Goal: Task Accomplishment & Management: Complete application form

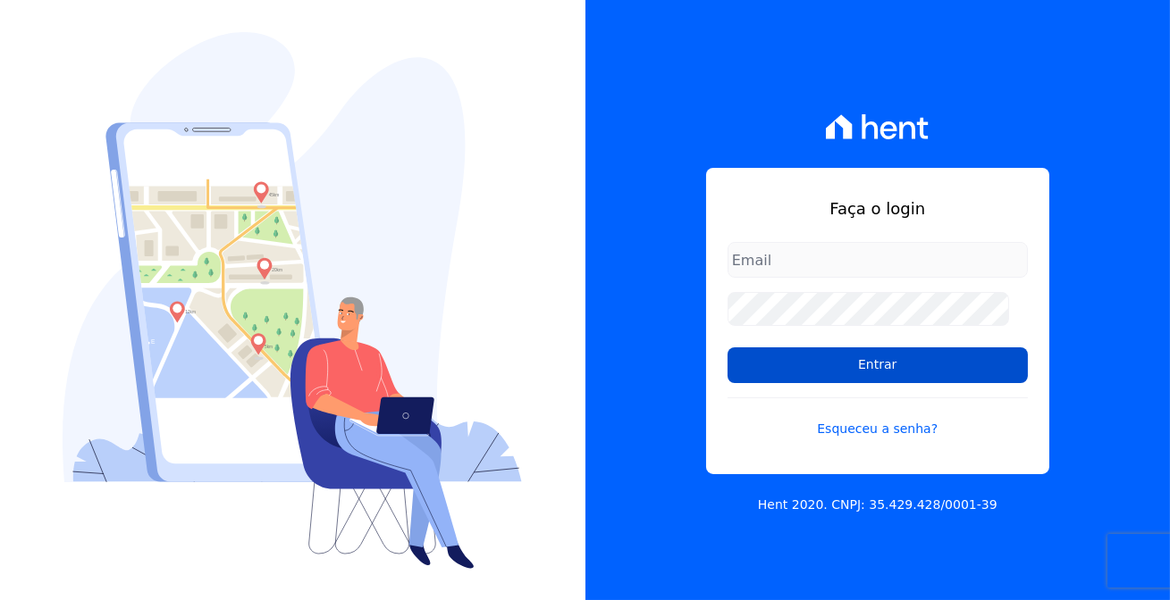
type input "[EMAIL_ADDRESS][DOMAIN_NAME]"
click at [803, 365] on input "Entrar" at bounding box center [877, 366] width 300 height 36
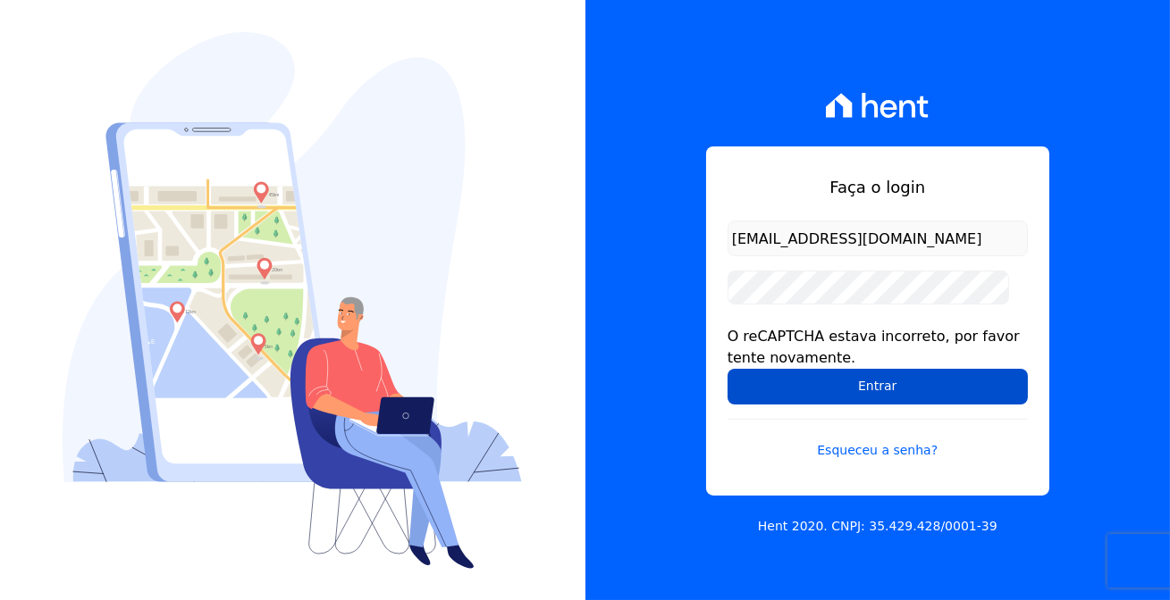
click at [839, 379] on input "Entrar" at bounding box center [877, 387] width 300 height 36
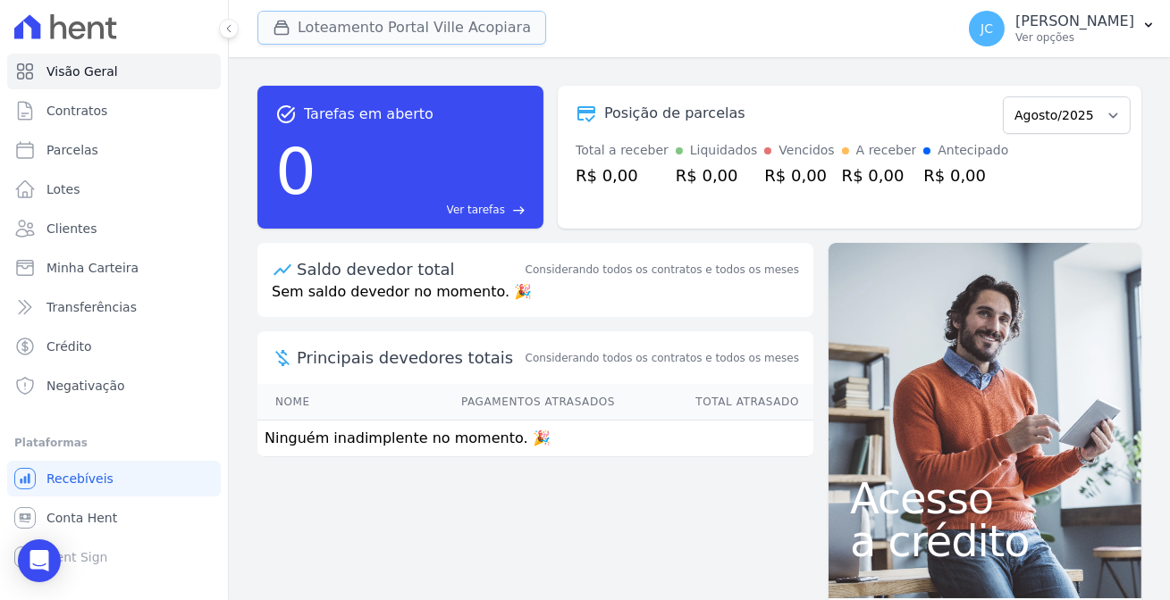
click at [344, 28] on button "Loteamento Portal Ville Acopiara" at bounding box center [401, 28] width 289 height 34
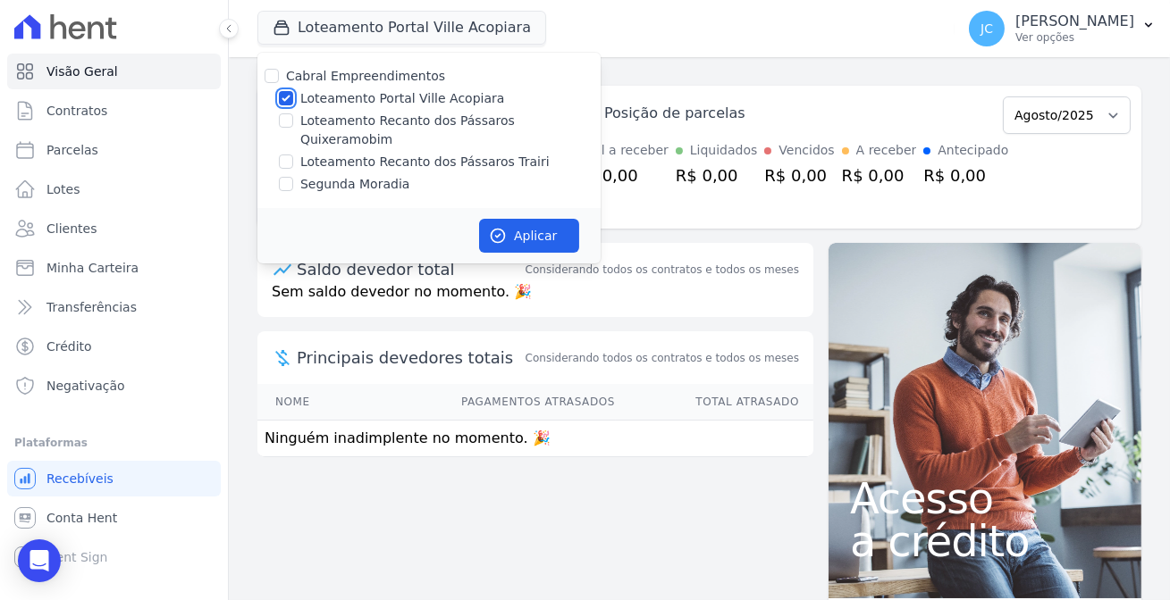
click at [279, 91] on input "Loteamento Portal Ville Acopiara" at bounding box center [286, 98] width 14 height 14
checkbox input "false"
click at [279, 113] on input "Loteamento Recanto dos Pássaros Quixeramobim" at bounding box center [286, 120] width 14 height 14
checkbox input "true"
click at [489, 227] on icon "button" at bounding box center [498, 236] width 18 height 18
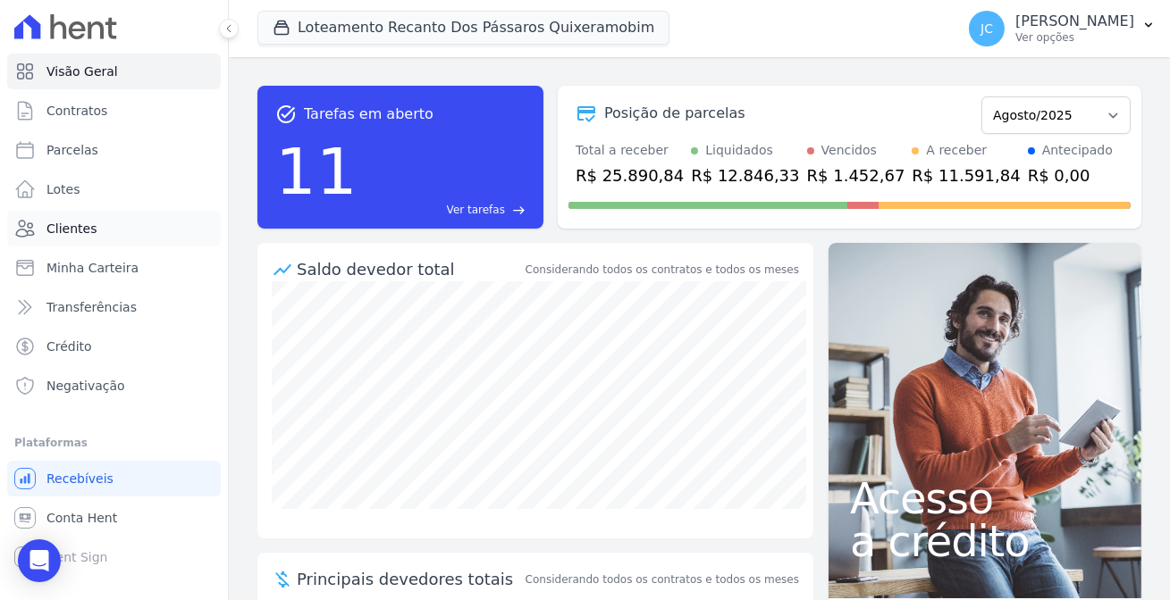
click at [71, 220] on span "Clientes" at bounding box center [71, 229] width 50 height 18
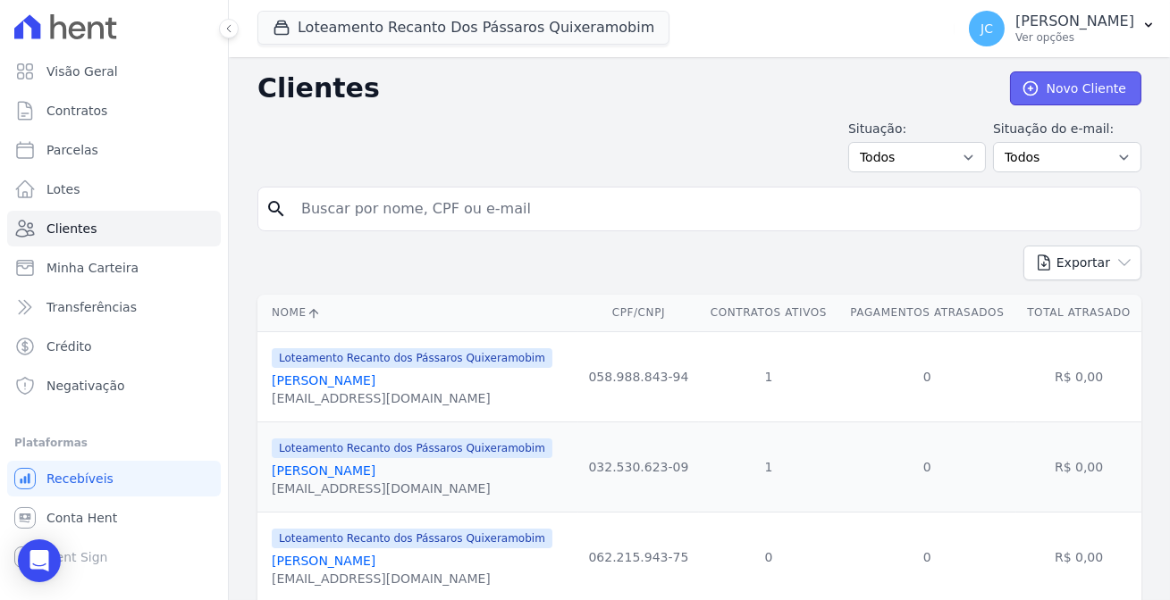
click at [1067, 81] on link "Novo Cliente" at bounding box center [1075, 88] width 131 height 34
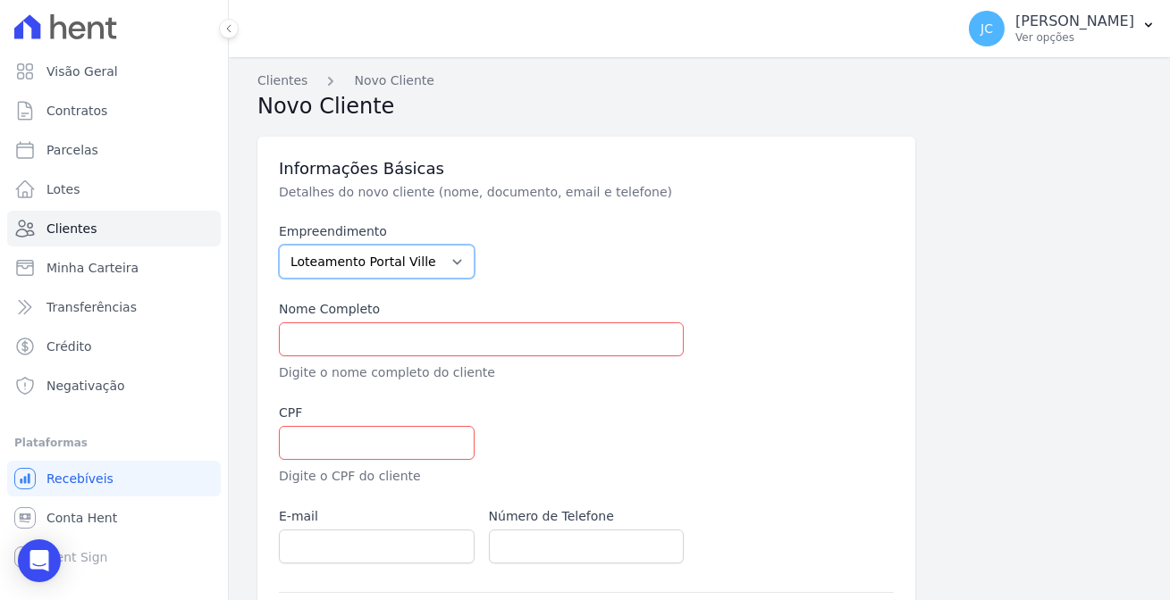
click at [365, 245] on select "Loteamento Portal Ville Acopiara Loteamento Recanto dos Pássaros Quixeramobim L…" at bounding box center [377, 262] width 196 height 34
select select "680c1bfe-1e9a-4ffe-9017-886ab10875cd"
click at [279, 245] on select "Loteamento Portal Ville Acopiara Loteamento Recanto dos Pássaros Quixeramobim L…" at bounding box center [377, 262] width 196 height 34
click at [318, 323] on input "text" at bounding box center [481, 340] width 405 height 34
click at [341, 248] on select "Loteamento Portal Ville Acopiara Loteamento Recanto dos Pássaros Quixeramobim L…" at bounding box center [377, 262] width 196 height 34
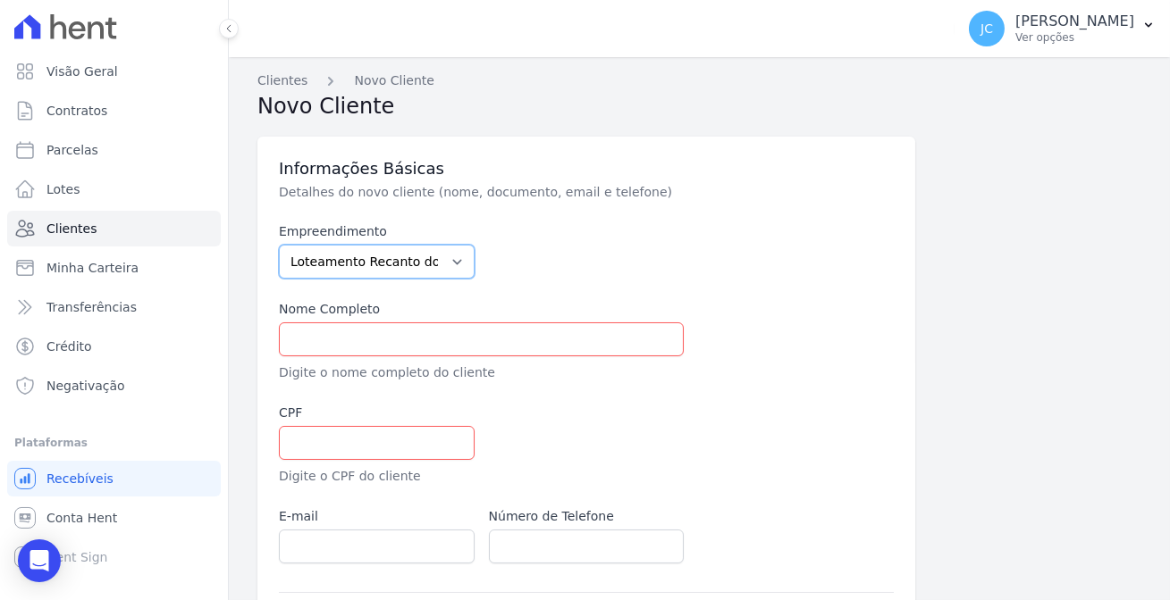
click at [279, 245] on select "Loteamento Portal Ville Acopiara Loteamento Recanto dos Pássaros Quixeramobim L…" at bounding box center [377, 262] width 196 height 34
click at [368, 323] on input "text" at bounding box center [481, 340] width 405 height 34
paste input "[PERSON_NAME] [PERSON_NAME]"
type input "[PERSON_NAME] [PERSON_NAME]"
click at [348, 426] on input "text" at bounding box center [377, 443] width 196 height 34
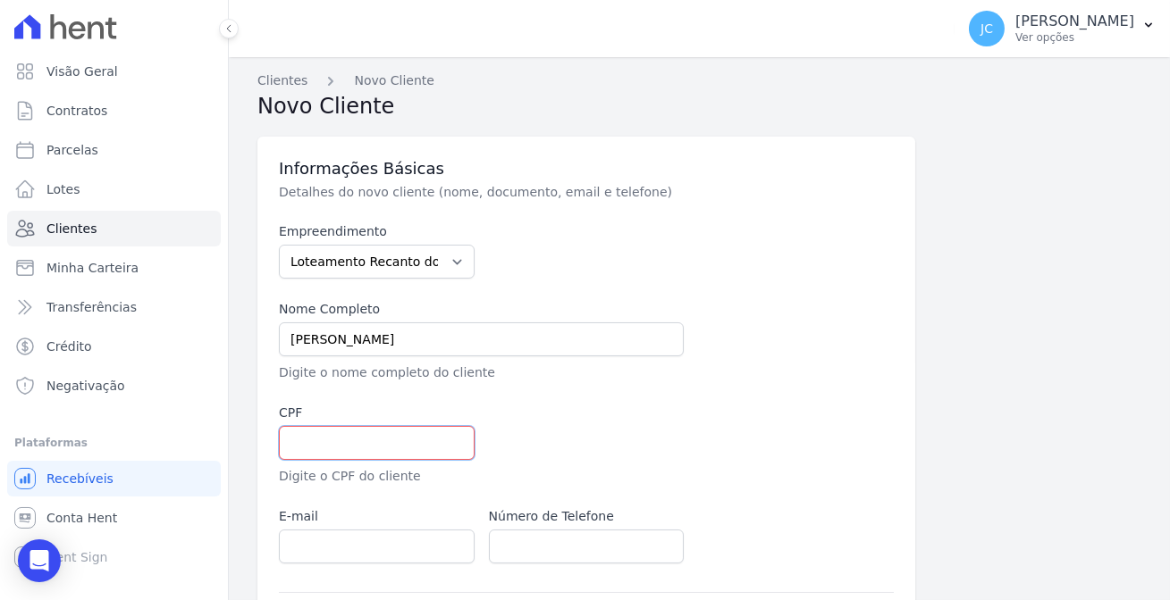
paste input "110.109.313-77"
type input "110.109.313-77"
click at [633, 404] on div at bounding box center [691, 445] width 405 height 82
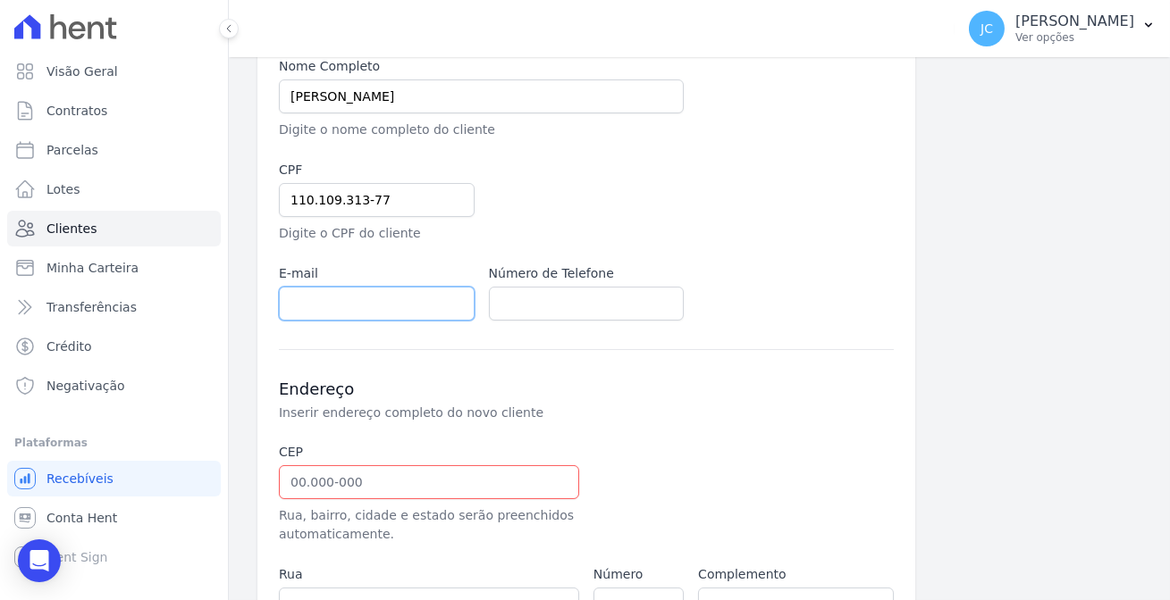
click at [366, 287] on input "email" at bounding box center [377, 304] width 196 height 34
paste input "[EMAIL_ADDRESS][DOMAIN_NAME]"
type input "[EMAIL_ADDRESS][DOMAIN_NAME]"
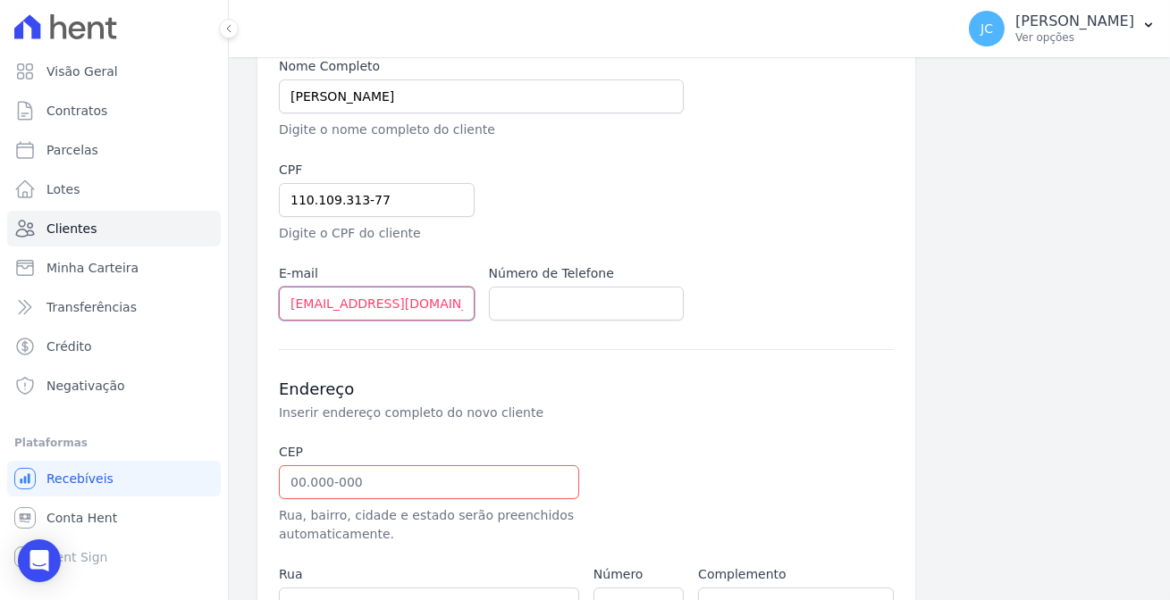
click at [364, 287] on input "[EMAIL_ADDRESS][DOMAIN_NAME]" at bounding box center [377, 304] width 196 height 34
click at [926, 308] on div "Informações Básicas Detalhes do novo cliente (nome, documento, email e telefone…" at bounding box center [699, 365] width 884 height 964
click at [372, 465] on input "text" at bounding box center [429, 482] width 300 height 34
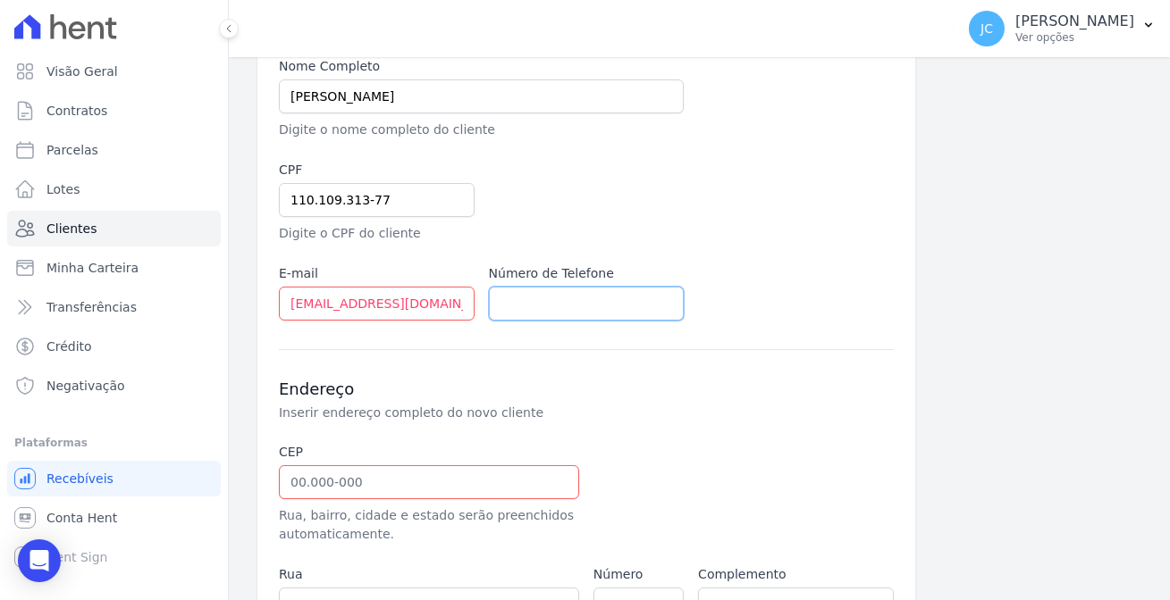
click at [515, 287] on input "text" at bounding box center [587, 304] width 196 height 34
paste input "(88) 9634-7606"
type input "(88) 9634-7606"
click at [750, 239] on div "Empreendimento Loteamento Portal Ville Acopiara Loteamento Recanto dos Pássaros…" at bounding box center [586, 149] width 615 height 341
click at [290, 465] on input "text" at bounding box center [429, 482] width 300 height 34
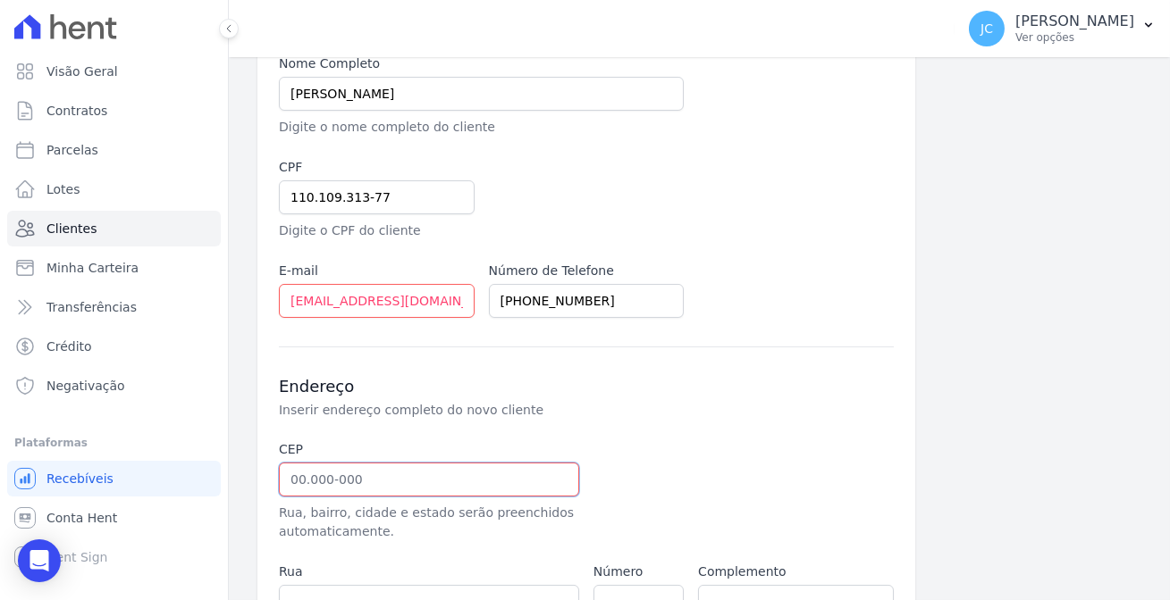
scroll to position [406, 0]
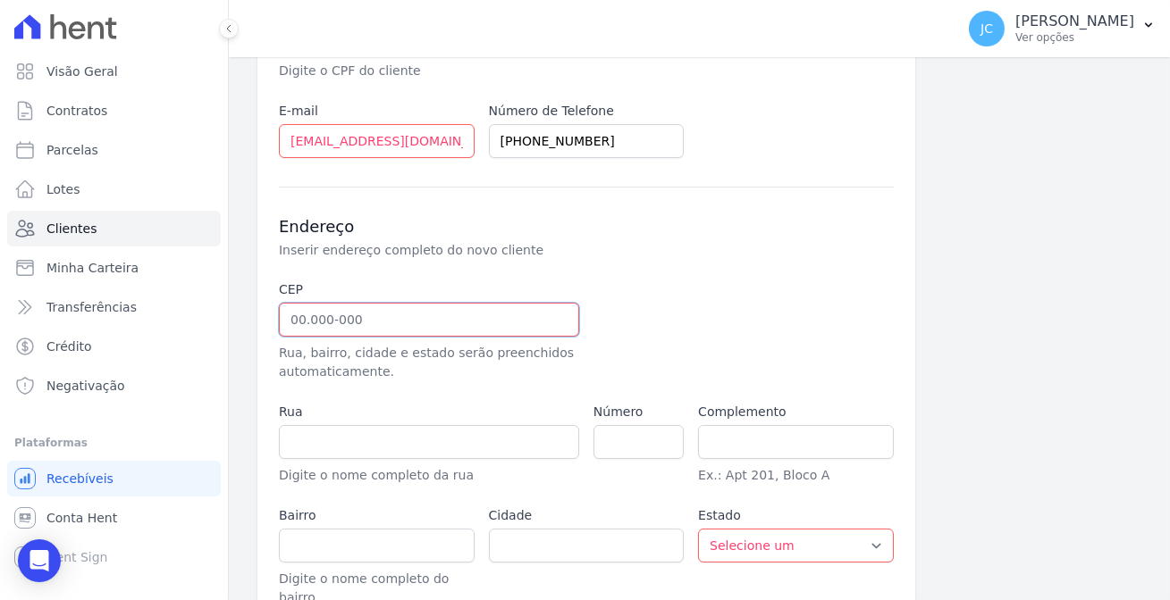
paste input "63.860-000"
type input "63.860-000"
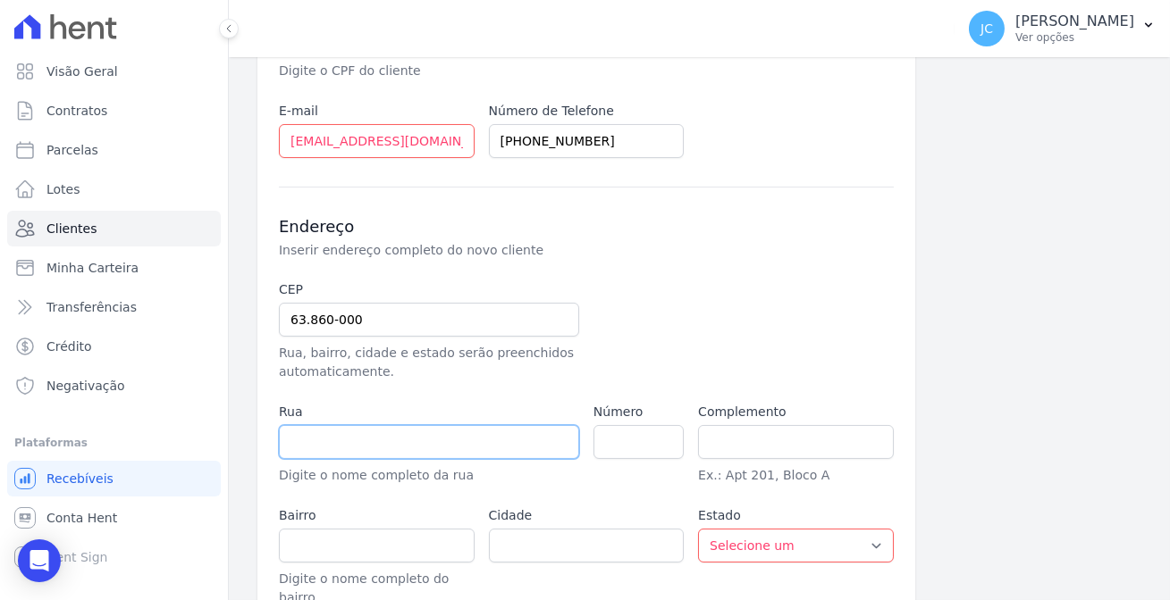
click at [331, 425] on input "text" at bounding box center [429, 442] width 300 height 34
type input "Madalena"
select select "CE"
click at [352, 425] on input "text" at bounding box center [429, 442] width 300 height 34
paste input "RUA 13 DE MAIO"
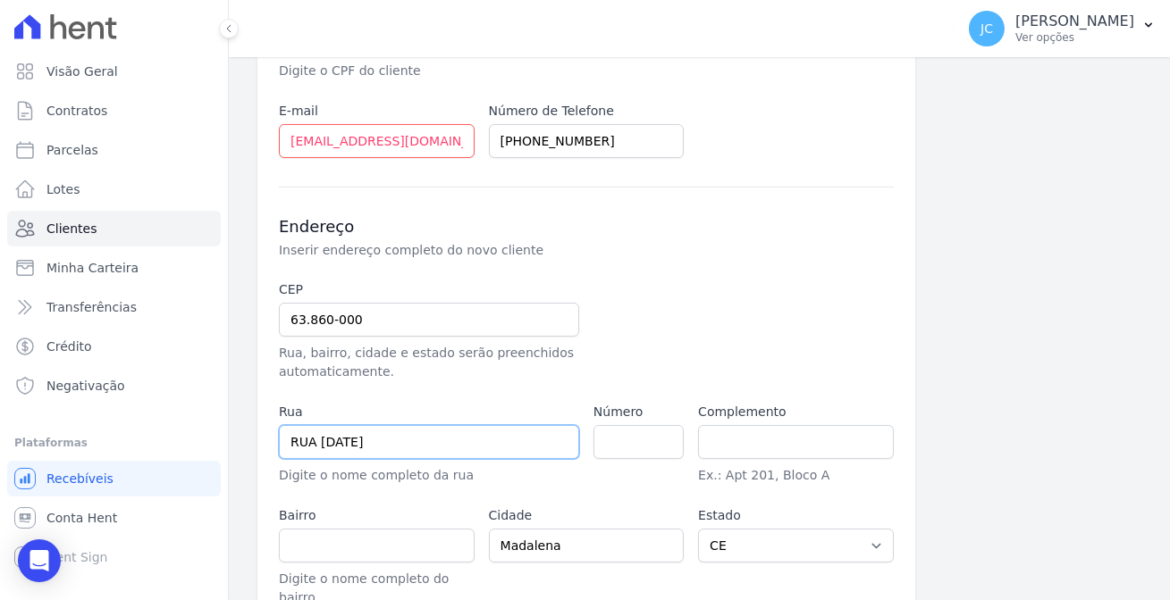
type input "RUA 13 DE MAIO"
click at [650, 425] on input "number" at bounding box center [638, 442] width 90 height 34
paste input "150"
type input "150"
click at [340, 529] on input "text" at bounding box center [377, 546] width 196 height 34
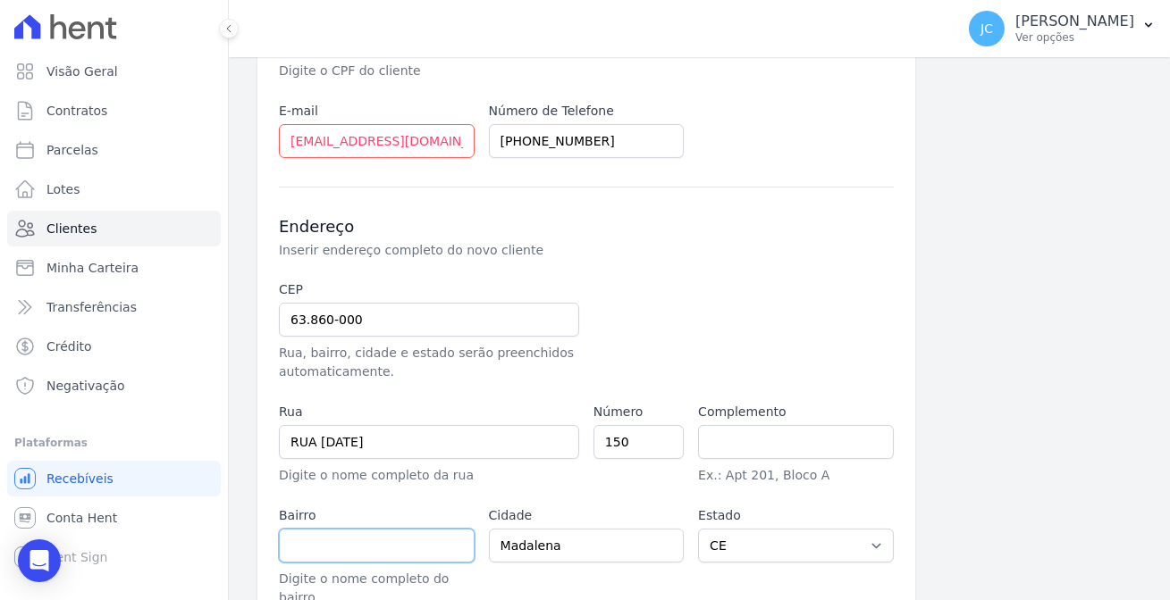
paste input "SANTA TEREZINHA"
type input "SANTA TEREZINHA"
click at [952, 361] on div "Informações Básicas Detalhes do novo cliente (nome, documento, email e telefone…" at bounding box center [699, 202] width 884 height 964
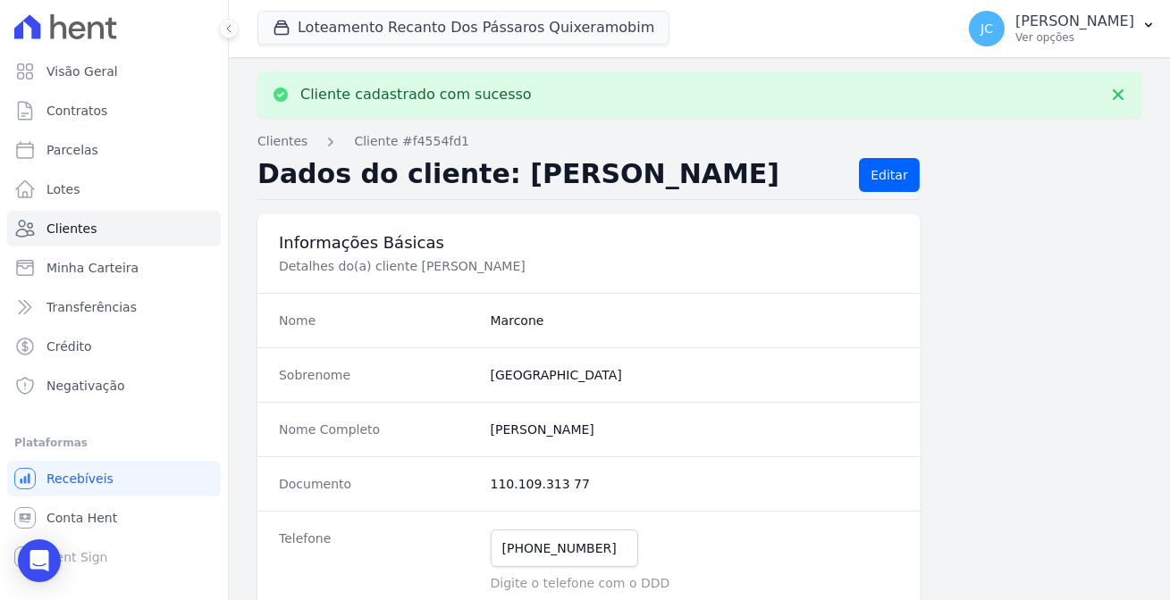
scroll to position [80, 0]
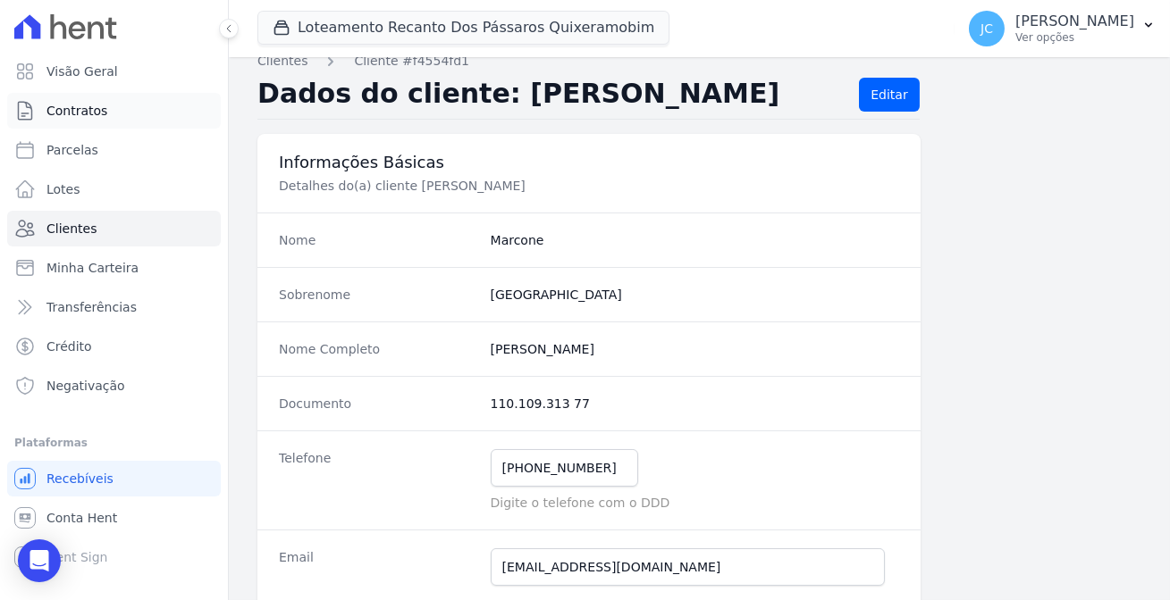
click at [77, 113] on link "Contratos" at bounding box center [114, 111] width 214 height 36
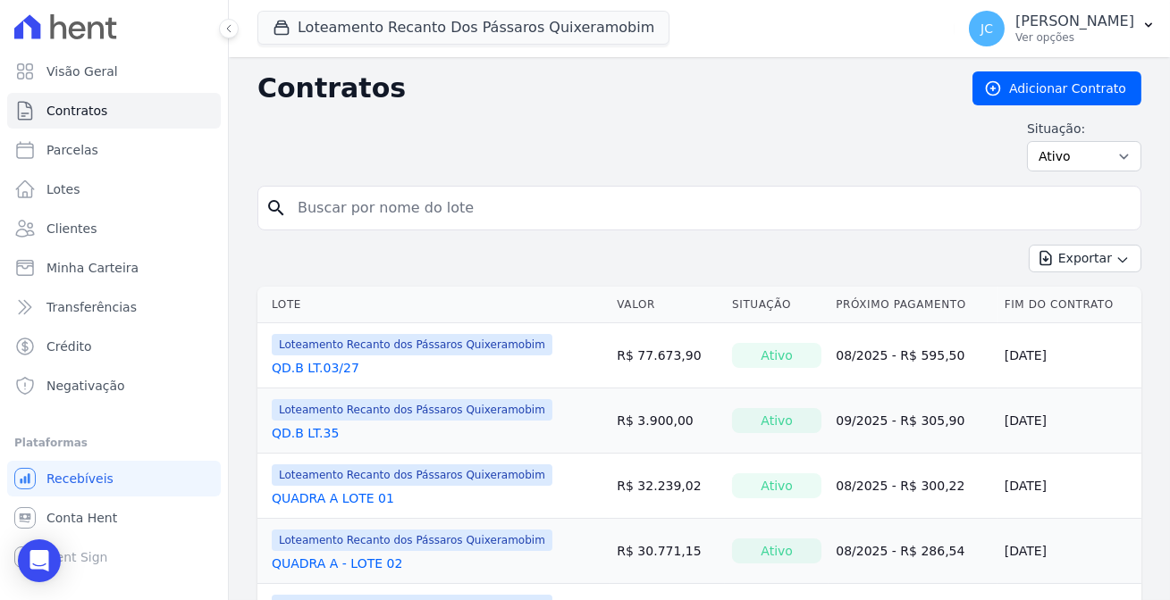
click at [358, 197] on input "search" at bounding box center [710, 208] width 846 height 36
type input "17"
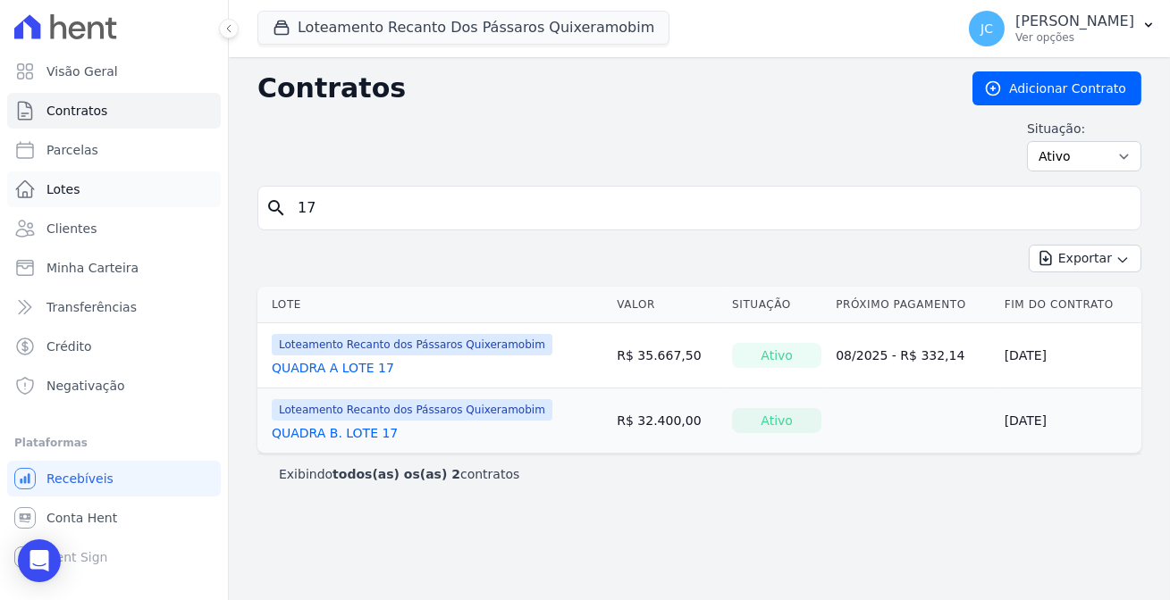
click at [82, 174] on link "Lotes" at bounding box center [114, 190] width 214 height 36
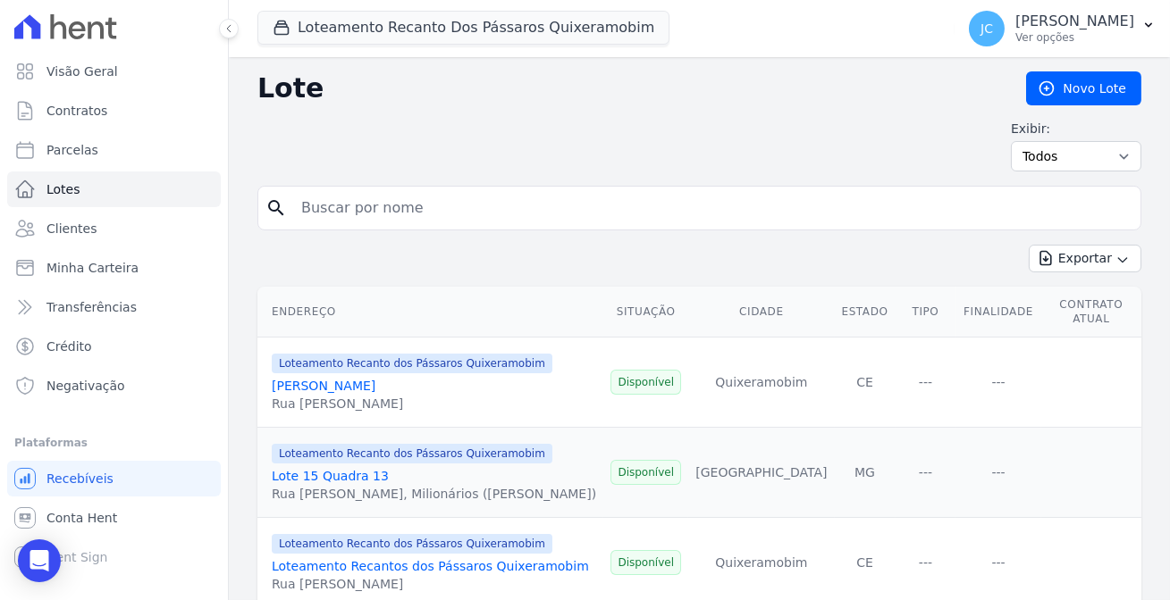
click at [314, 196] on input "search" at bounding box center [711, 208] width 843 height 36
type input "17"
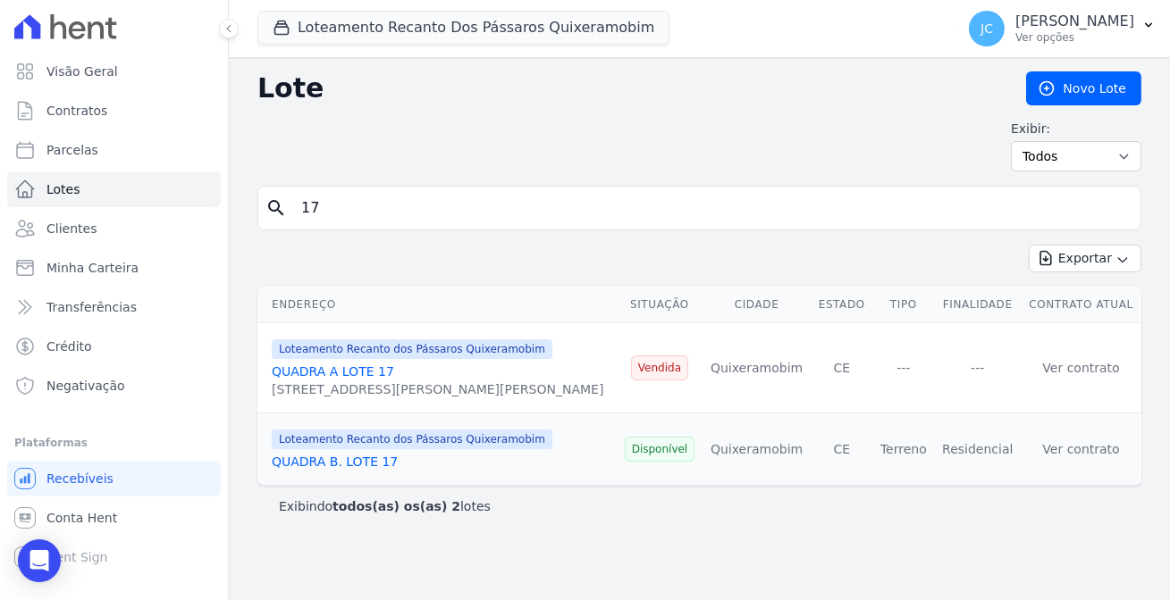
click at [305, 199] on input "17" at bounding box center [711, 208] width 843 height 36
type input "12"
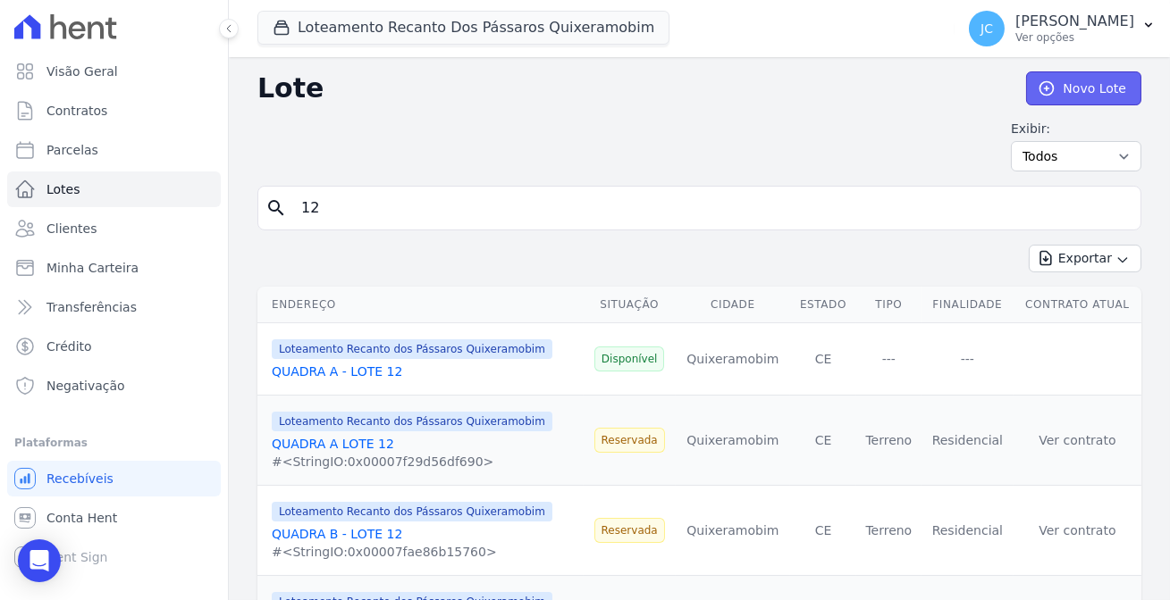
click at [1057, 84] on link "Novo Lote" at bounding box center [1083, 88] width 115 height 34
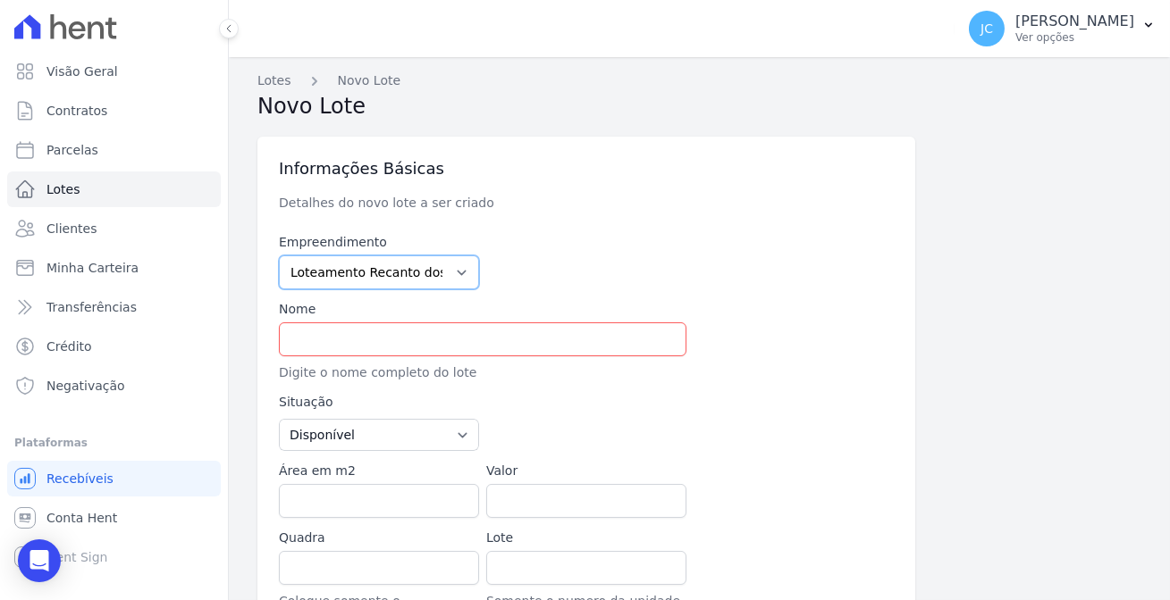
click at [377, 256] on select "Loteamento Portal Ville Acopiara Loteamento Recanto dos Pássaros Quixeramobim L…" at bounding box center [379, 273] width 200 height 34
click at [279, 256] on select "Loteamento Portal Ville Acopiara Loteamento Recanto dos Pássaros Quixeramobim L…" at bounding box center [379, 273] width 200 height 34
click at [330, 323] on input "text" at bounding box center [482, 340] width 407 height 34
click at [78, 105] on span "Contratos" at bounding box center [76, 111] width 61 height 18
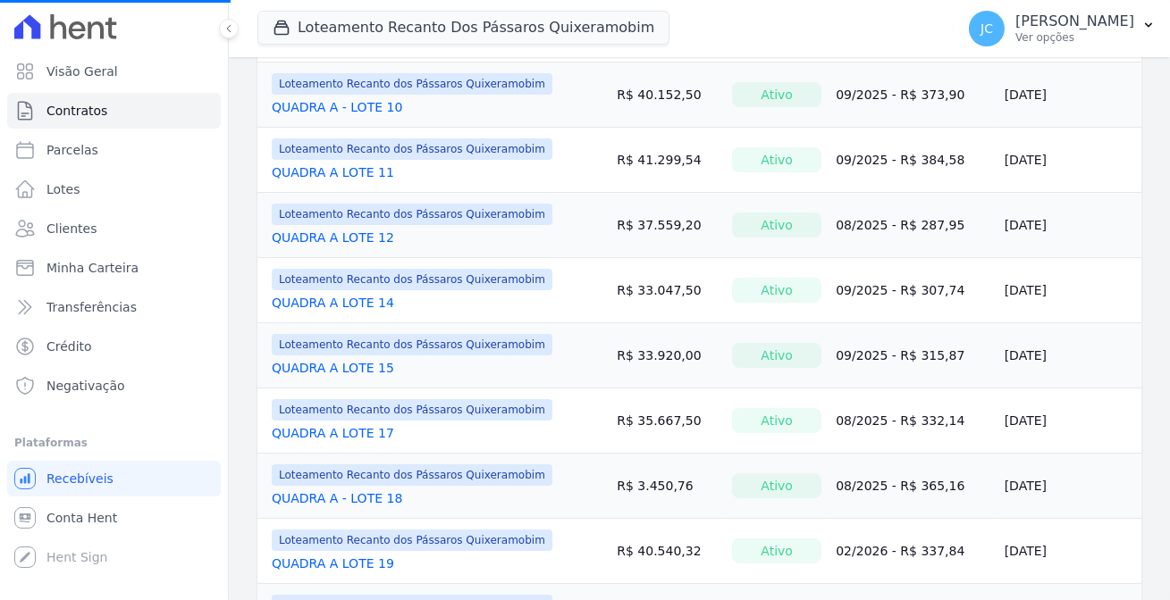
scroll to position [491, 0]
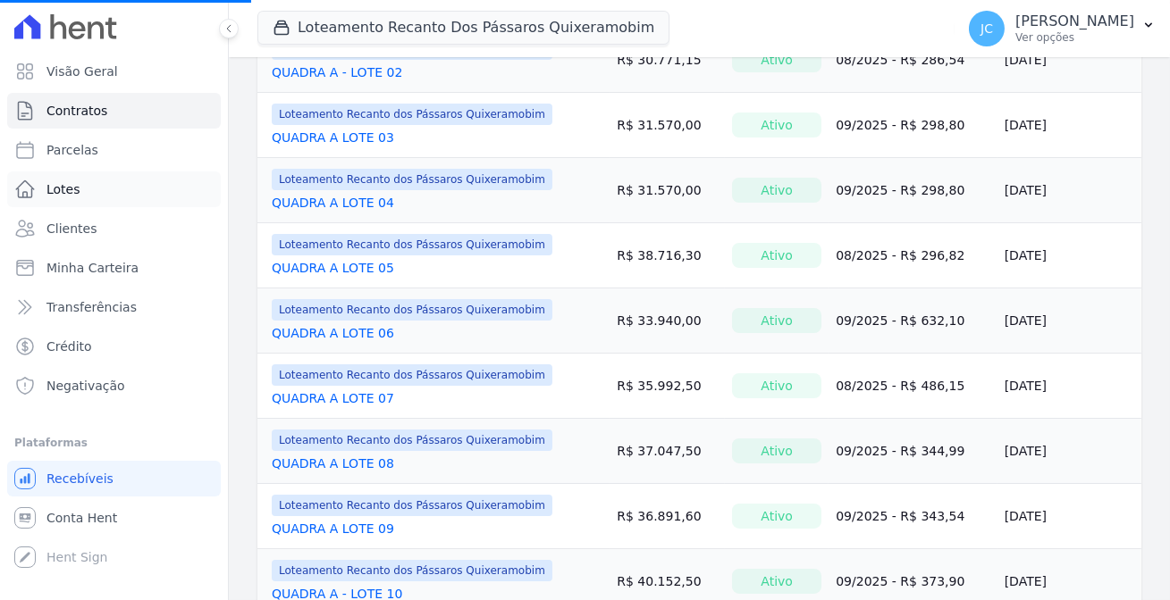
click at [106, 179] on link "Lotes" at bounding box center [114, 190] width 214 height 36
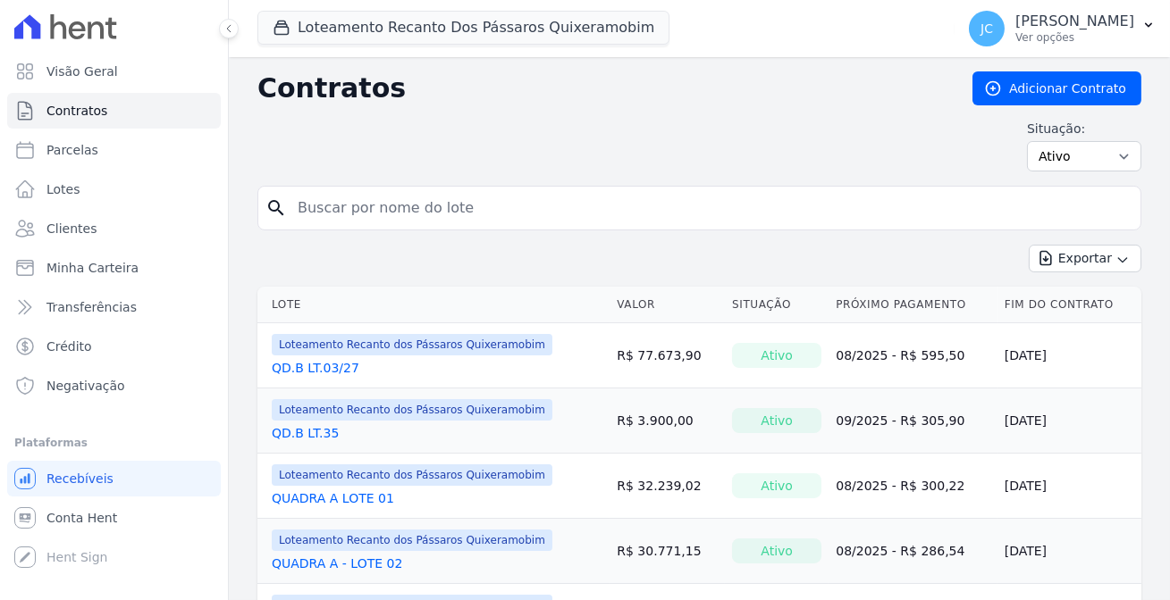
drag, startPoint x: 322, startPoint y: 196, endPoint x: 337, endPoint y: 246, distance: 52.3
click at [322, 196] on input "search" at bounding box center [710, 208] width 846 height 36
click at [333, 190] on input "12" at bounding box center [710, 208] width 846 height 36
type input "12"
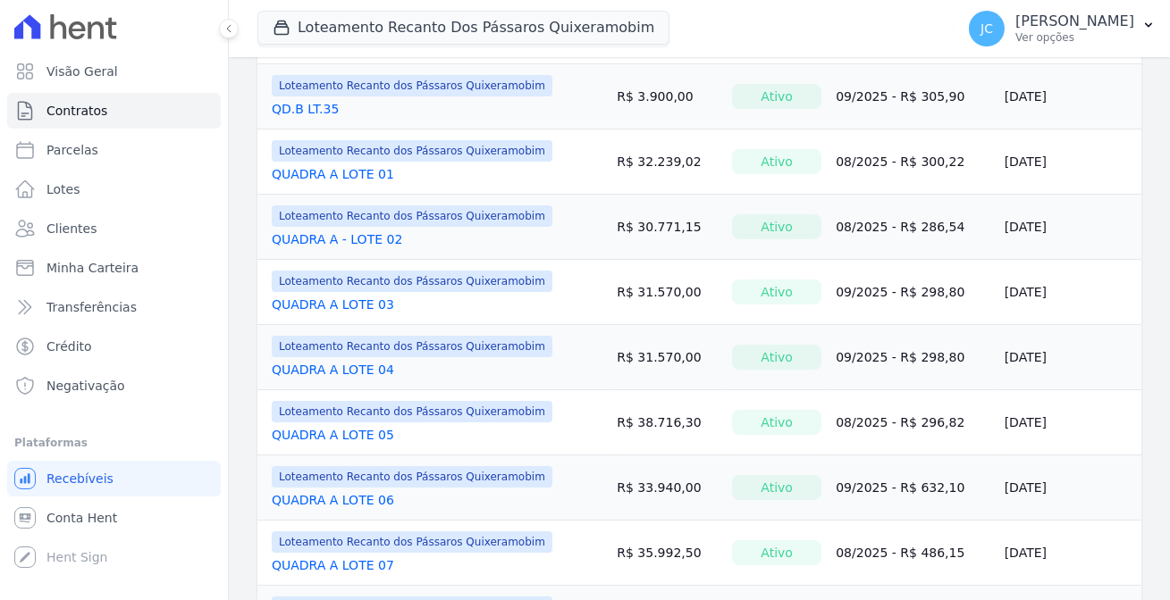
scroll to position [516, 0]
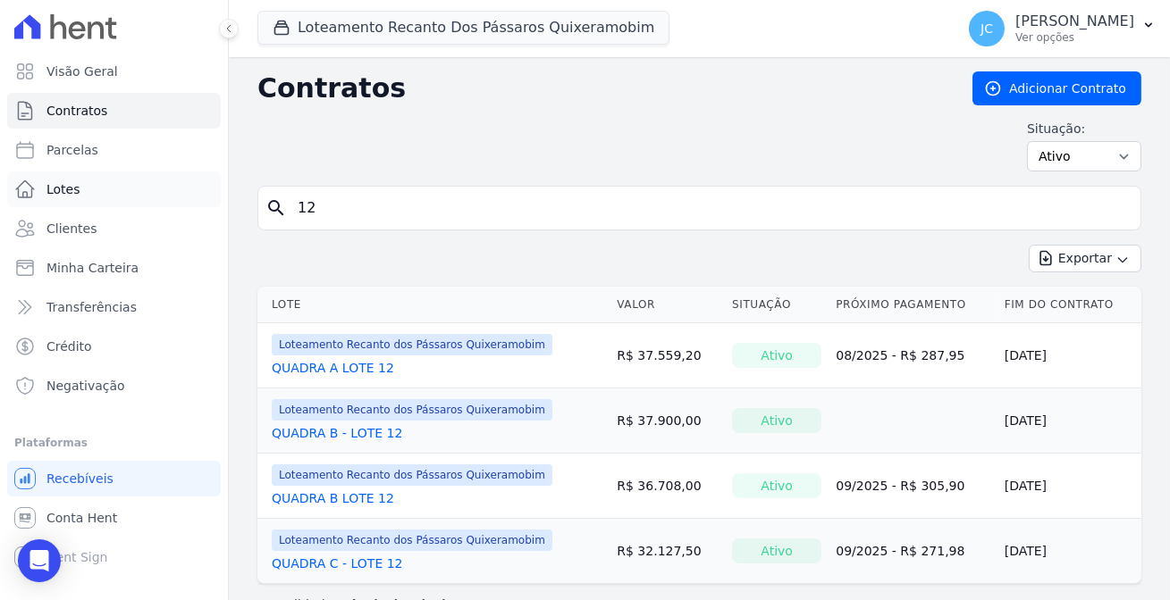
click at [136, 180] on link "Lotes" at bounding box center [114, 190] width 214 height 36
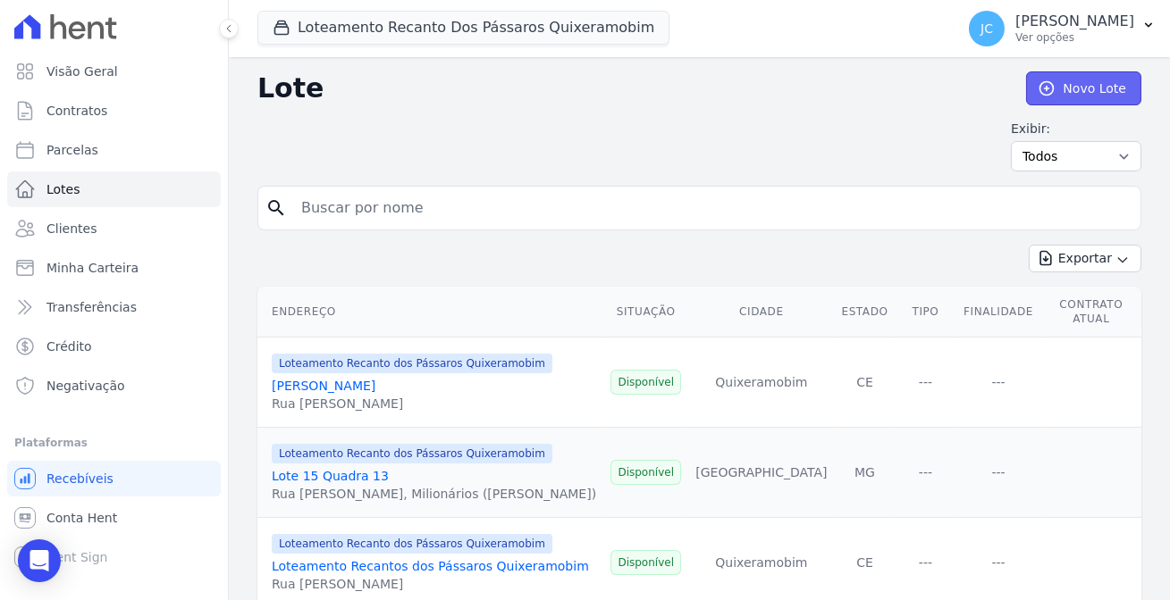
click at [1086, 88] on link "Novo Lote" at bounding box center [1083, 88] width 115 height 34
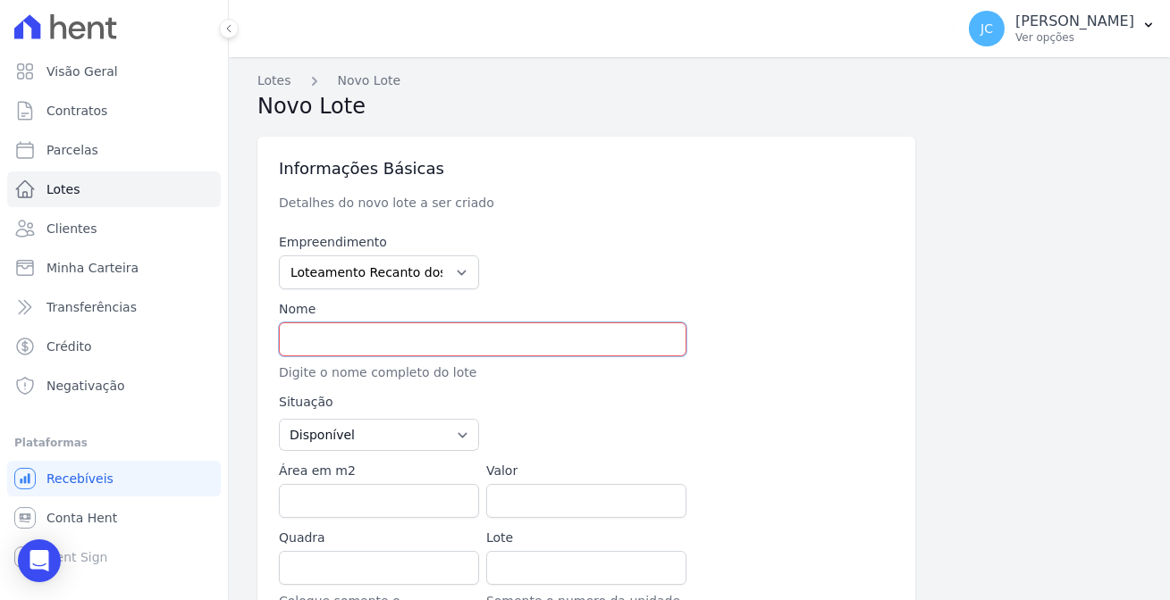
click at [306, 326] on input "text" at bounding box center [482, 340] width 407 height 34
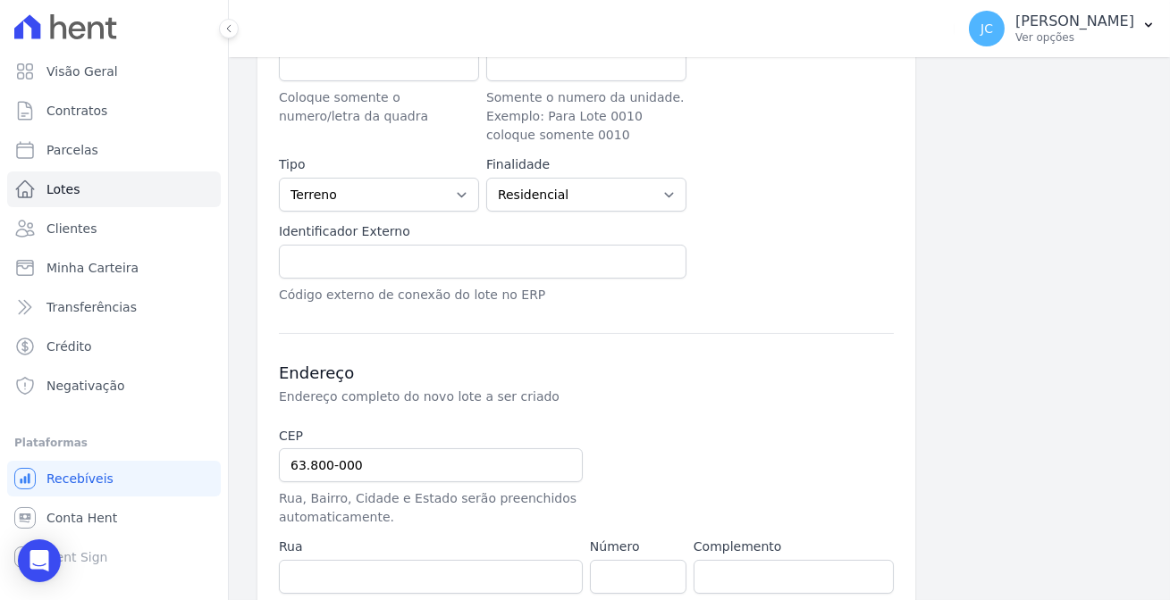
scroll to position [600, 0]
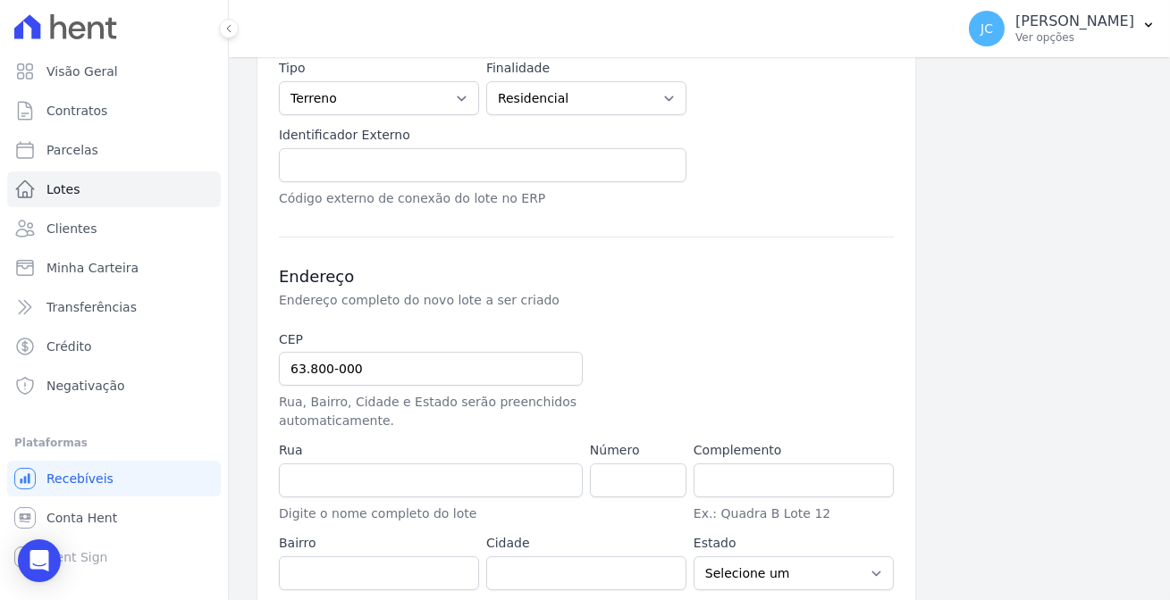
type input "QUADA D LOTE 12"
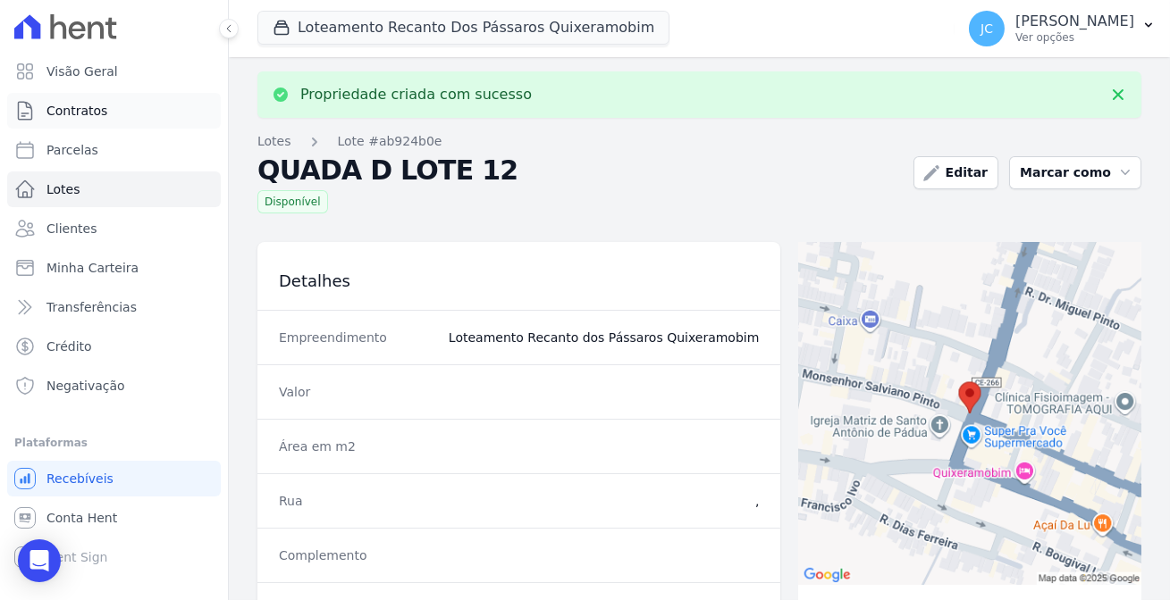
click at [97, 105] on link "Contratos" at bounding box center [114, 111] width 214 height 36
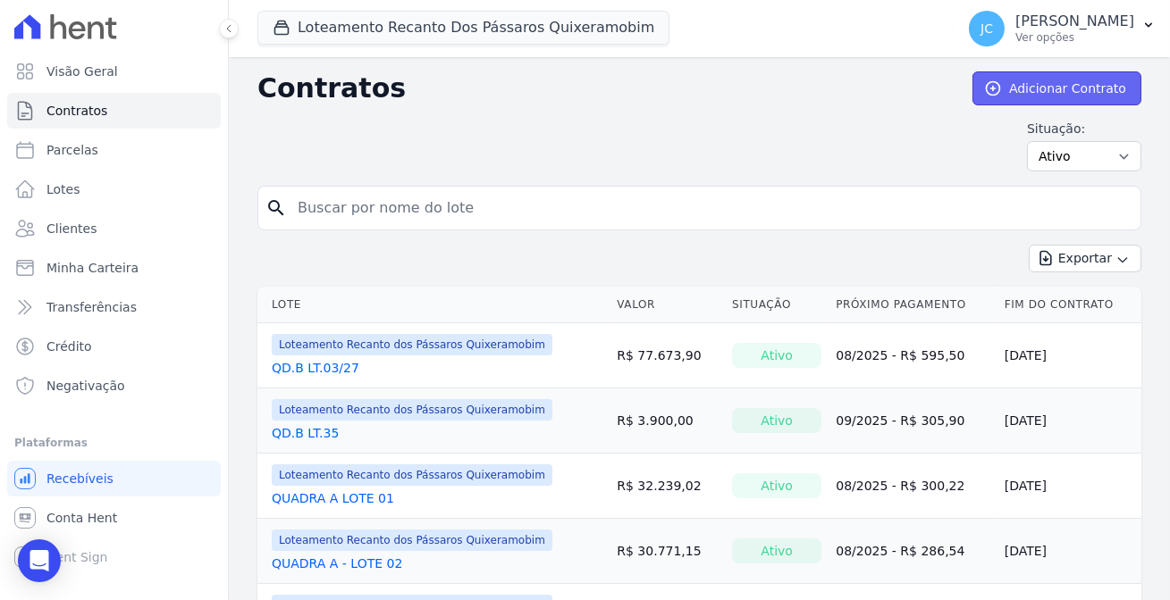
click at [1063, 91] on link "Adicionar Contrato" at bounding box center [1056, 88] width 169 height 34
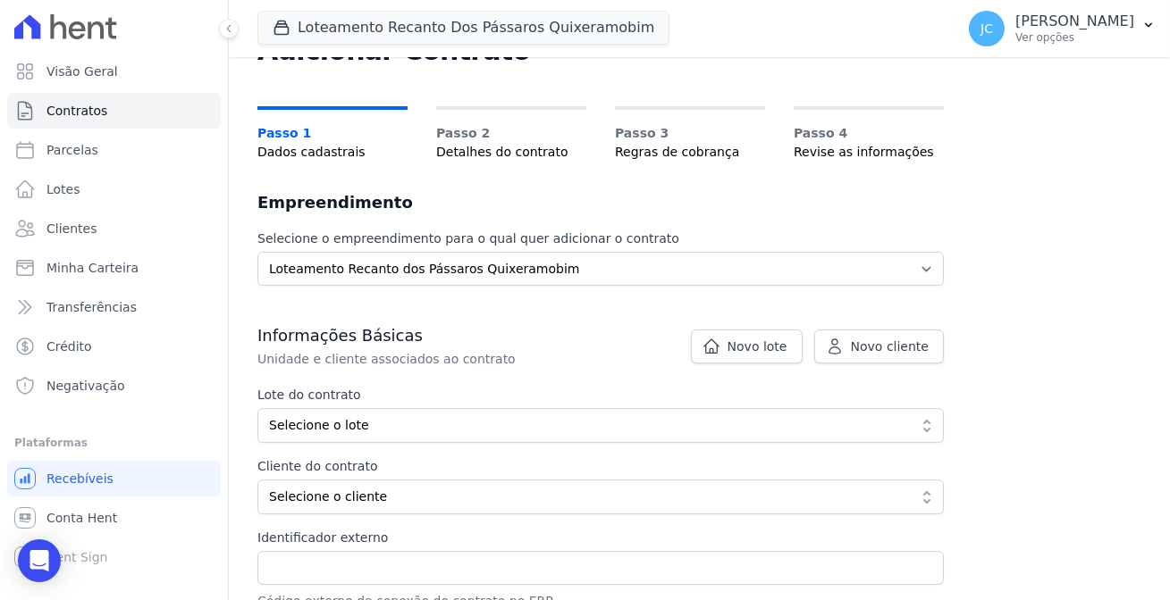
scroll to position [162, 0]
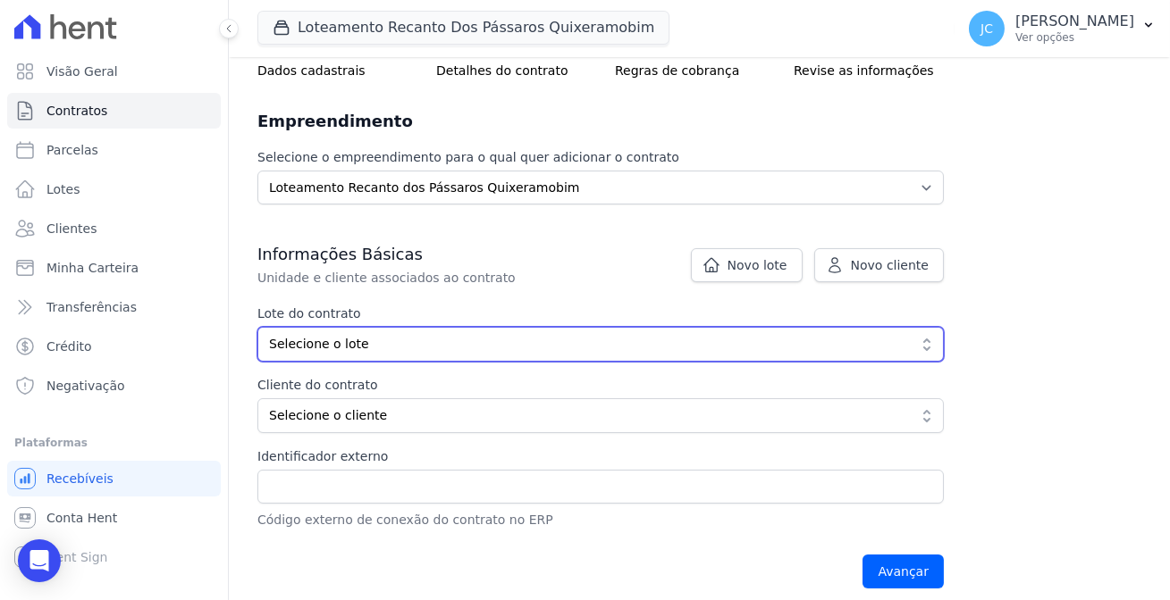
click at [306, 335] on span "Selecione o lote" at bounding box center [588, 344] width 638 height 19
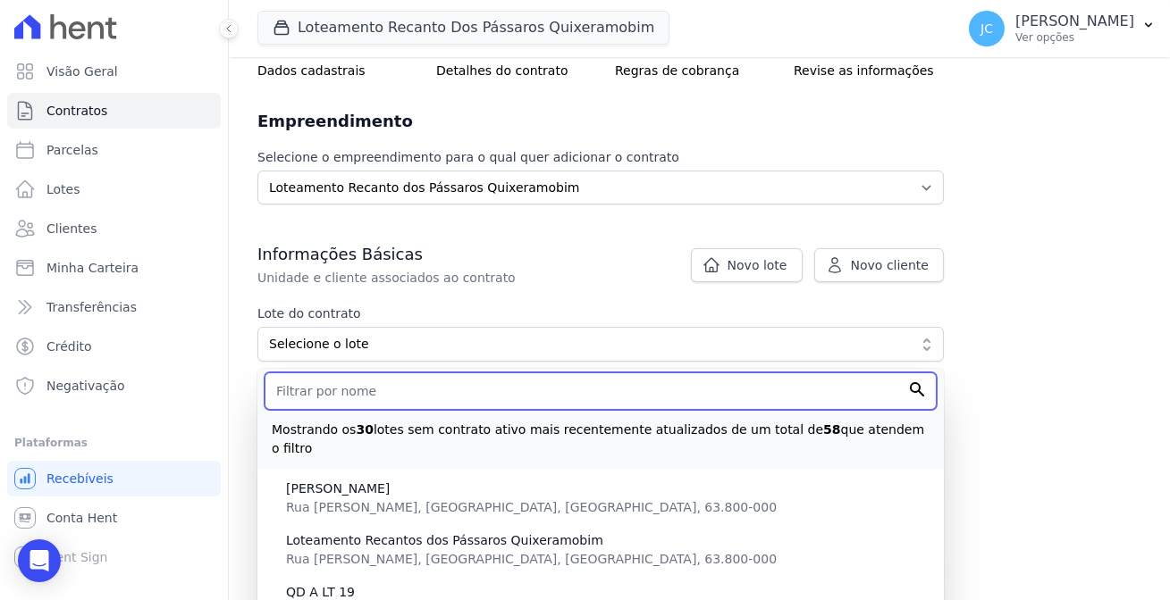
click at [324, 373] on input "text" at bounding box center [600, 392] width 672 height 38
type input "12"
click at [862, 555] on input "Avançar" at bounding box center [902, 572] width 81 height 34
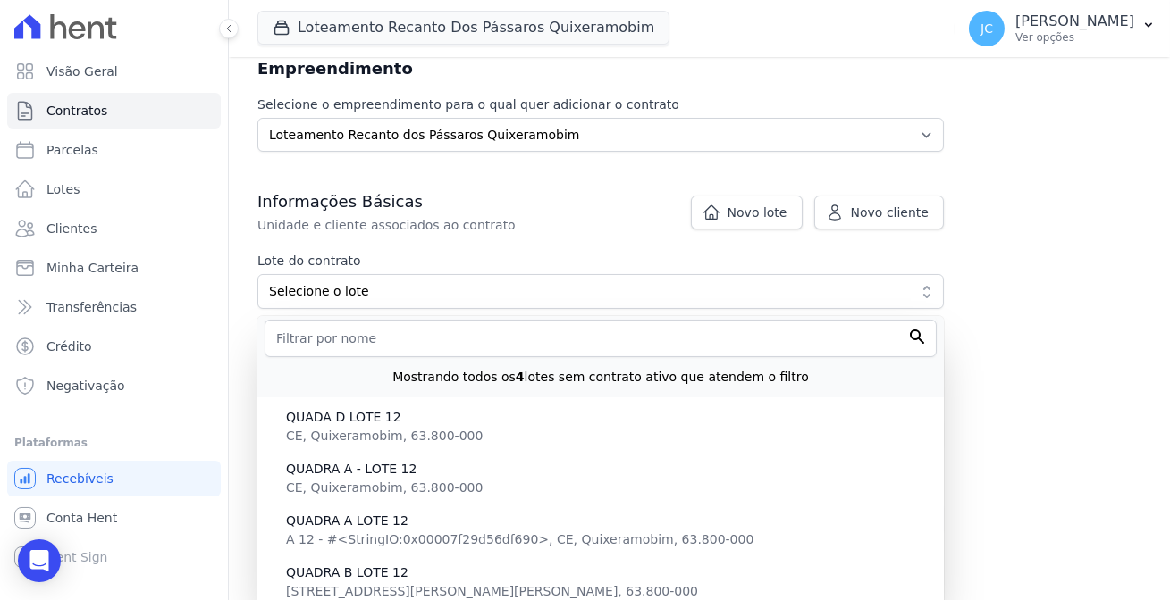
scroll to position [243, 0]
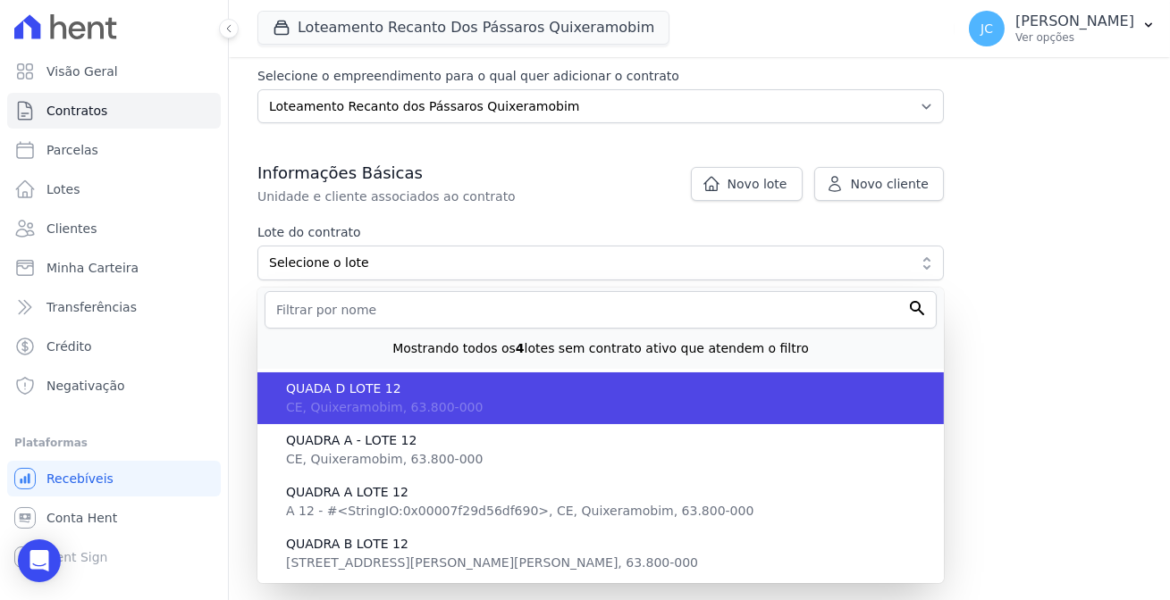
click at [286, 380] on span "QUADA D LOTE 12" at bounding box center [607, 389] width 643 height 19
type input "ab924b0e-9d27-4578-a33b-de747e64aba6"
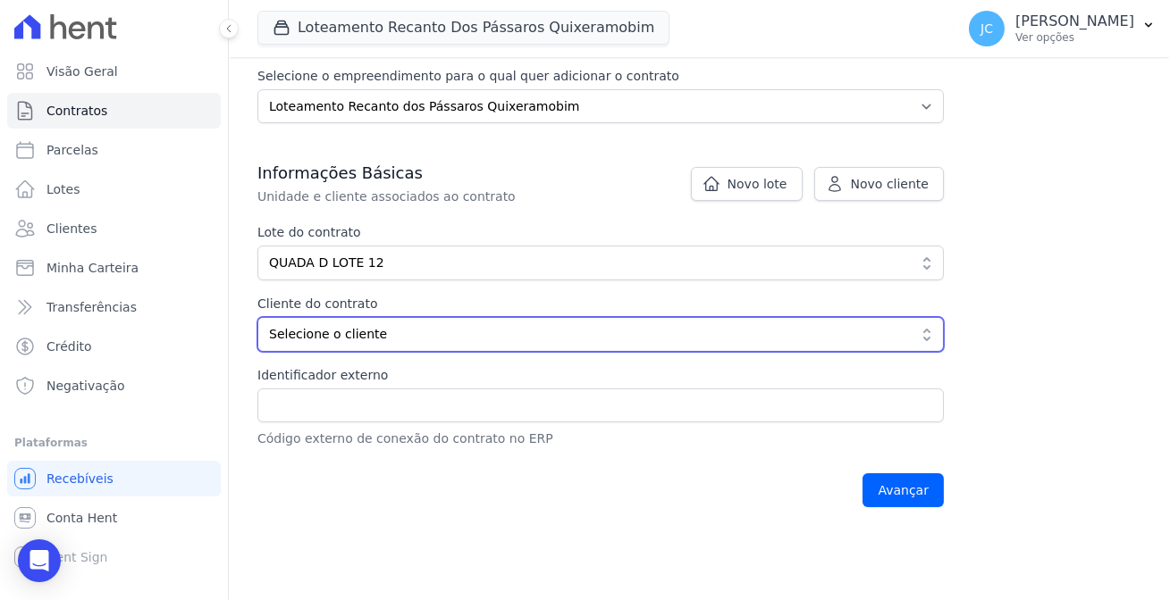
click at [300, 325] on span "Selecione o cliente" at bounding box center [588, 334] width 638 height 19
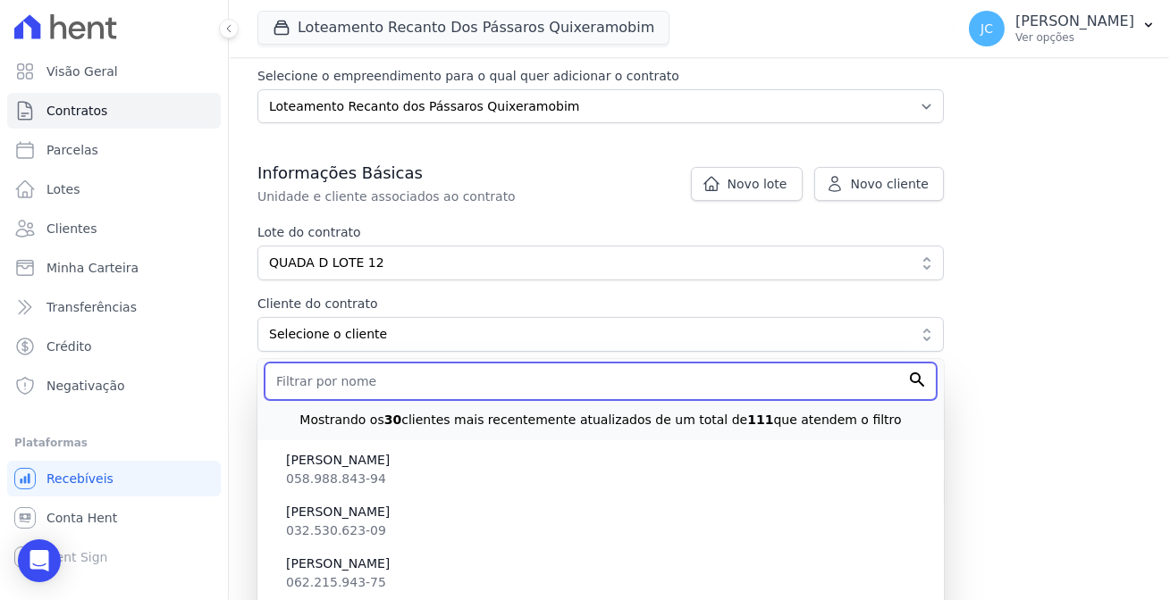
click at [317, 363] on input "text" at bounding box center [600, 382] width 672 height 38
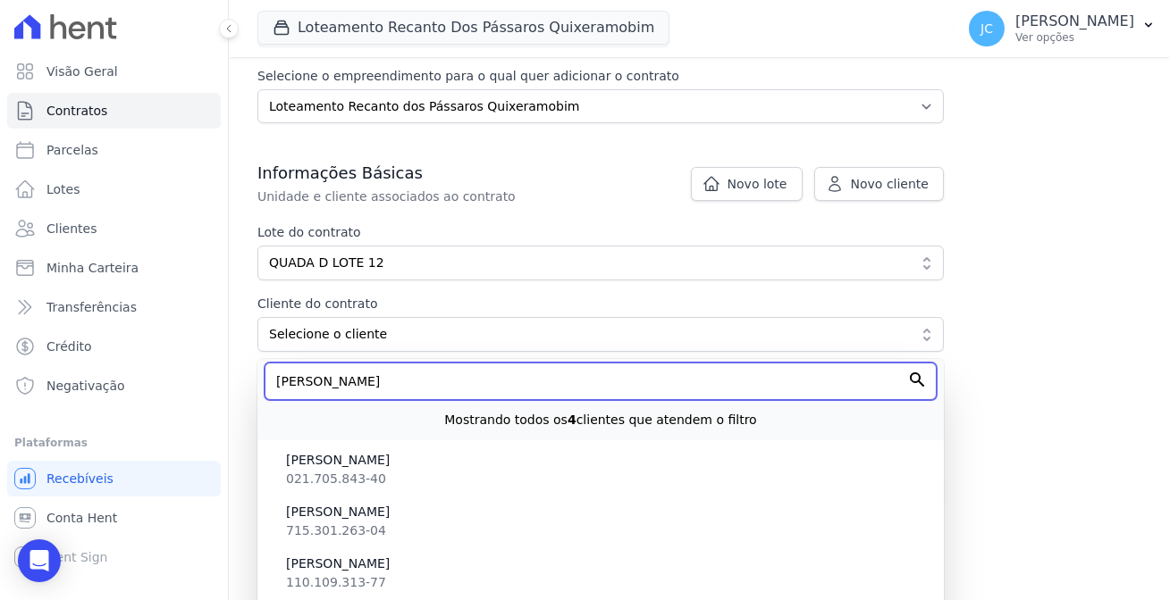
scroll to position [174, 0]
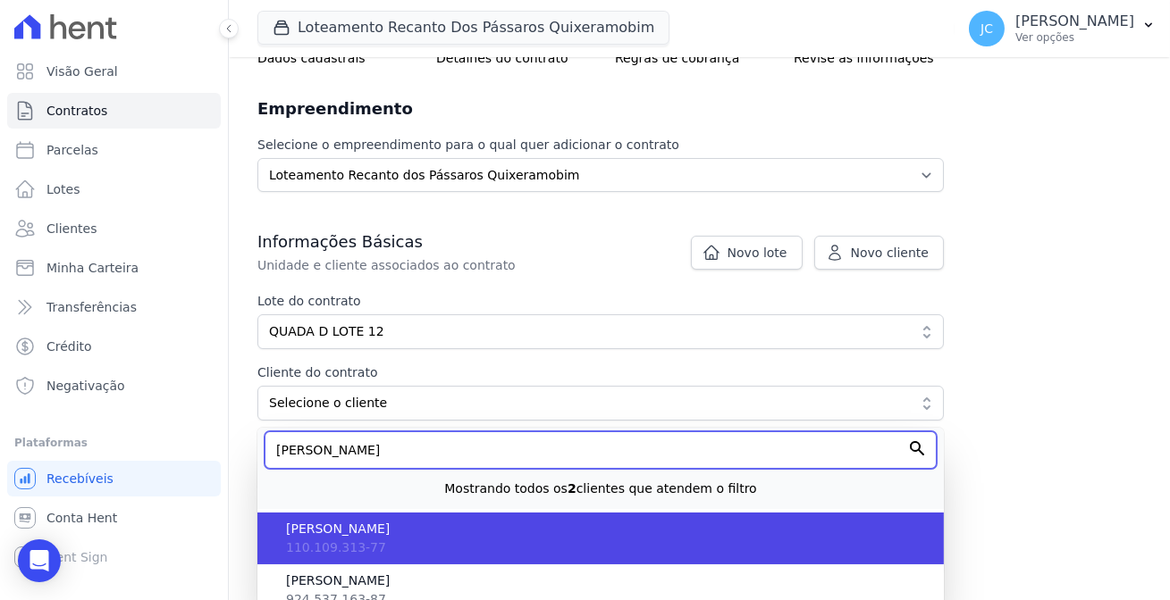
type input "MARCO"
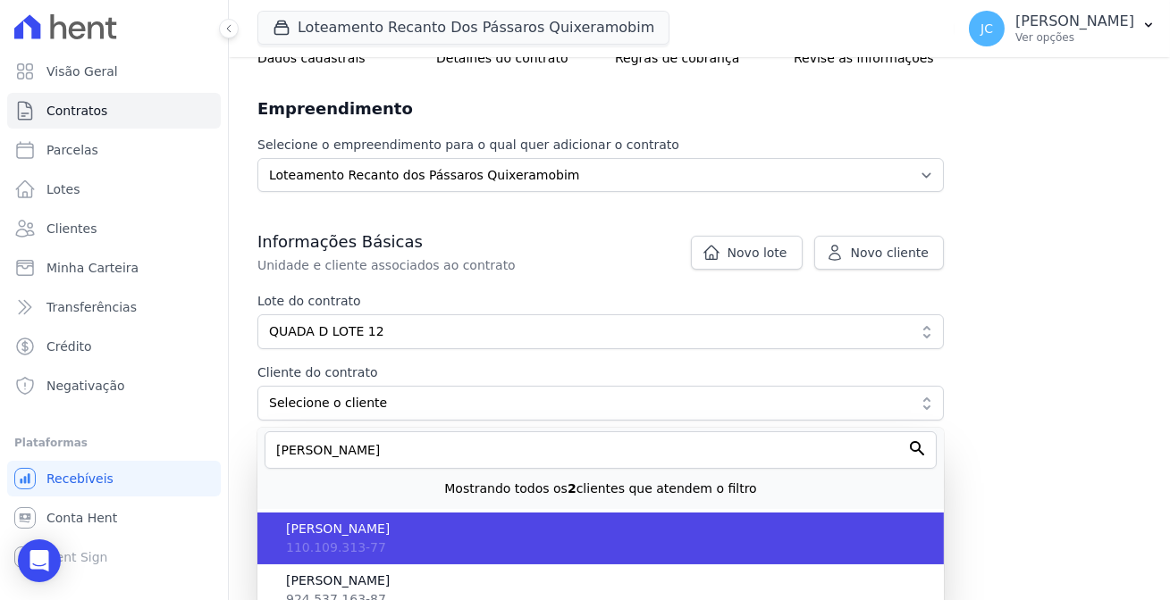
click at [374, 520] on span "[PERSON_NAME] [PERSON_NAME]" at bounding box center [607, 529] width 643 height 19
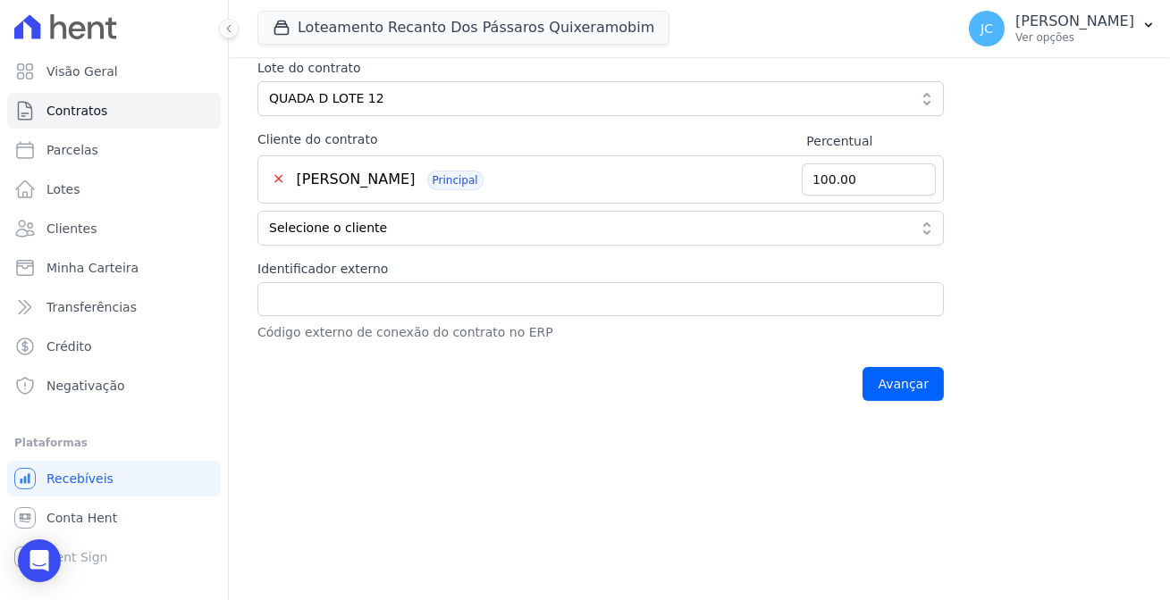
scroll to position [416, 0]
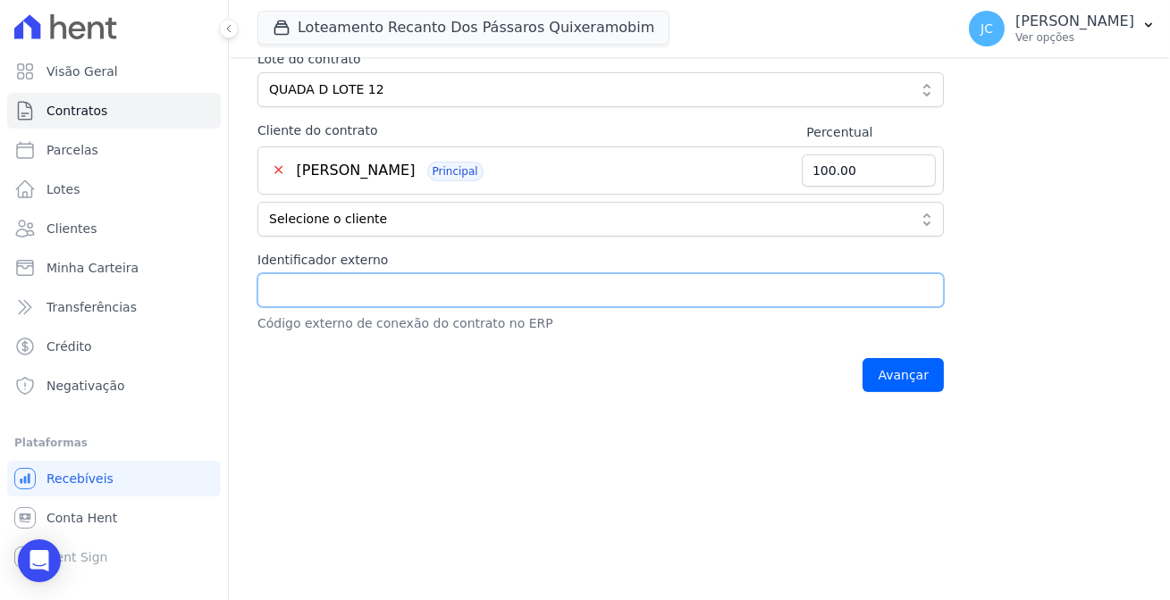
click at [289, 273] on input "Identificador externo" at bounding box center [600, 290] width 686 height 34
type input "0168"
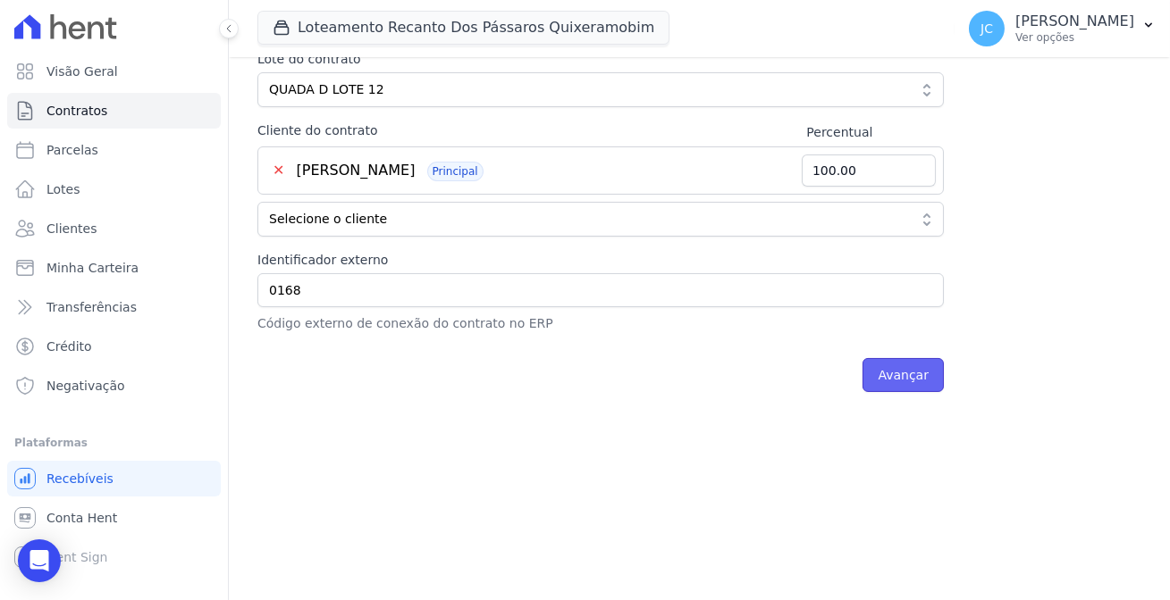
click at [862, 358] on input "Avançar" at bounding box center [902, 375] width 81 height 34
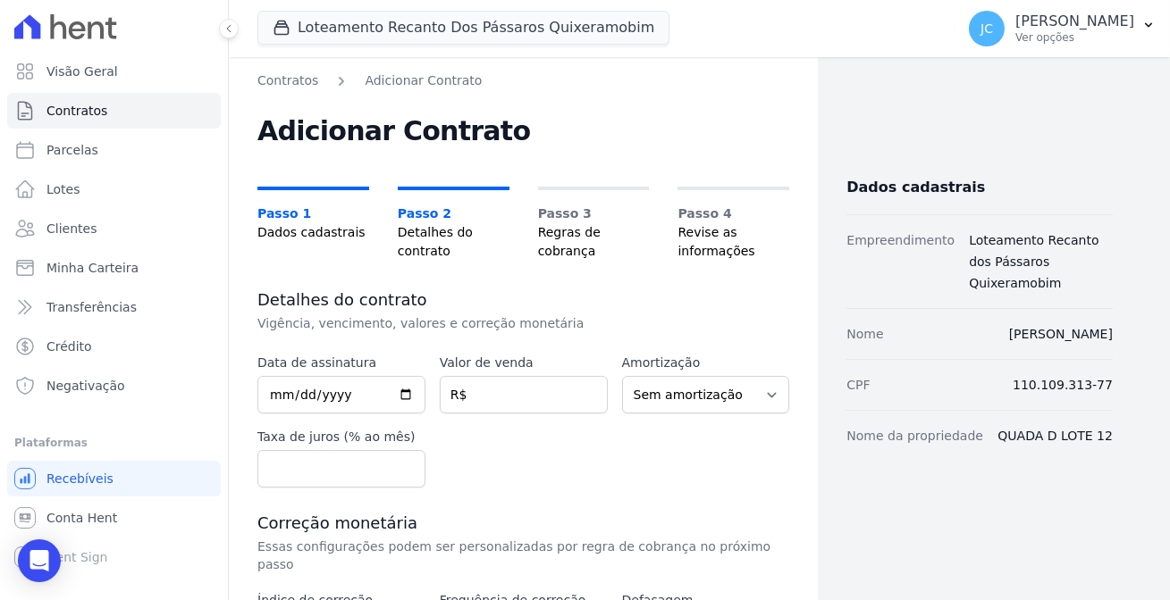
scroll to position [80, 0]
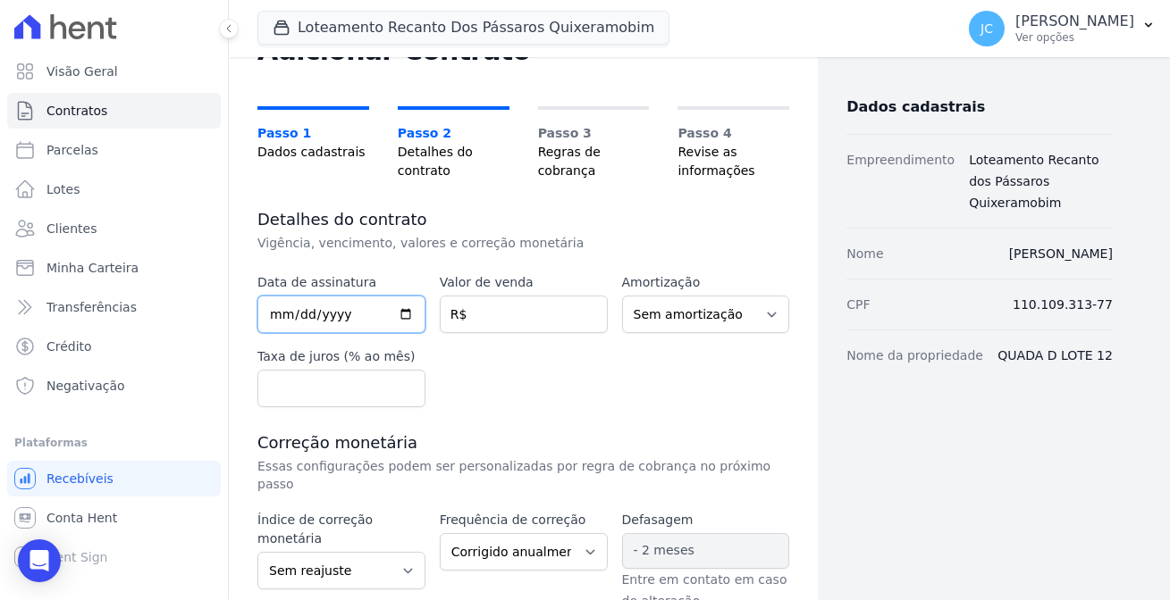
click at [396, 296] on input "date" at bounding box center [341, 315] width 168 height 38
type input "2025-08-11"
click at [580, 353] on div "Data de assinatura 2025-08-11 Valor de venda R$ Amortização Sem amortização Pri…" at bounding box center [523, 340] width 532 height 134
click at [498, 296] on input "number" at bounding box center [524, 315] width 168 height 38
paste input "27.90000"
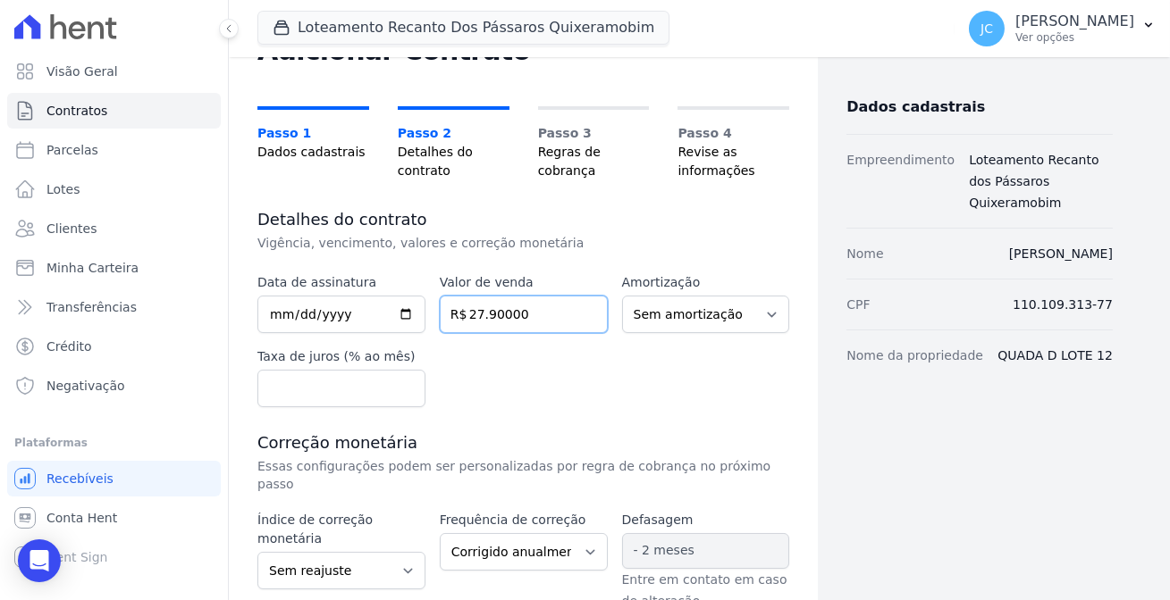
type input "27.90000"
click at [532, 331] on div "Data de assinatura 2025-08-11 Valor de venda 27.90000 R$ Amortização Sem amorti…" at bounding box center [523, 340] width 532 height 134
click at [655, 296] on select "Sem amortização Price Sac" at bounding box center [706, 315] width 168 height 38
click at [502, 330] on div "Data de assinatura 2025-08-11 Valor de venda 27.90000 R$ Amortização Sem amorti…" at bounding box center [523, 340] width 532 height 134
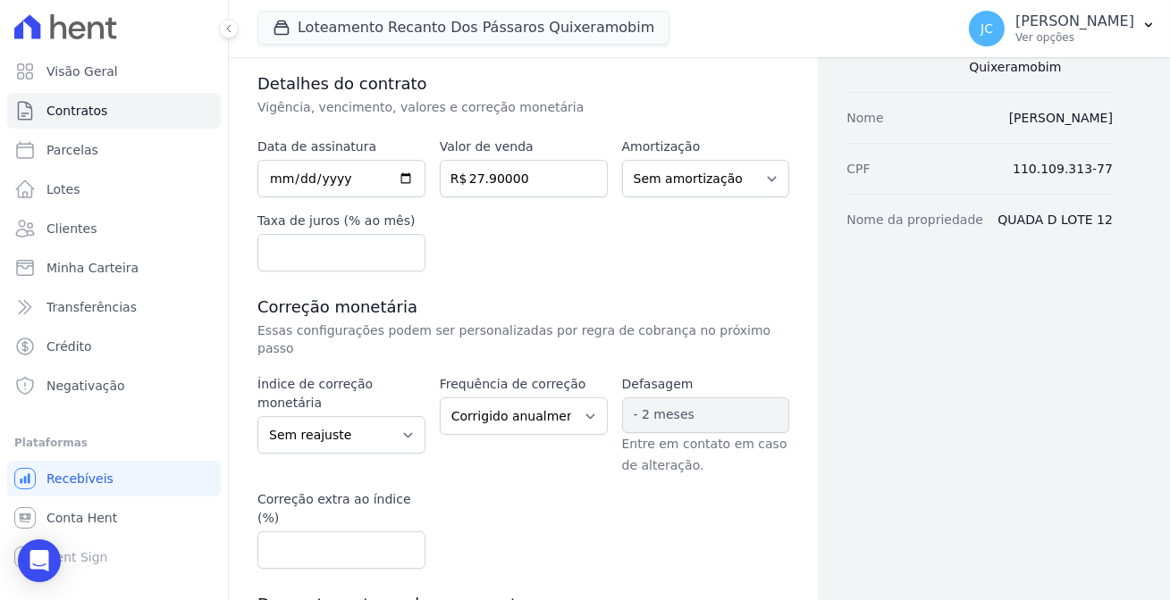
scroll to position [243, 0]
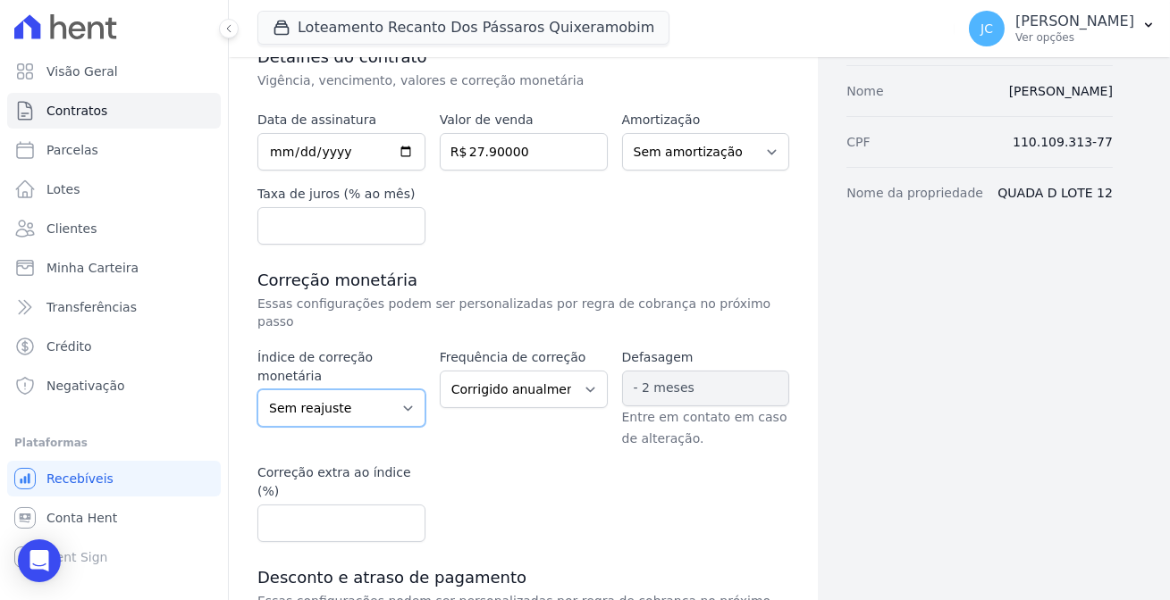
click at [374, 390] on select "Sem reajuste Média dos últimos 12 meses acumulado de INCCM Média dos últimos 12…" at bounding box center [341, 409] width 168 height 38
select select "ipca"
click at [257, 390] on select "Sem reajuste Média dos últimos 12 meses acumulado de INCCM Média dos últimos 12…" at bounding box center [341, 409] width 168 height 38
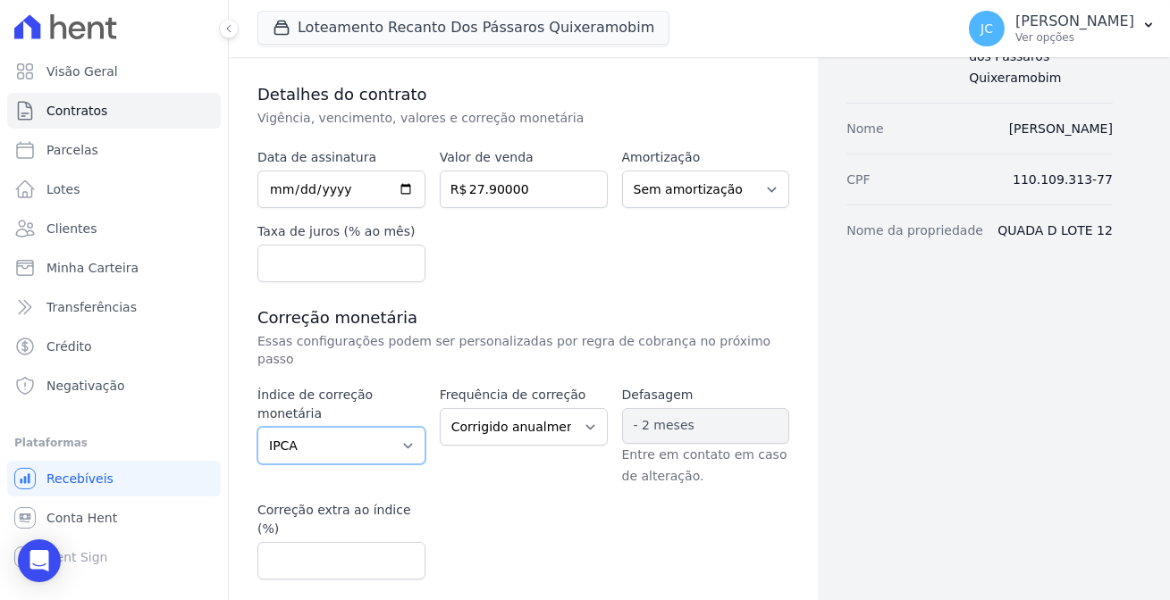
scroll to position [368, 0]
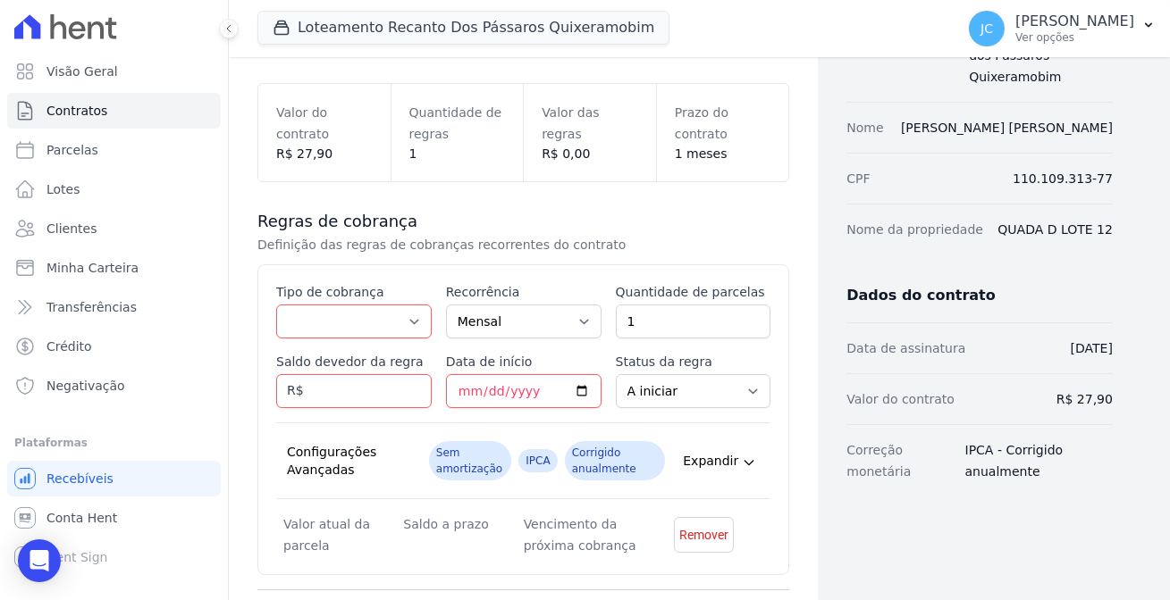
scroll to position [281, 0]
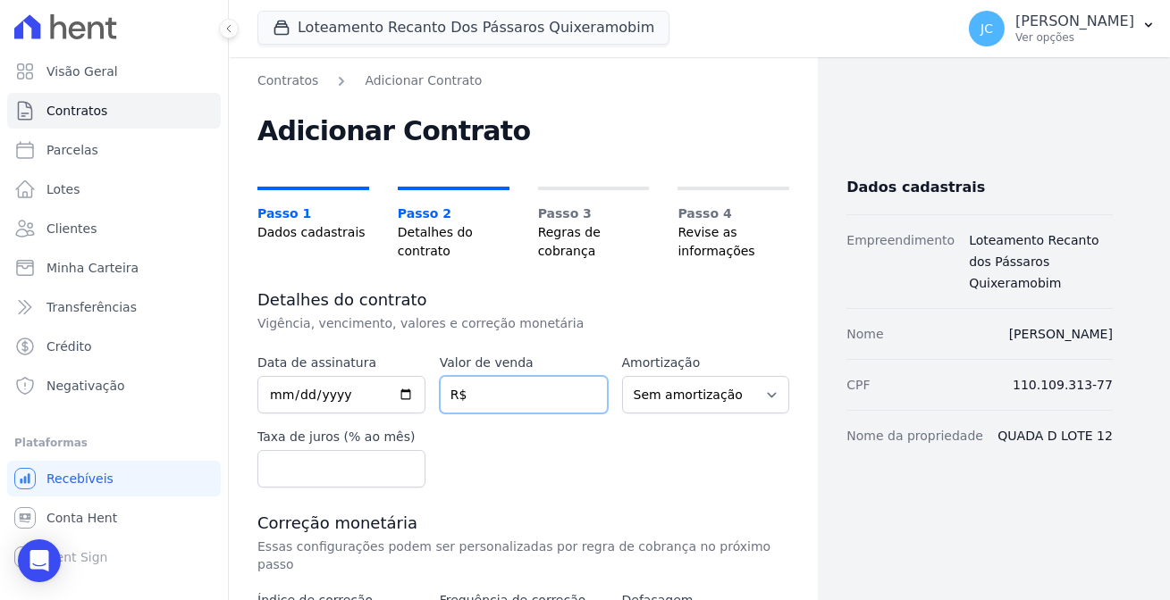
click at [495, 376] on input "number" at bounding box center [524, 395] width 168 height 38
type input "27900"
click at [521, 408] on div "Data de assinatura Valor de venda 27900 R$ Amortização Sem amortização Price Sa…" at bounding box center [523, 421] width 532 height 134
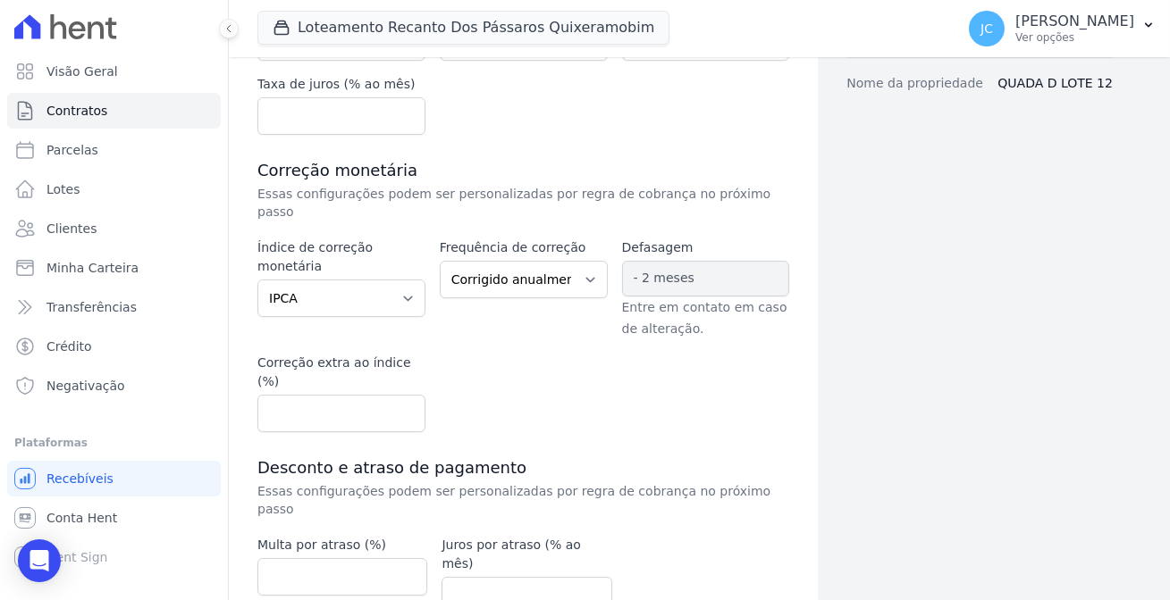
scroll to position [368, 0]
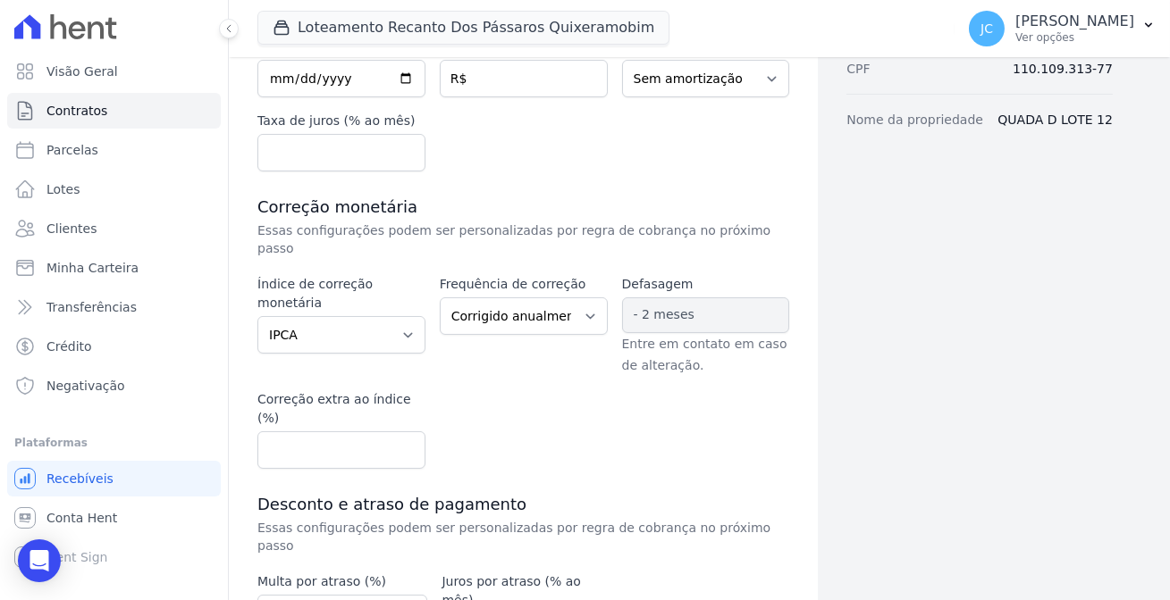
scroll to position [425, 0]
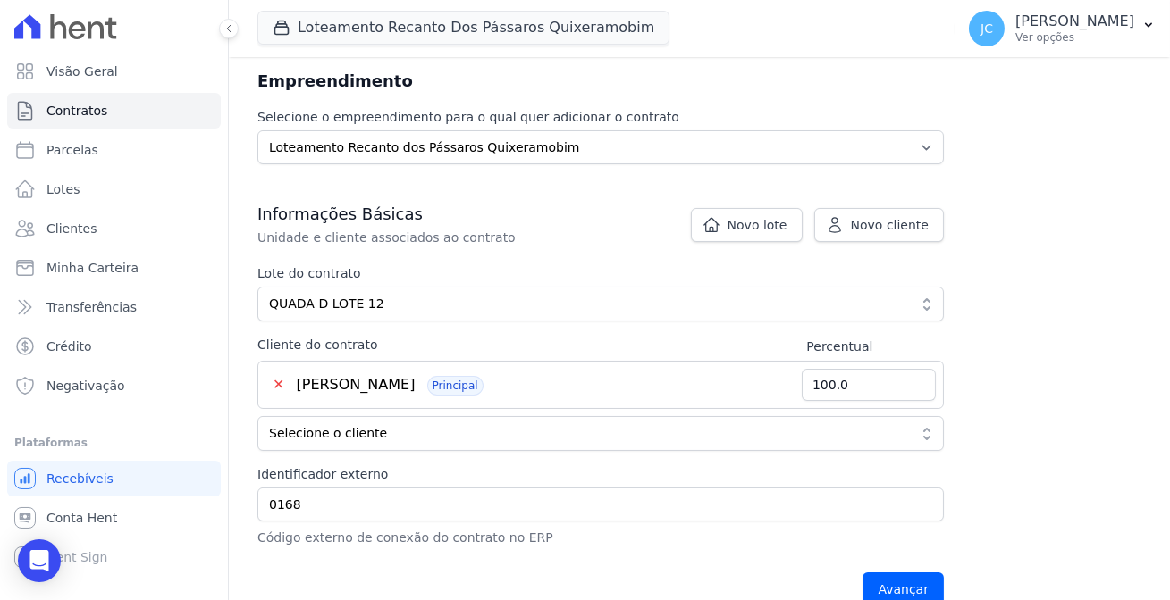
scroll to position [243, 0]
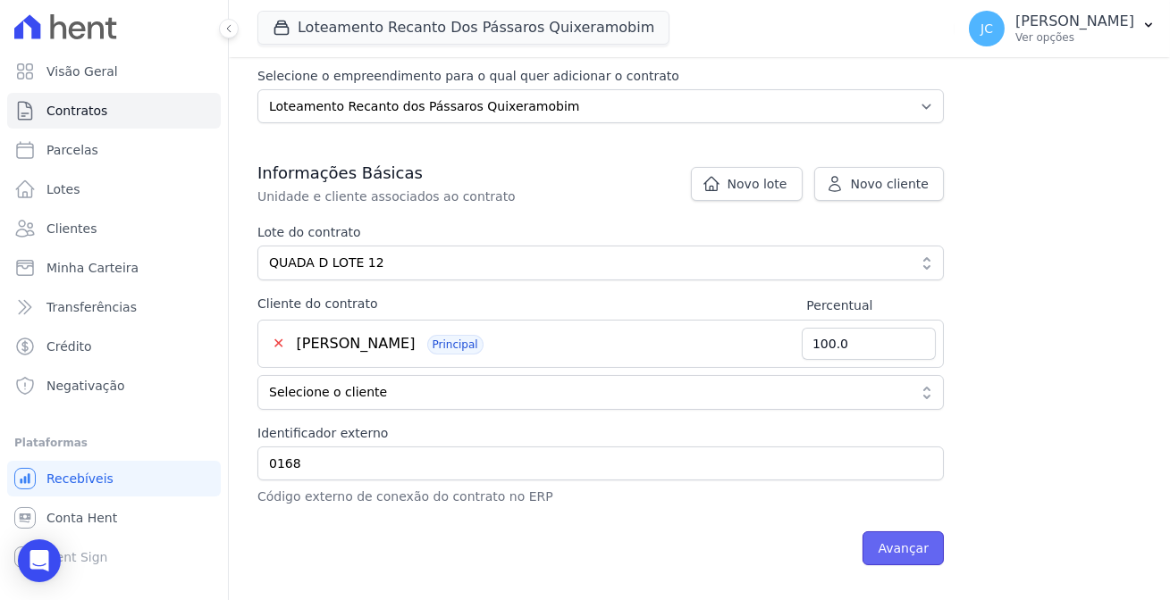
click at [862, 532] on input "Avançar" at bounding box center [902, 549] width 81 height 34
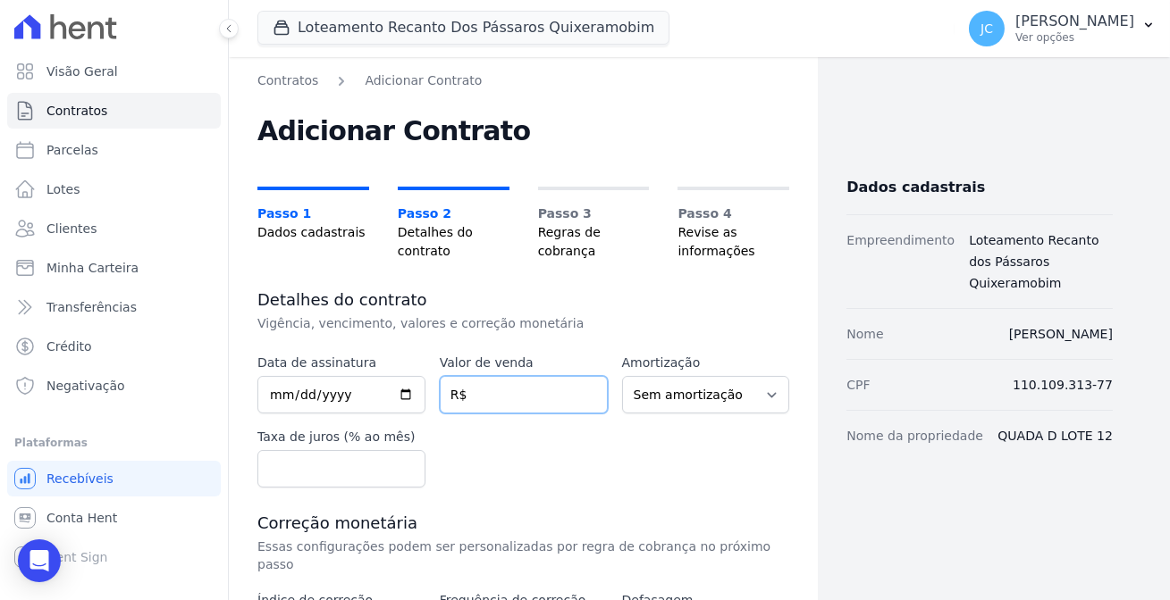
click at [498, 376] on input "number" at bounding box center [524, 395] width 168 height 38
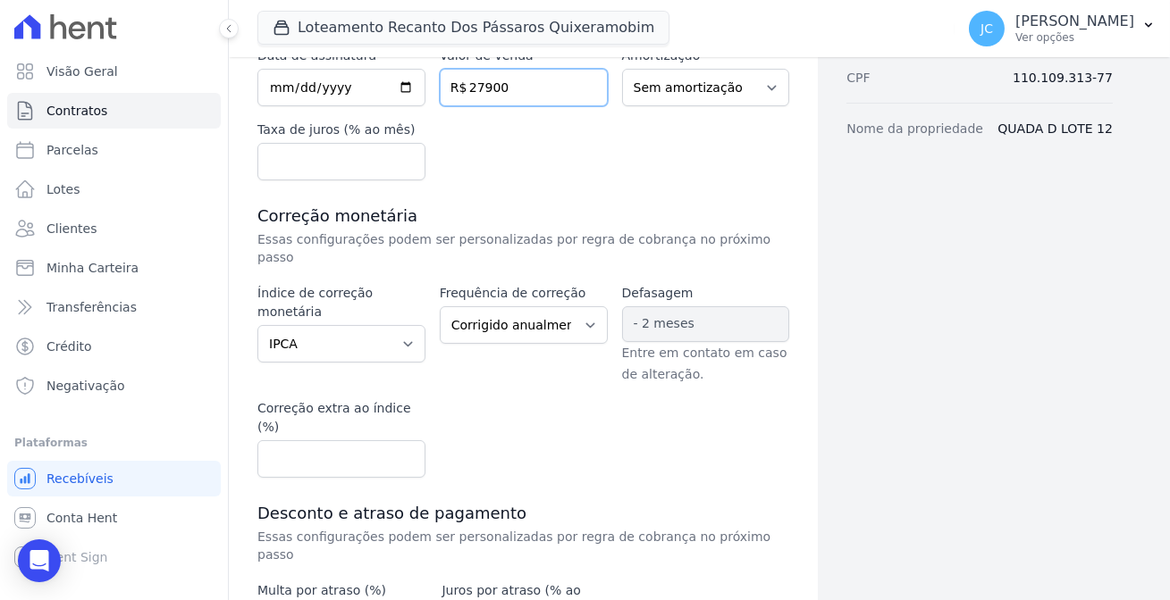
scroll to position [368, 0]
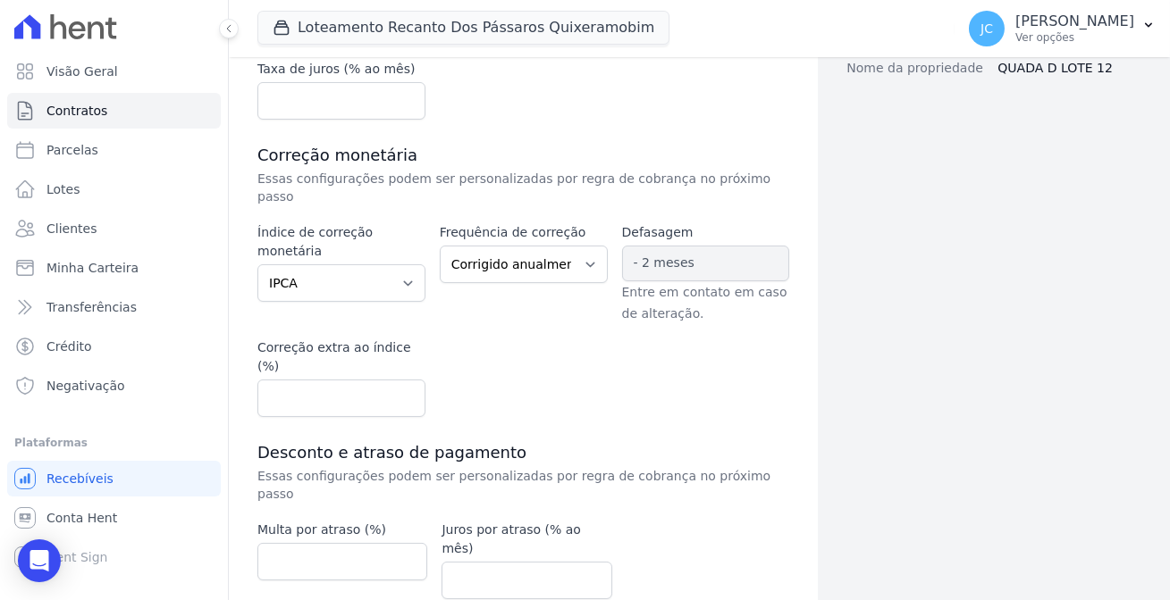
type input "27900"
click at [470, 281] on div "Índice de correção monetária Sem reajuste Média dos últimos 12 meses acumulado …" at bounding box center [523, 320] width 532 height 194
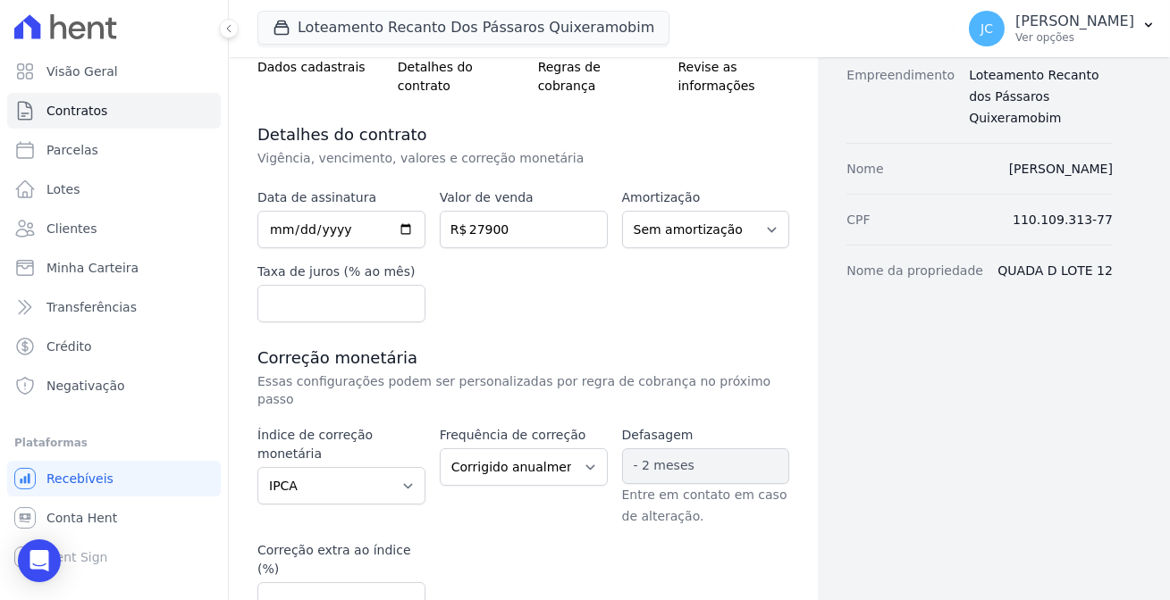
scroll to position [44, 0]
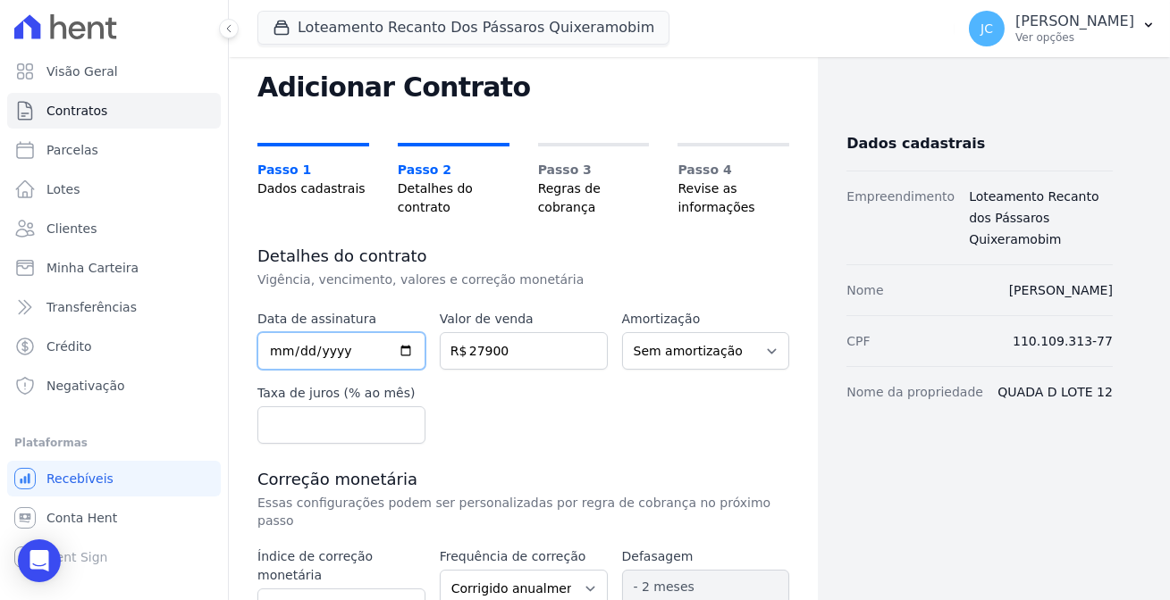
click at [373, 332] on input "date" at bounding box center [341, 351] width 168 height 38
type input "[DATE]"
click at [602, 368] on div "Data de assinatura [DATE] Valor de venda 27900 R$ Amortização Sem amortização P…" at bounding box center [523, 377] width 532 height 134
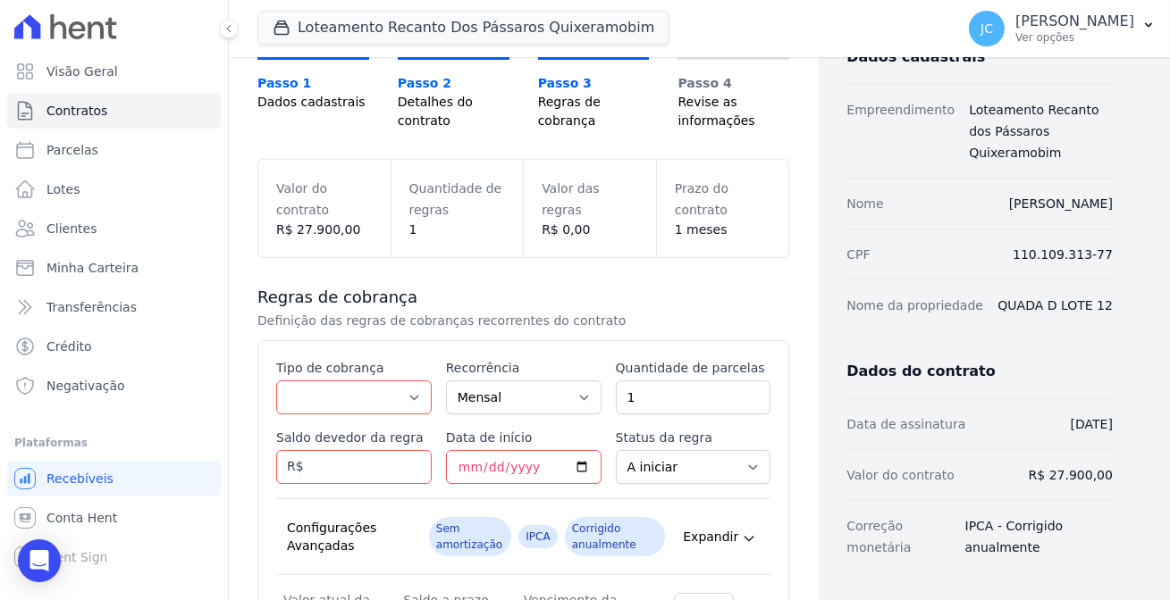
scroll to position [162, 0]
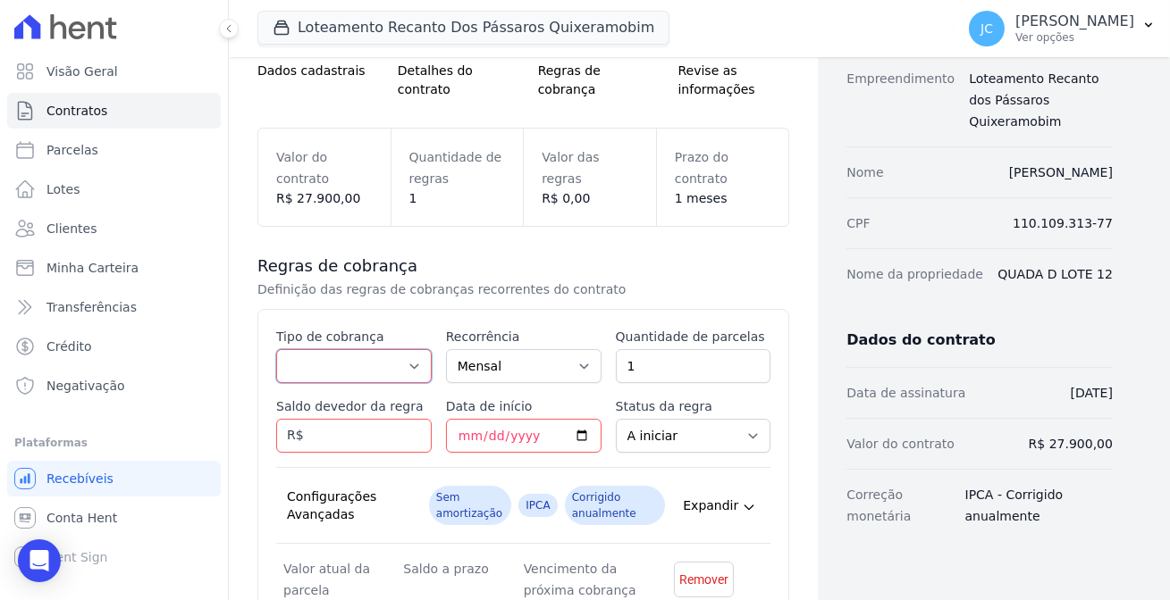
click at [359, 349] on select "Parcela Normal Entrada Sinal Intercalada Chaves Pré-chaves Pós-chaves Impostos …" at bounding box center [353, 366] width 155 height 34
select select "standard"
click at [276, 349] on select "Parcela Normal Entrada Sinal Intercalada Chaves Pré-chaves Pós-chaves Impostos …" at bounding box center [353, 366] width 155 height 34
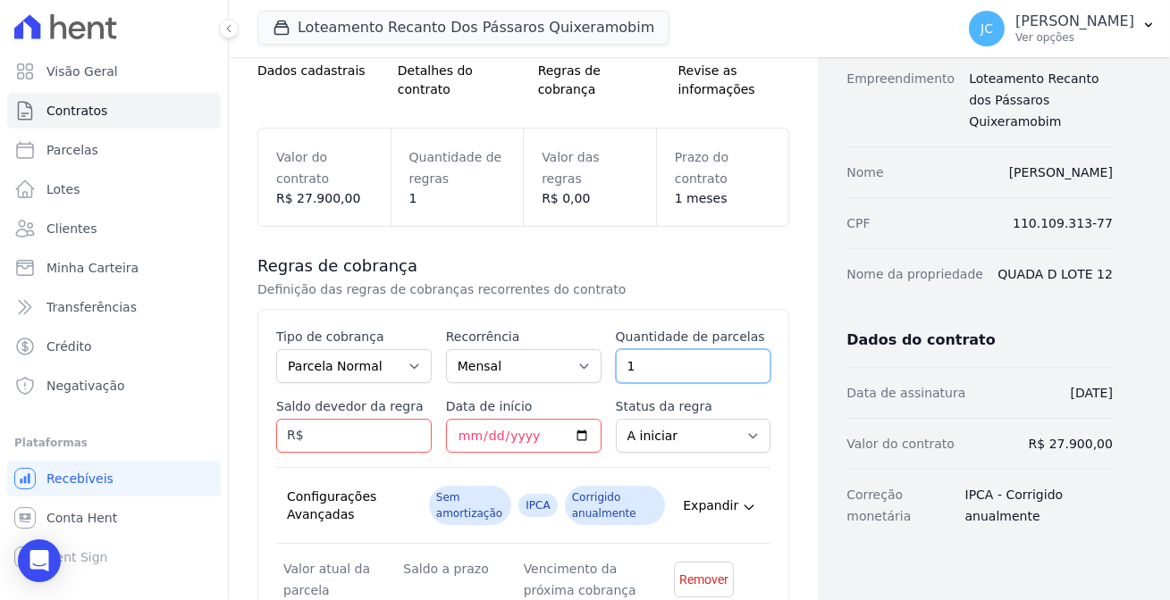
click at [636, 349] on input "1" at bounding box center [693, 366] width 155 height 34
drag, startPoint x: 636, startPoint y: 316, endPoint x: 600, endPoint y: 315, distance: 35.7
click at [600, 328] on div "Esse tipo de parcela não entra no saldo devedor do contrato. Tipo de cobrança P…" at bounding box center [523, 464] width 494 height 273
type input "60"
click at [316, 419] on input "Saldo devedor da regra" at bounding box center [353, 436] width 155 height 34
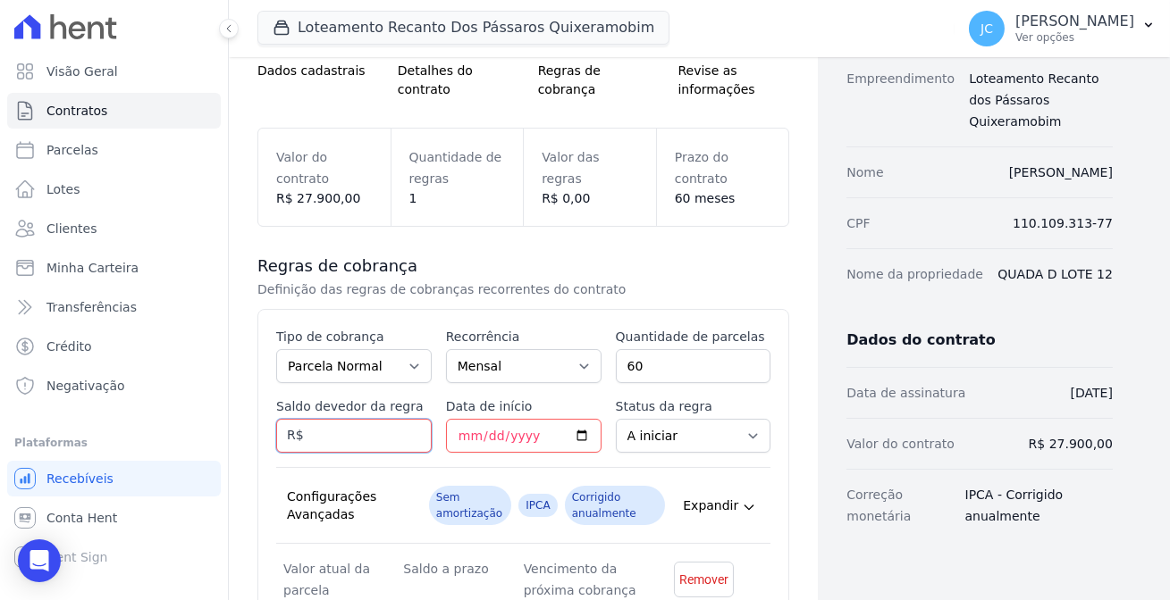
paste input "465.00"
type input "465.00"
click at [888, 541] on div "Dados cadastrais Empreendimento Loteamento Recanto dos Pássaros Quixeramobim No…" at bounding box center [964, 355] width 295 height 891
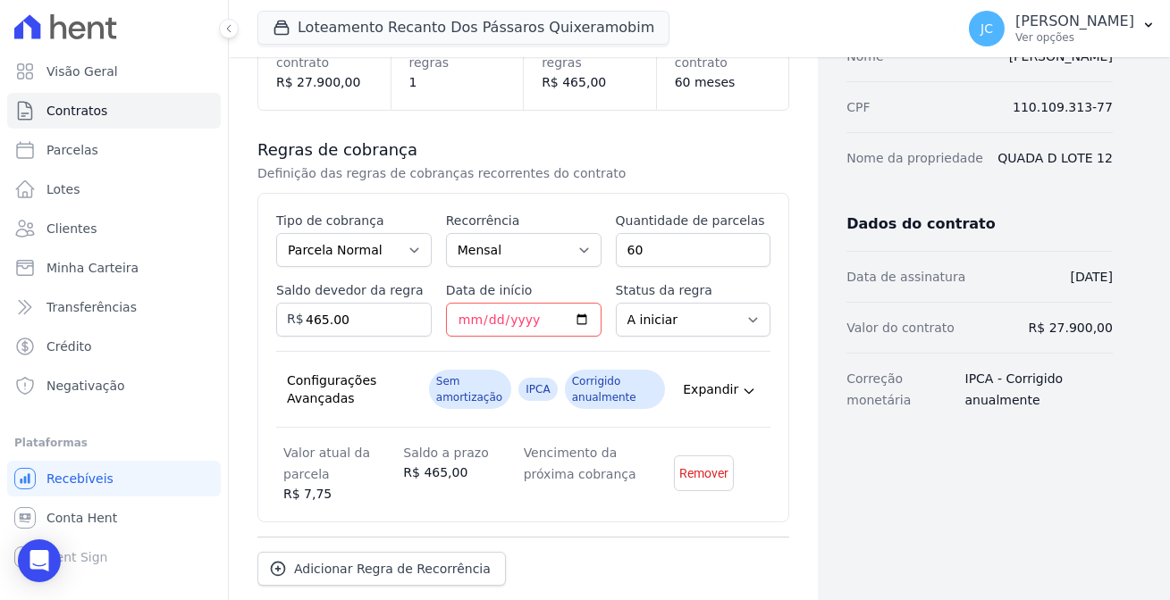
scroll to position [281, 0]
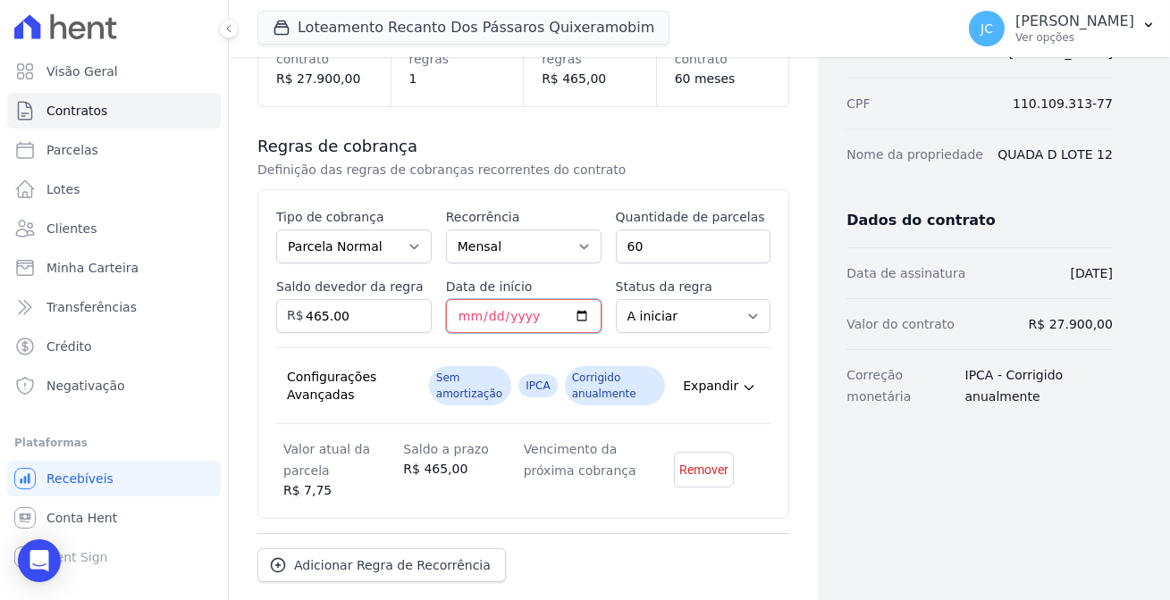
click at [545, 299] on input "Data de início" at bounding box center [523, 316] width 155 height 34
type input "2025-09-20"
click at [976, 482] on div "Dados cadastrais Empreendimento Loteamento Recanto dos Pássaros Quixeramobim No…" at bounding box center [964, 235] width 295 height 891
click at [658, 299] on select "A iniciar Em aberto" at bounding box center [693, 316] width 155 height 34
click at [890, 431] on div "Dados cadastrais Empreendimento Loteamento Recanto dos Pássaros Quixeramobim No…" at bounding box center [964, 235] width 295 height 891
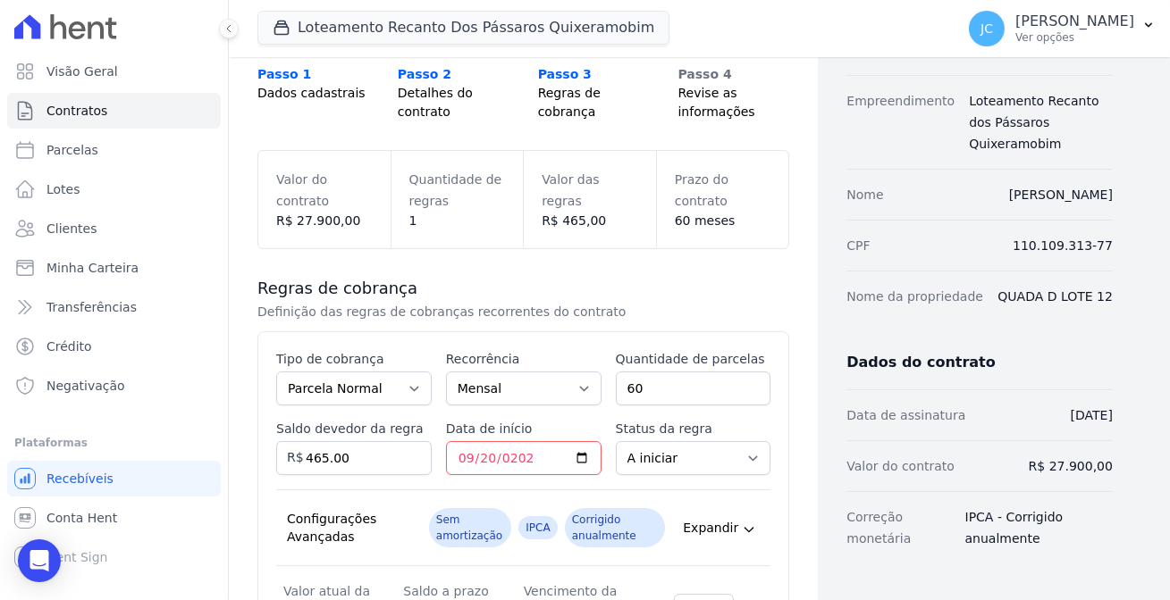
scroll to position [136, 0]
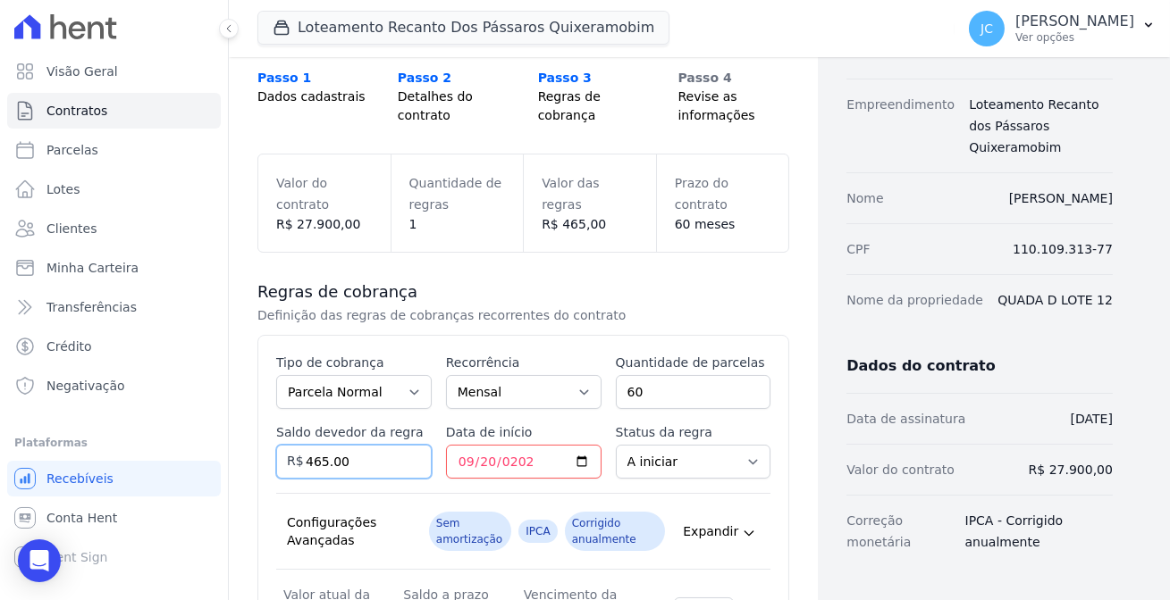
drag, startPoint x: 346, startPoint y: 416, endPoint x: 248, endPoint y: 415, distance: 97.4
click at [257, 415] on div "Esse tipo de parcela não entra no saldo devedor do contrato. Tipo de cobrança P…" at bounding box center [523, 500] width 532 height 330
type input "27900"
click at [830, 522] on div "Dados cadastrais Empreendimento Loteamento Recanto dos Pássaros Quixeramobim No…" at bounding box center [964, 381] width 295 height 891
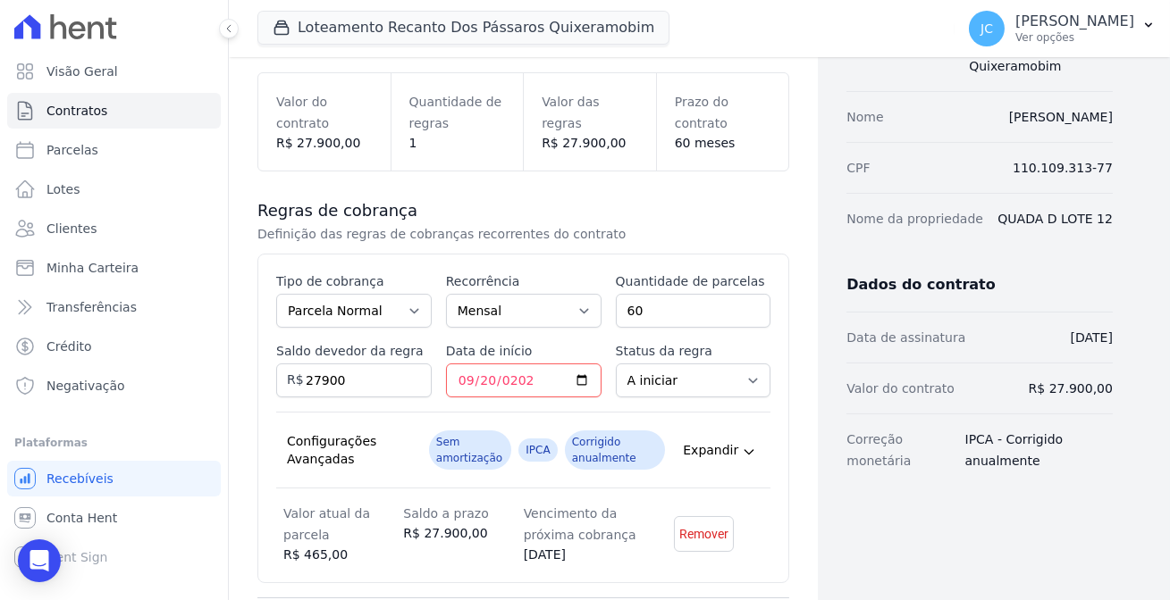
scroll to position [298, 0]
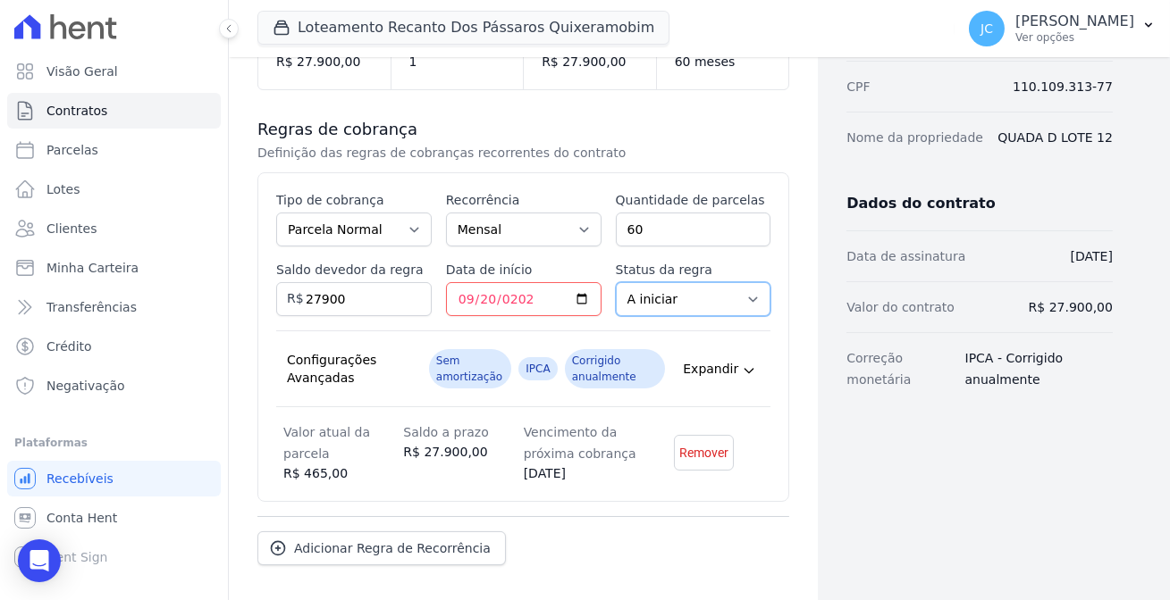
click at [689, 282] on select "A iniciar Em aberto" at bounding box center [693, 299] width 155 height 34
click at [861, 446] on div "Dados cadastrais Empreendimento Loteamento Recanto dos Pássaros Quixeramobim No…" at bounding box center [964, 218] width 295 height 891
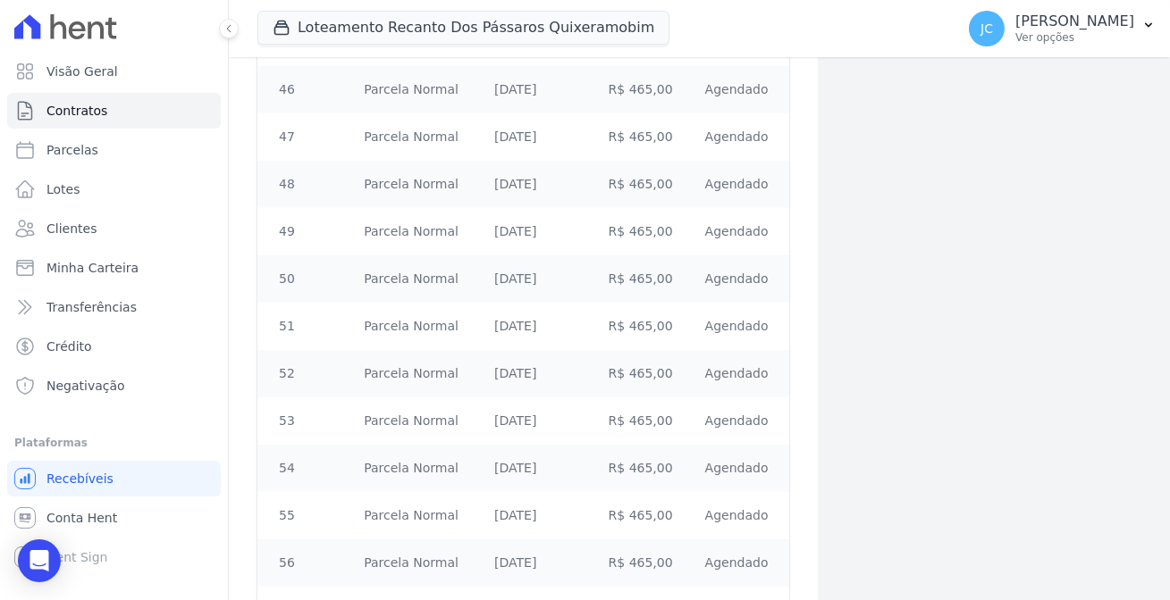
scroll to position [2552, 0]
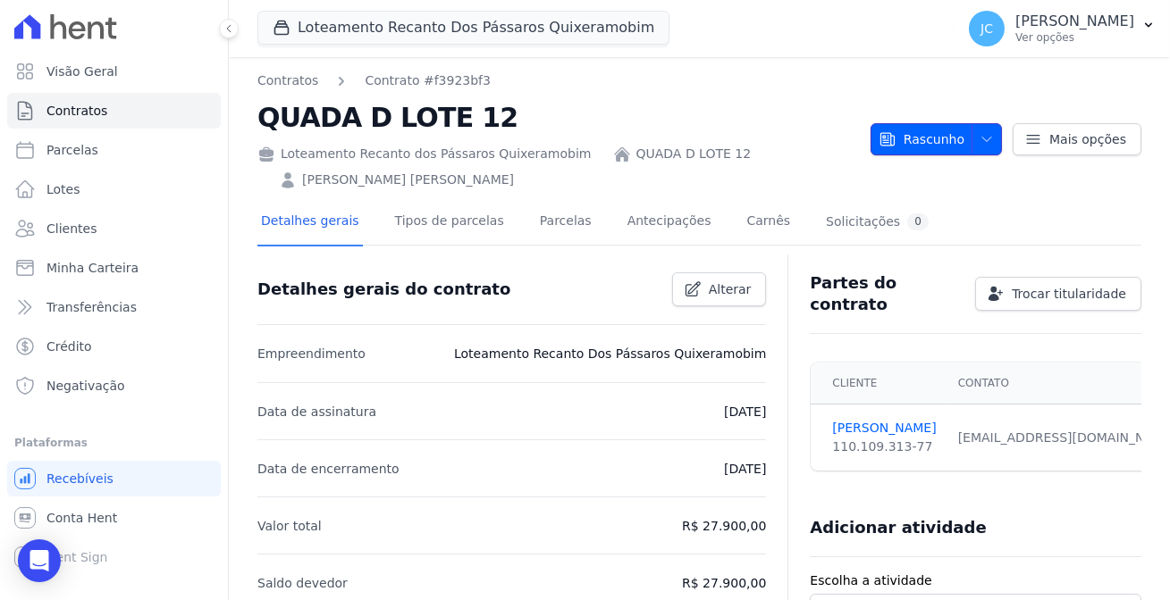
click at [964, 123] on span "Rascunho" at bounding box center [921, 139] width 86 height 32
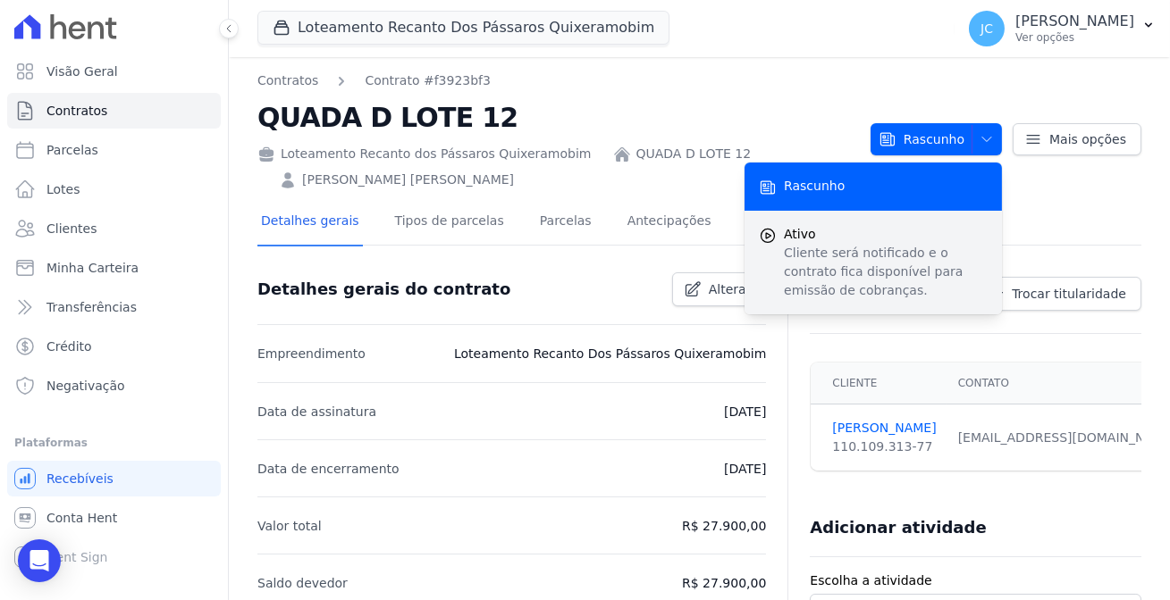
click at [823, 244] on p "Cliente será notificado e o contrato fica disponível para emissão de cobranças." at bounding box center [886, 272] width 204 height 56
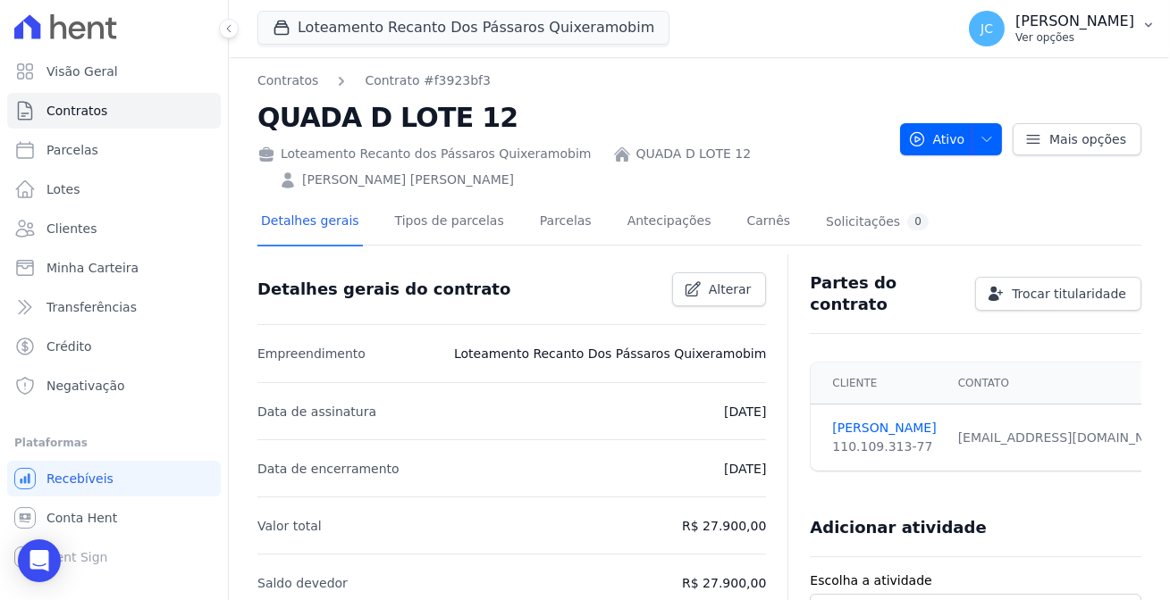
click at [1054, 26] on p "[PERSON_NAME]" at bounding box center [1074, 22] width 119 height 18
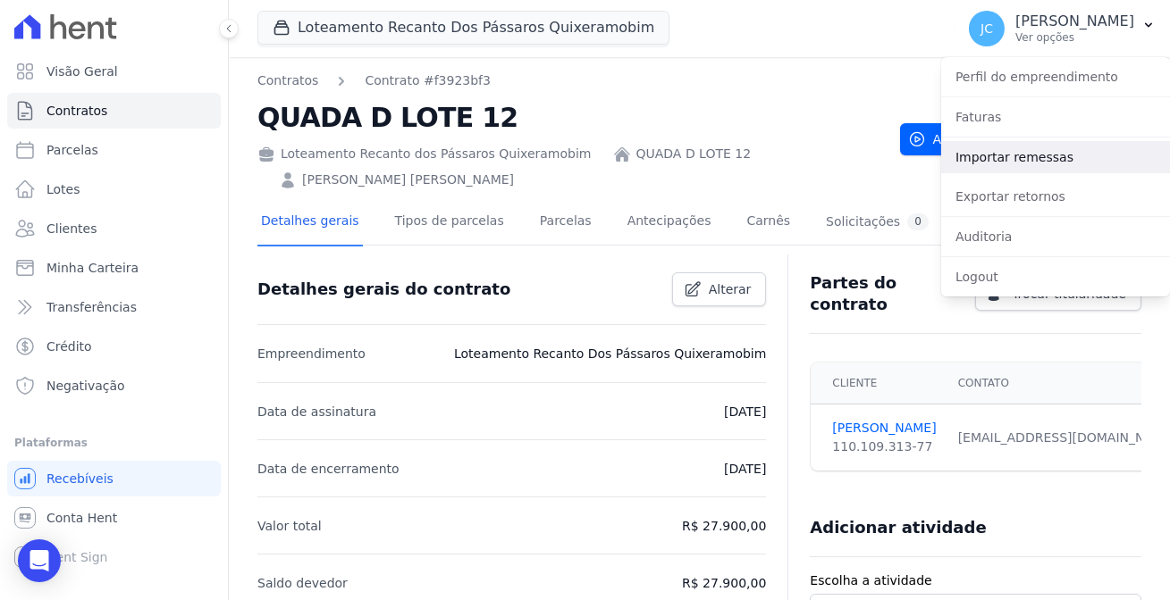
click at [1021, 147] on link "Importar remessas" at bounding box center [1055, 157] width 229 height 32
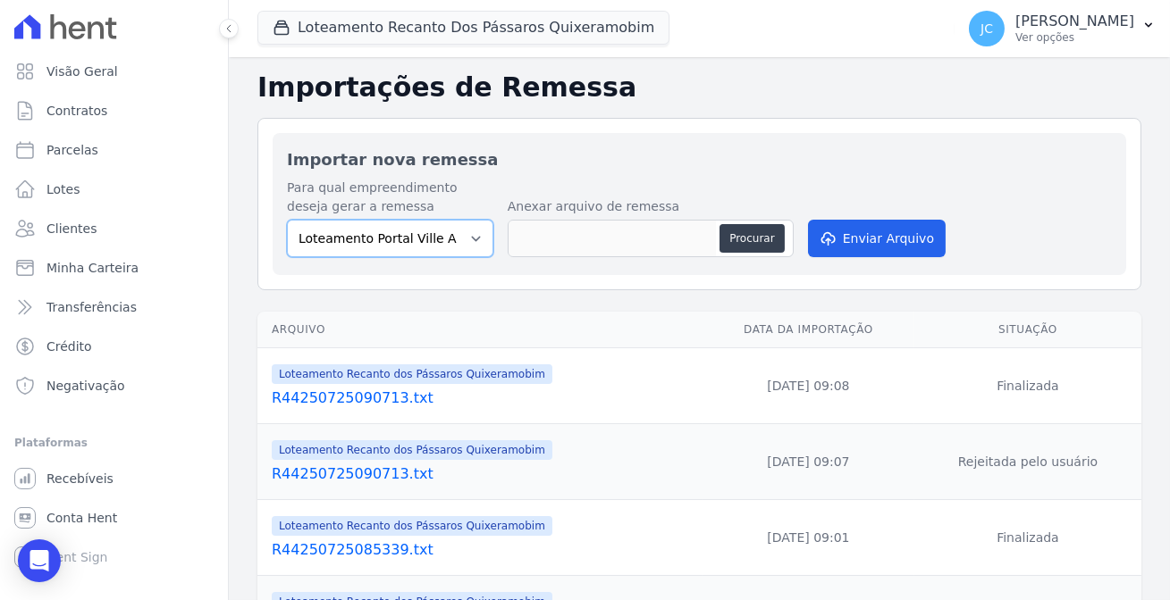
click at [355, 233] on select "Loteamento Portal Ville Acopiara Loteamento Recanto dos Pássaros Quixeramobim L…" at bounding box center [390, 239] width 206 height 38
select select "680c1bfe-1e9a-4ffe-9017-886ab10875cd"
click at [287, 220] on select "Loteamento Portal Ville Acopiara Loteamento Recanto dos Pássaros Quixeramobim L…" at bounding box center [390, 239] width 206 height 38
click at [719, 224] on button "Procurar" at bounding box center [751, 238] width 64 height 29
type input "R44250812090842.txt"
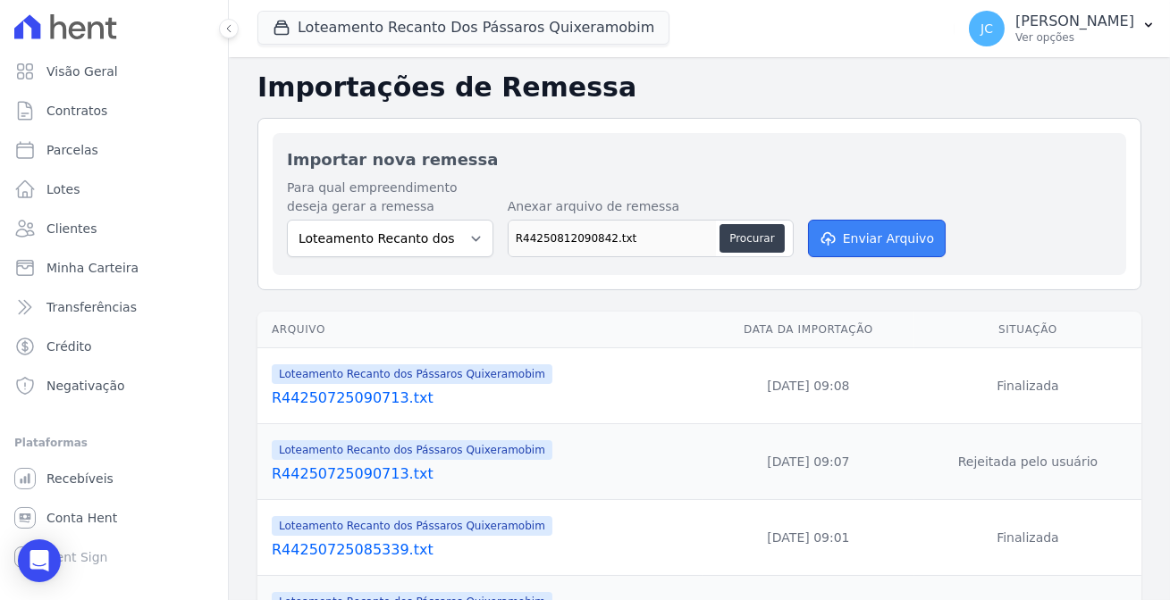
click at [825, 220] on button "Enviar Arquivo" at bounding box center [877, 239] width 138 height 38
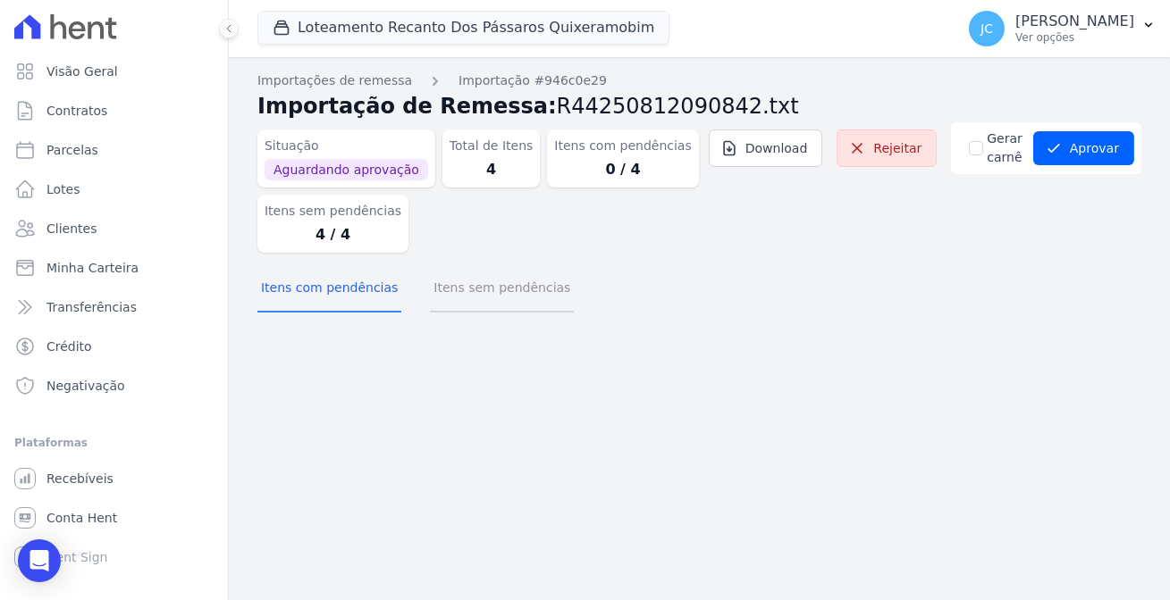
click at [474, 266] on button "Itens sem pendências" at bounding box center [502, 289] width 144 height 46
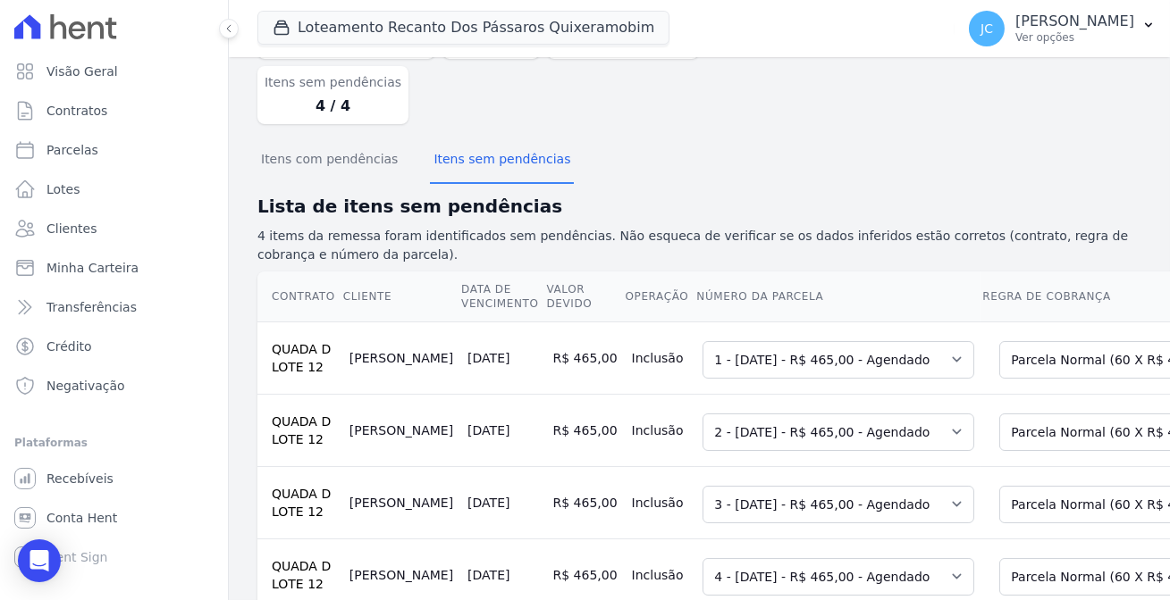
scroll to position [0, 68]
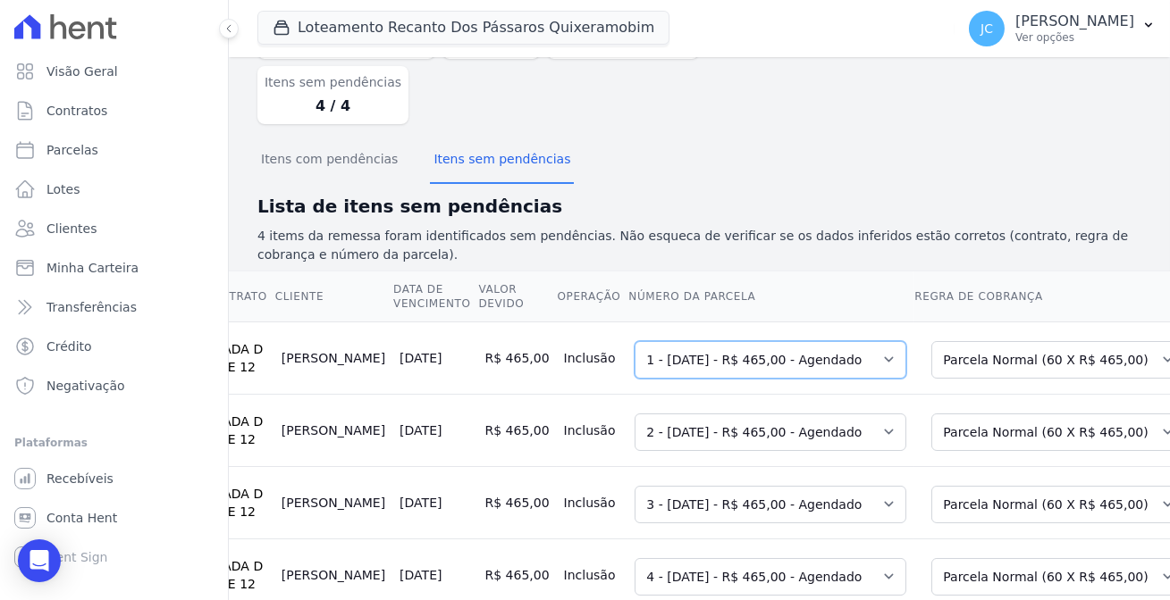
click at [750, 341] on select "Selecione uma 1 - [DATE] - R$ 465,00 - Agendado 2 - [DATE] - R$ 465,00 - Agenda…" at bounding box center [770, 360] width 272 height 38
click at [1003, 121] on div "Situação Aguardando aprovação Total de Itens 4 Itens com pendências 0 / 4 Itens…" at bounding box center [699, 66] width 884 height 145
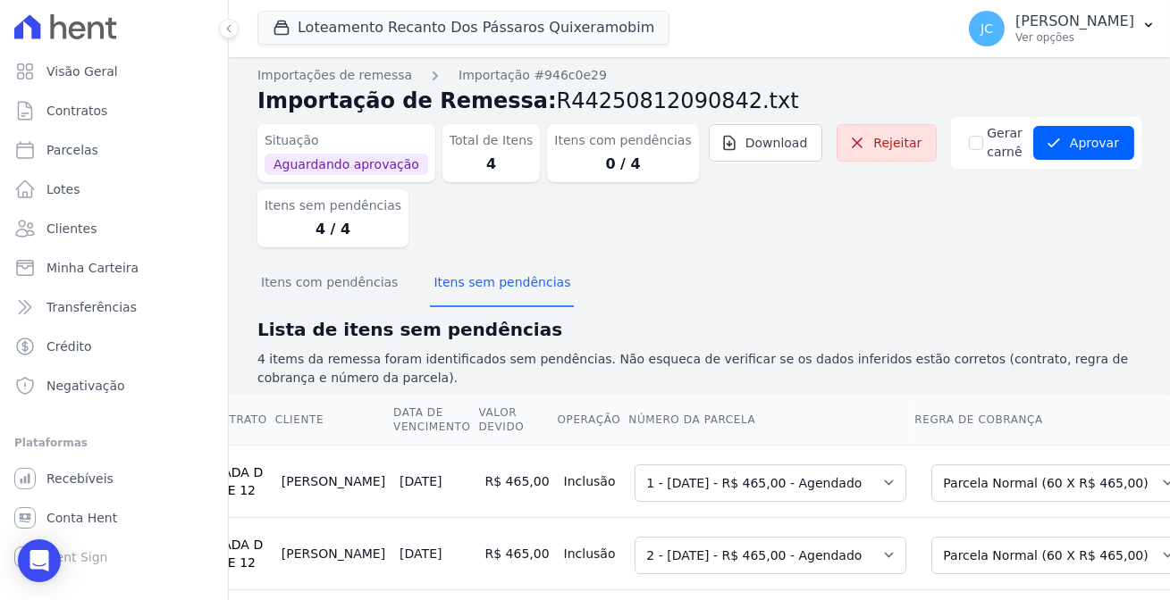
scroll to position [0, 0]
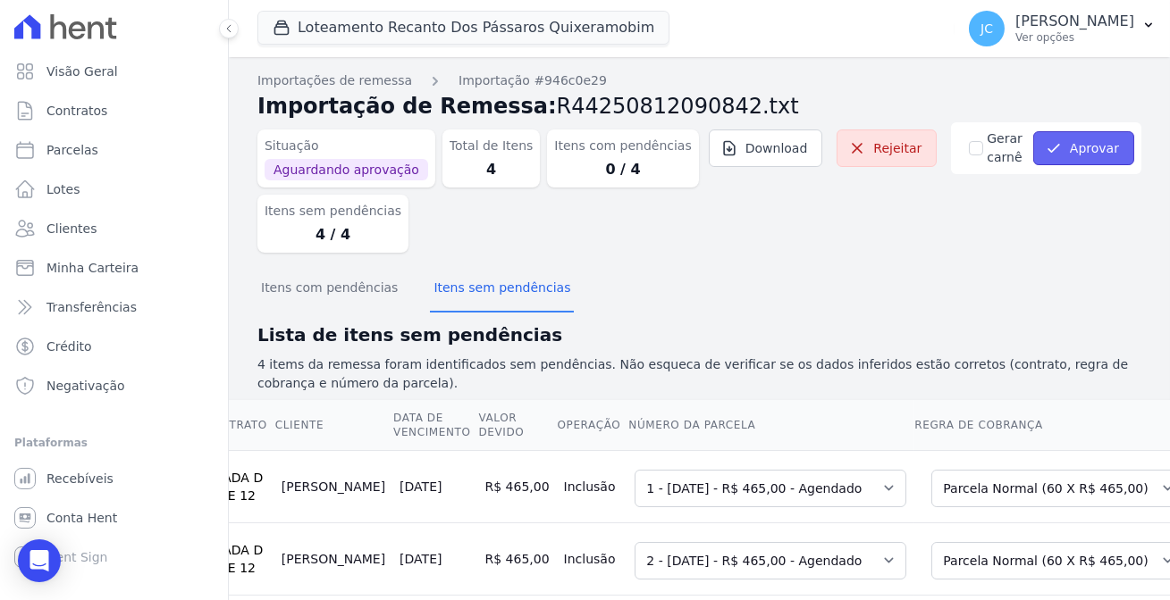
click at [1057, 139] on icon "submit" at bounding box center [1053, 148] width 18 height 18
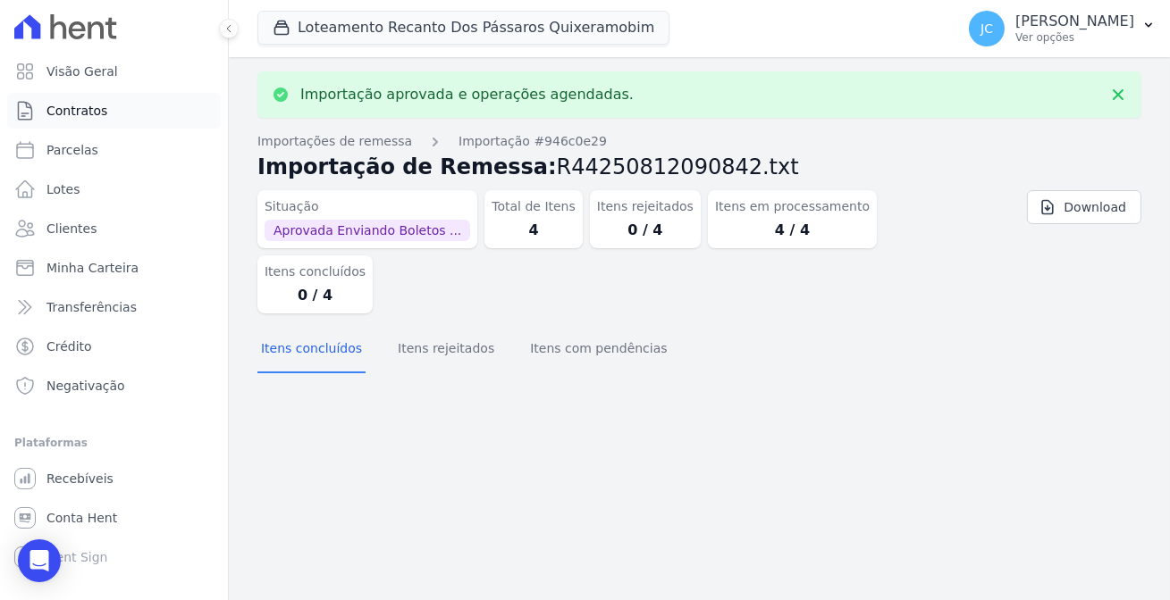
click at [99, 100] on link "Contratos" at bounding box center [114, 111] width 214 height 36
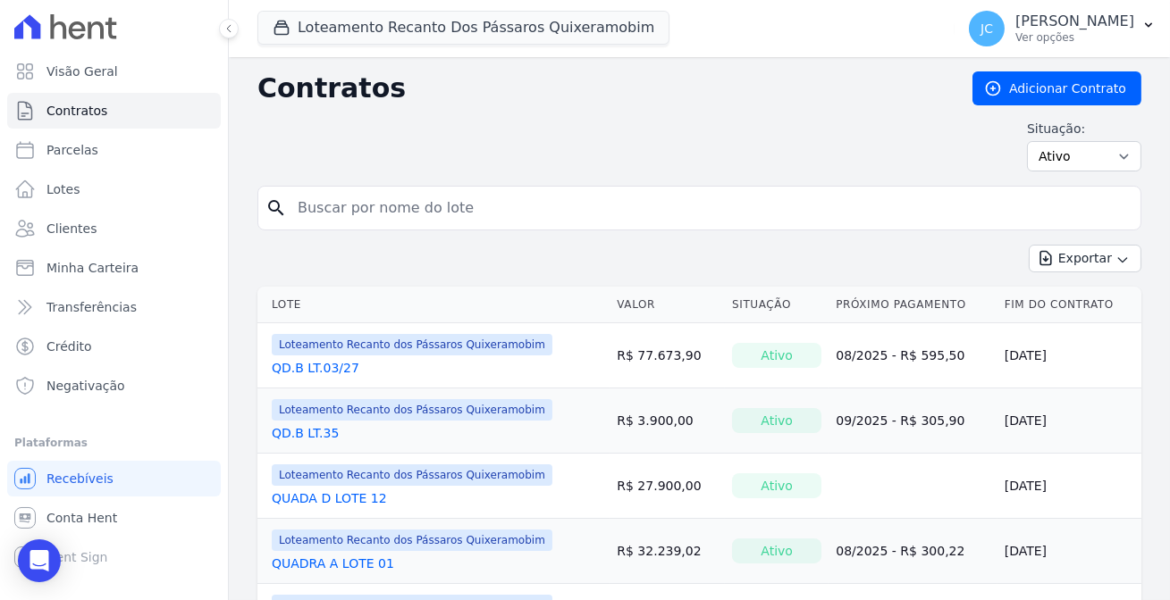
click at [313, 202] on input "search" at bounding box center [710, 208] width 846 height 36
type input "12"
click at [327, 359] on link "QUADA D LOTE 12" at bounding box center [329, 368] width 115 height 18
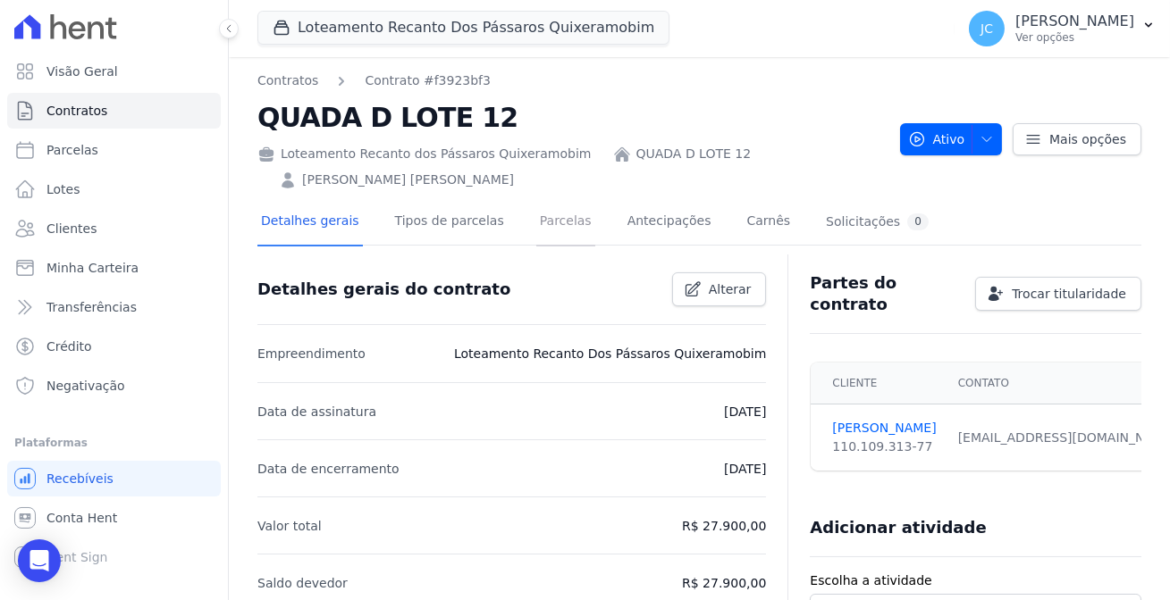
click at [536, 199] on link "Parcelas" at bounding box center [565, 222] width 59 height 47
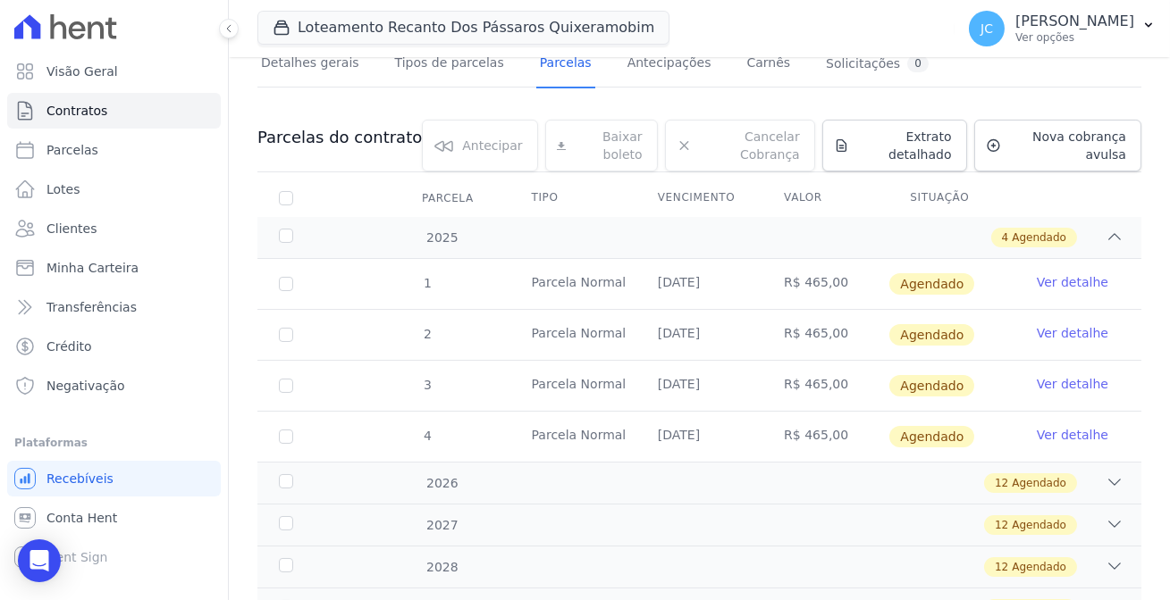
scroll to position [162, 0]
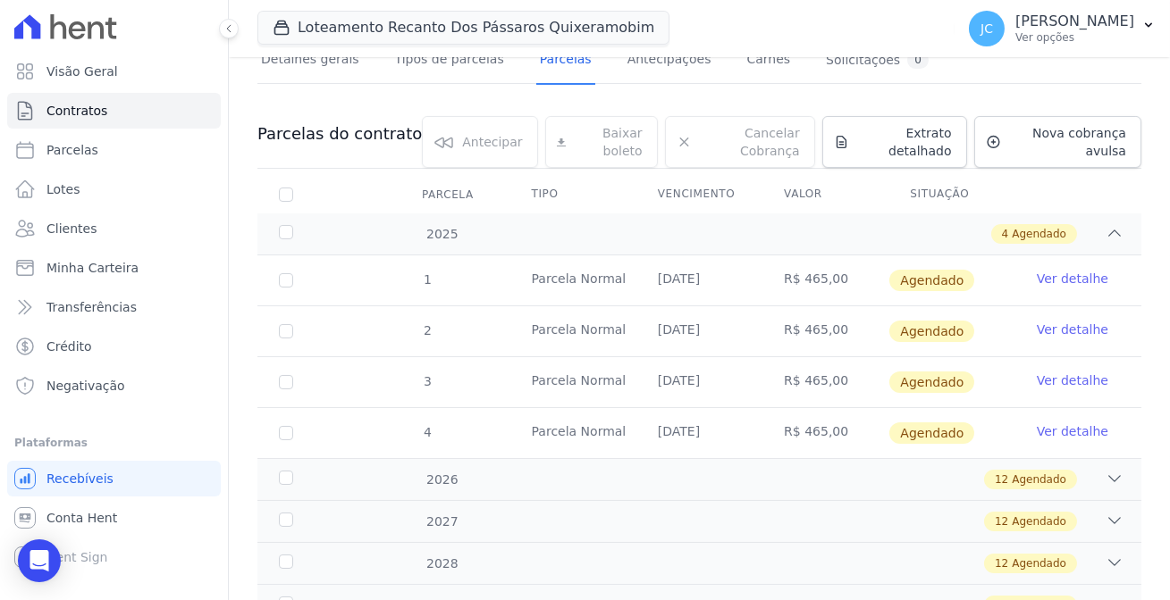
click at [924, 270] on span "Agendado" at bounding box center [931, 280] width 85 height 21
click at [1069, 270] on link "Ver detalhe" at bounding box center [1071, 279] width 71 height 18
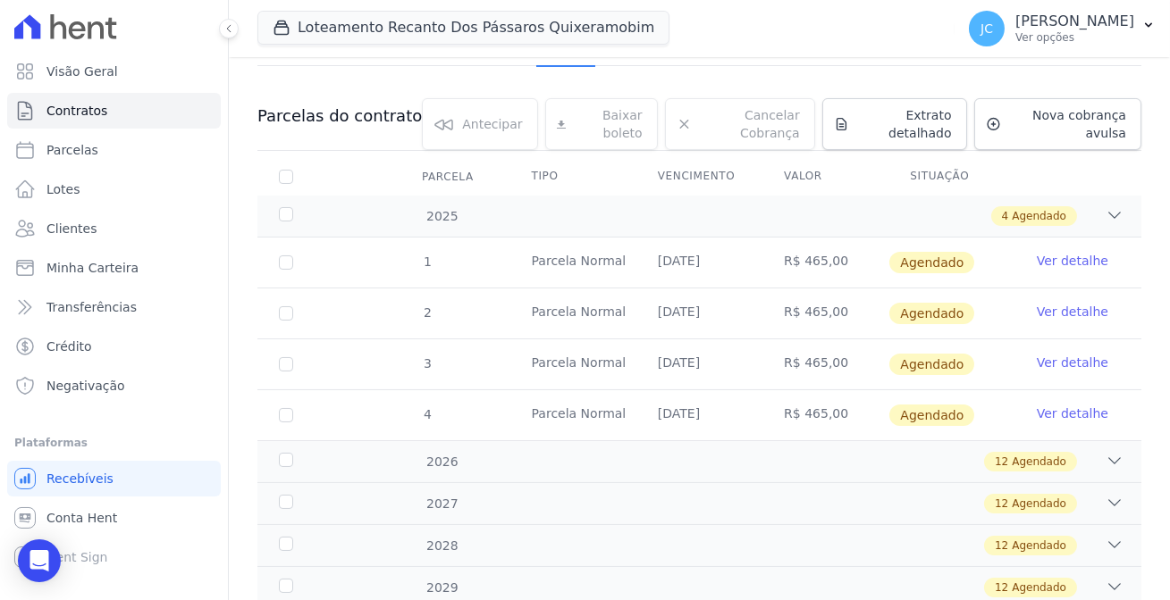
scroll to position [197, 0]
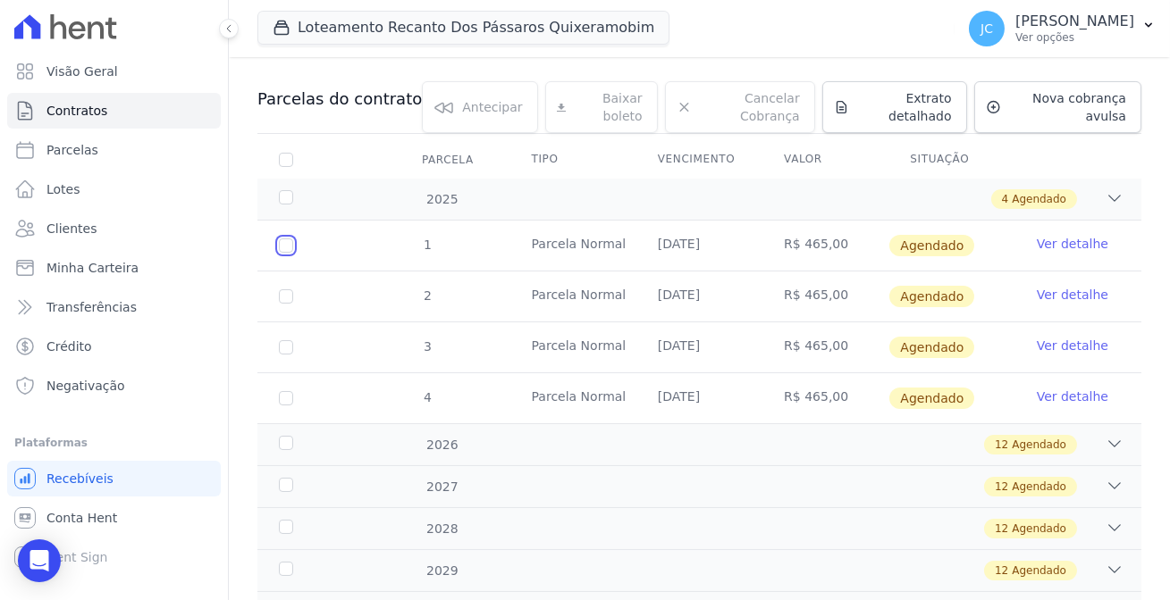
click at [279, 239] on input "checkbox" at bounding box center [286, 246] width 14 height 14
checkbox input "true"
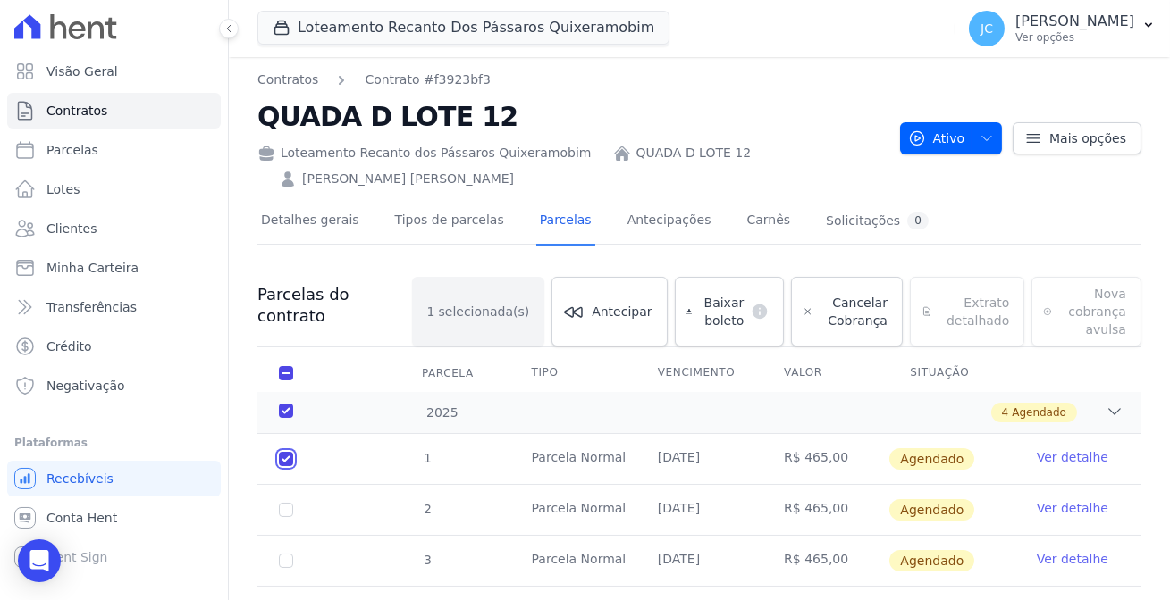
scroll to position [0, 0]
click at [67, 105] on span "Contratos" at bounding box center [76, 111] width 61 height 18
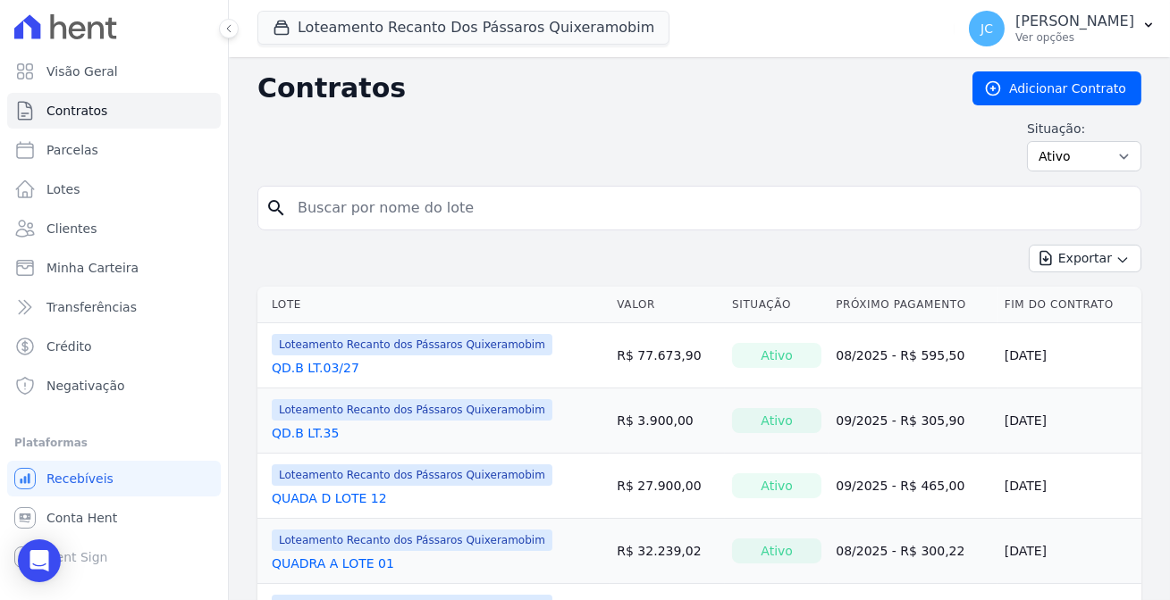
click at [369, 190] on input "search" at bounding box center [710, 208] width 846 height 36
type input "14"
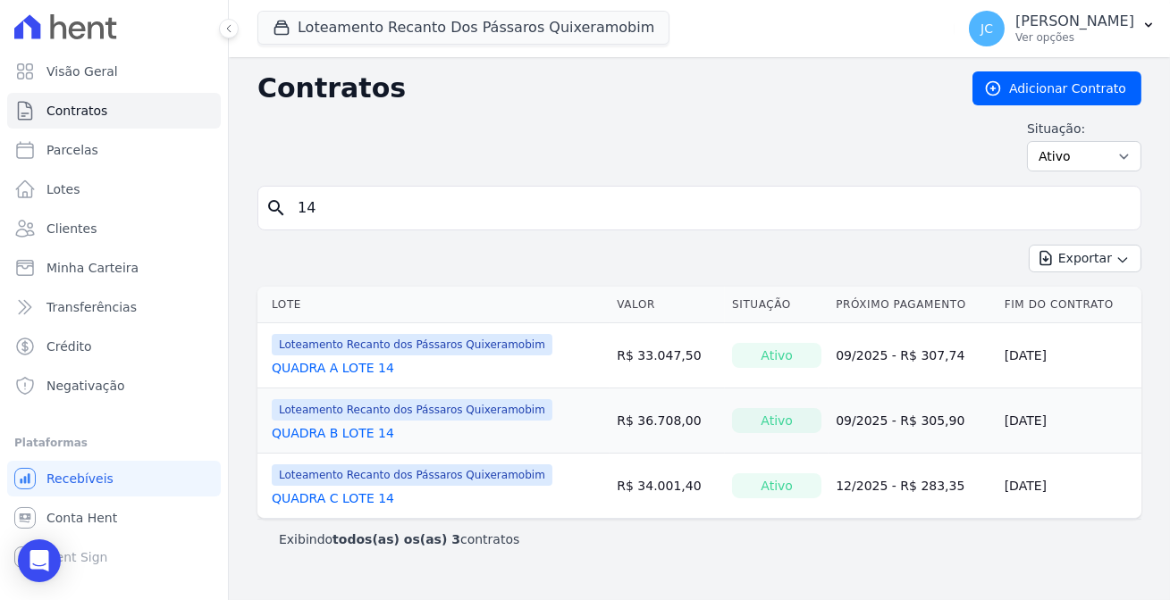
click at [339, 359] on link "QUADRA A LOTE 14" at bounding box center [333, 368] width 122 height 18
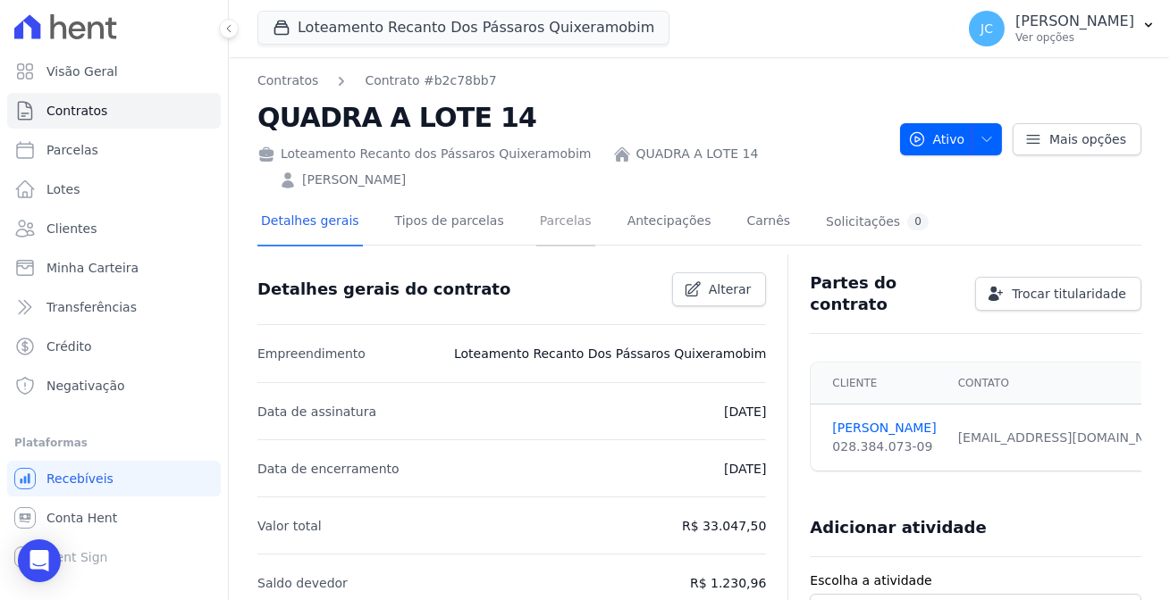
click at [536, 199] on link "Parcelas" at bounding box center [565, 222] width 59 height 47
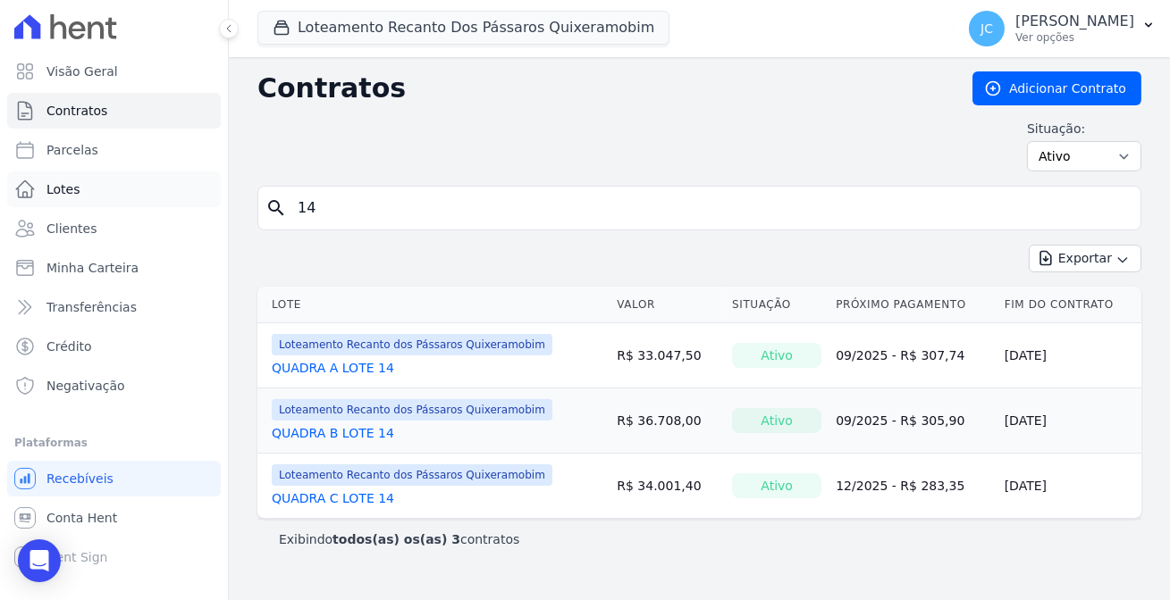
drag, startPoint x: 307, startPoint y: 189, endPoint x: 154, endPoint y: 176, distance: 154.3
click at [154, 176] on div "Visão Geral Contratos [GEOGRAPHIC_DATA] Lotes Clientes Minha Carteira Transferê…" at bounding box center [585, 300] width 1170 height 600
type input "12"
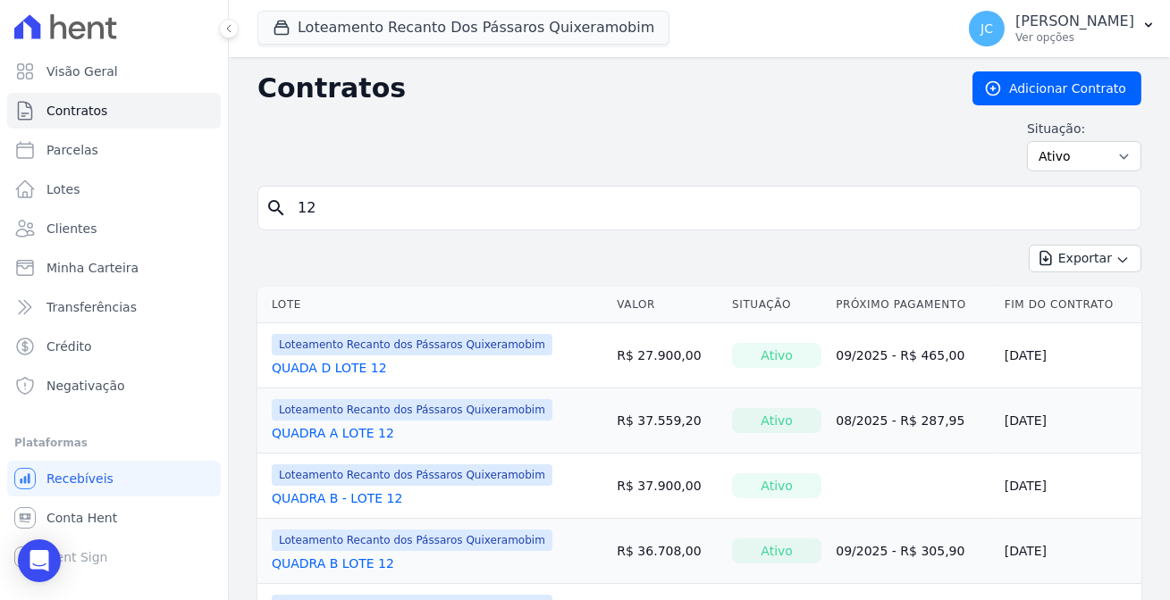
scroll to position [59, 0]
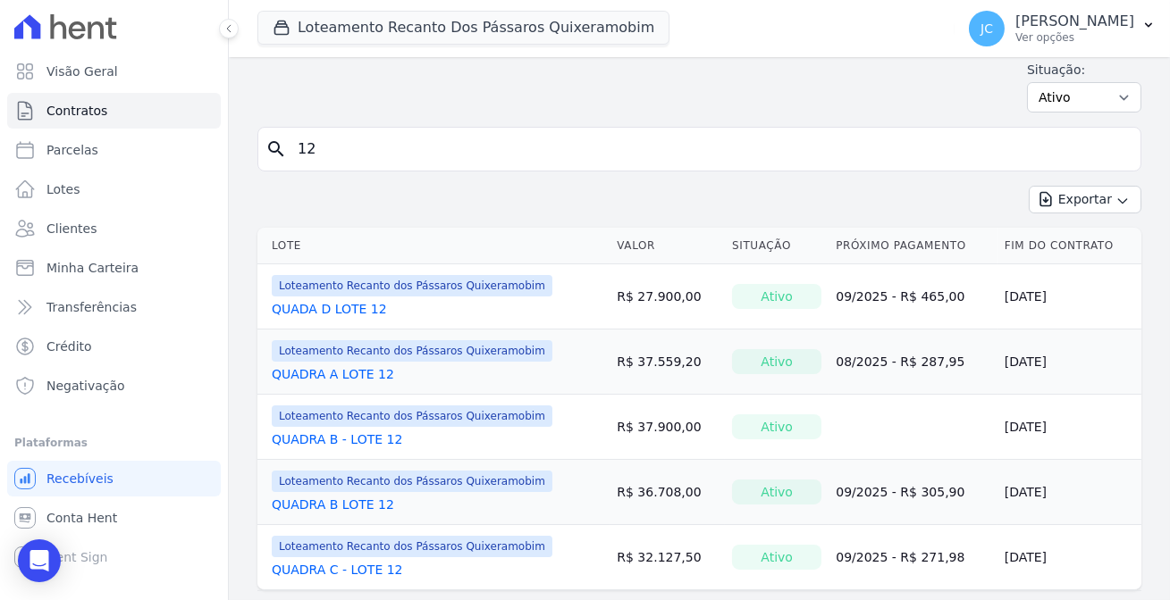
click at [334, 300] on link "QUADA D LOTE 12" at bounding box center [329, 309] width 115 height 18
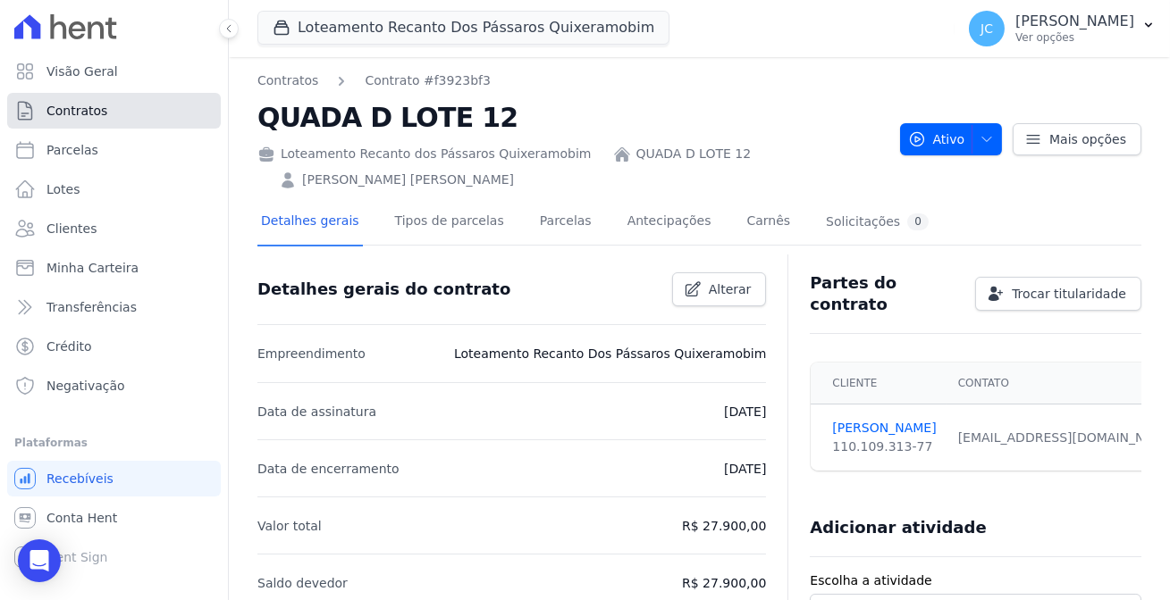
click at [93, 105] on span "Contratos" at bounding box center [76, 111] width 61 height 18
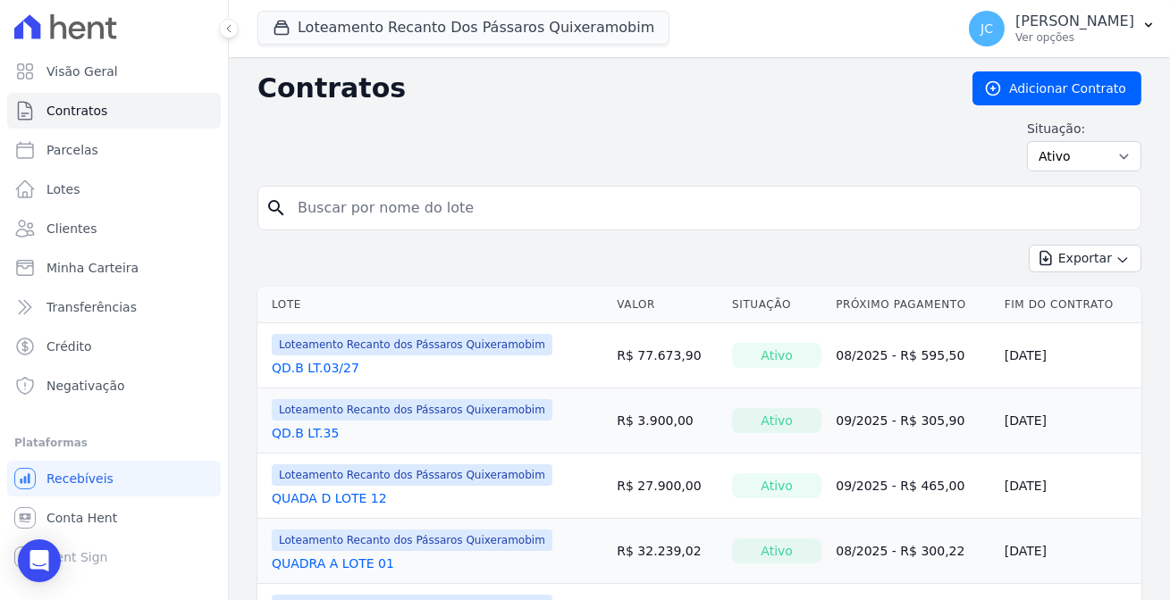
click at [299, 190] on input "search" at bounding box center [710, 208] width 846 height 36
type input "12"
click at [323, 359] on link "QUADA D LOTE 12" at bounding box center [329, 368] width 115 height 18
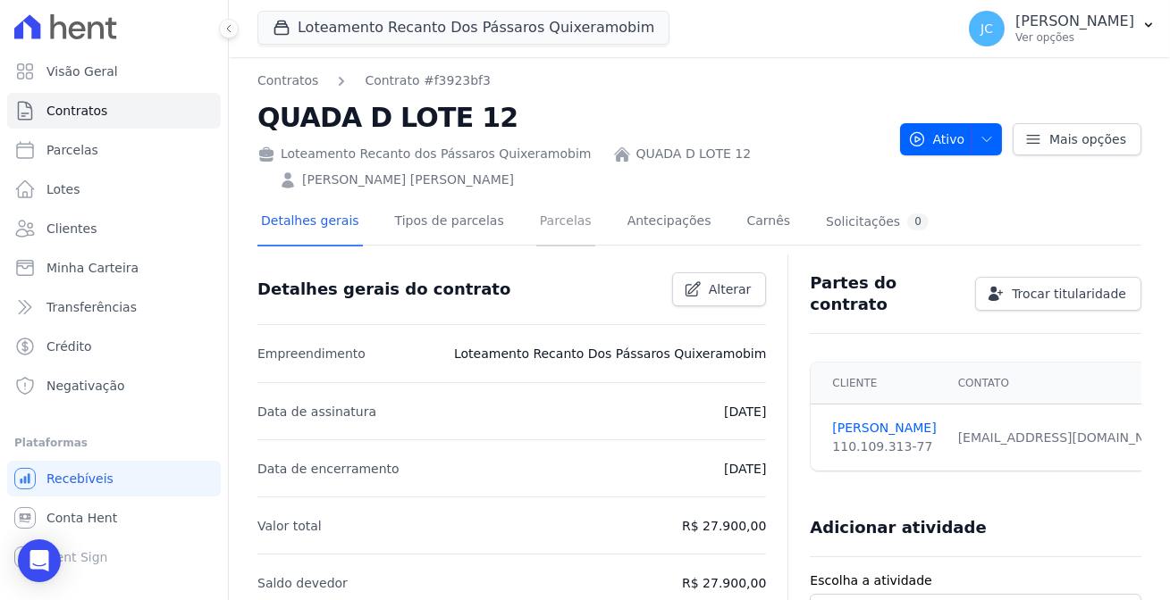
click at [536, 199] on link "Parcelas" at bounding box center [565, 222] width 59 height 47
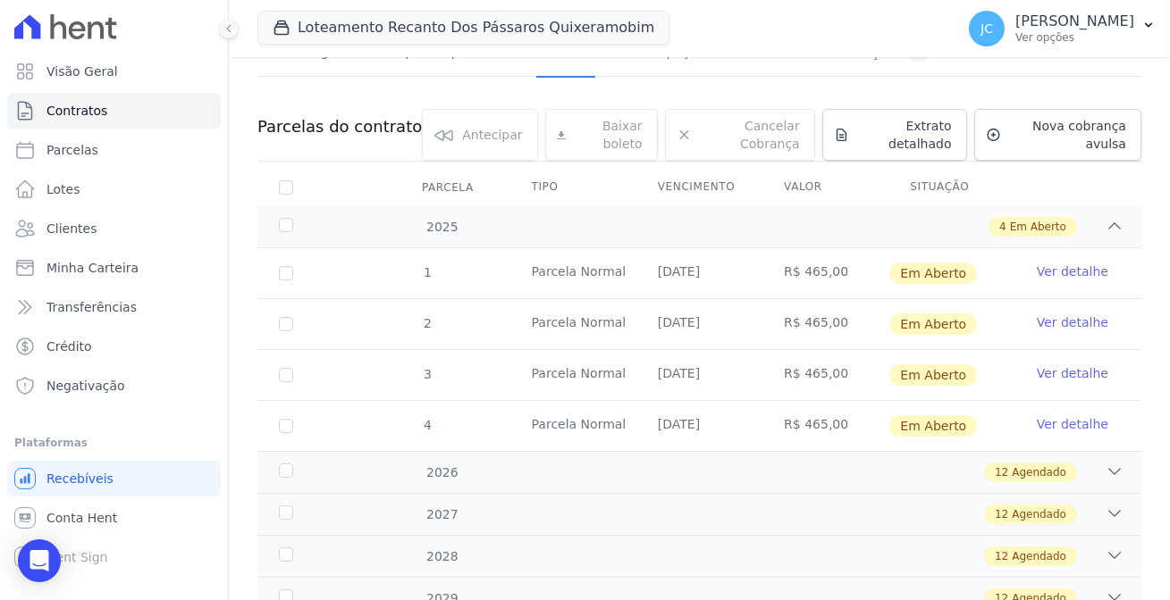
scroll to position [197, 0]
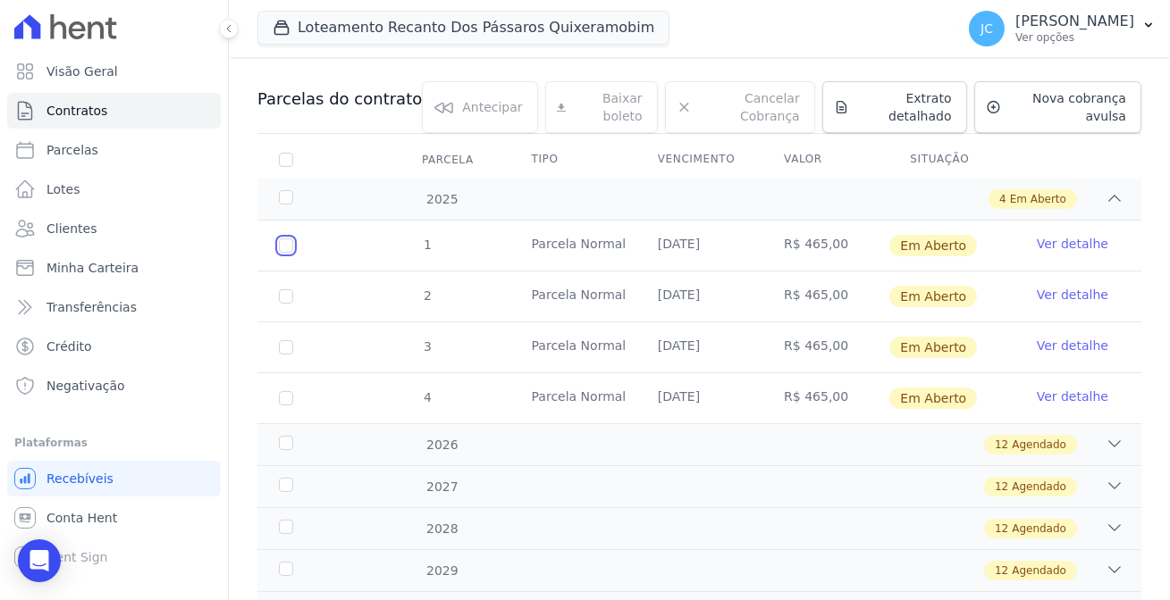
click at [279, 239] on input "checkbox" at bounding box center [286, 246] width 14 height 14
checkbox input "true"
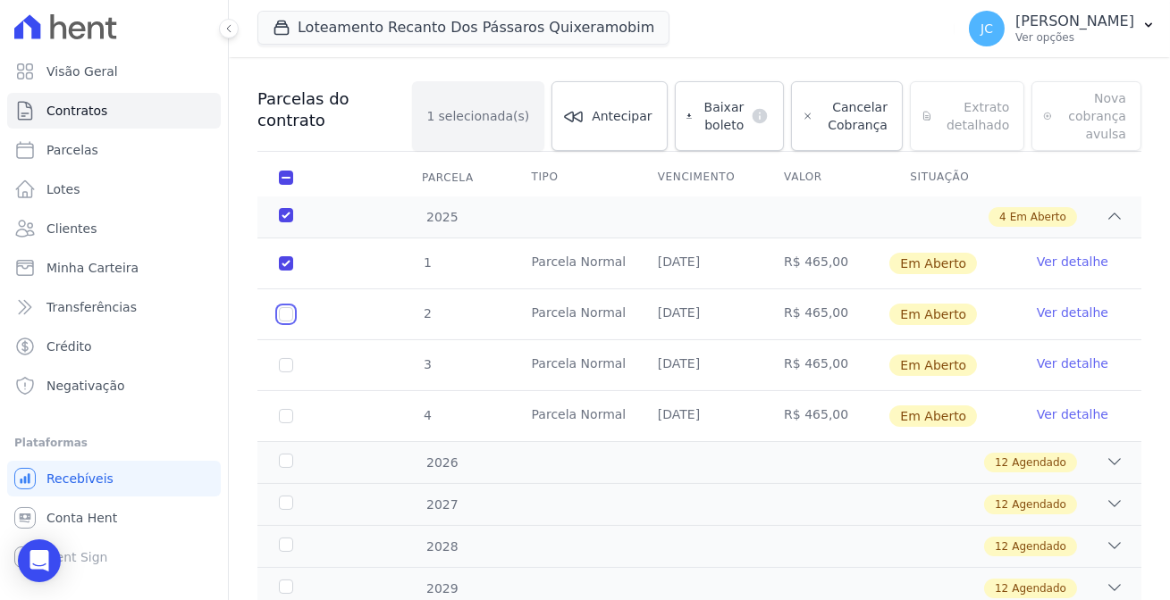
click at [279, 256] on input "checkbox" at bounding box center [286, 263] width 14 height 14
checkbox input "true"
click at [279, 271] on input "checkbox" at bounding box center [286, 263] width 14 height 14
checkbox input "true"
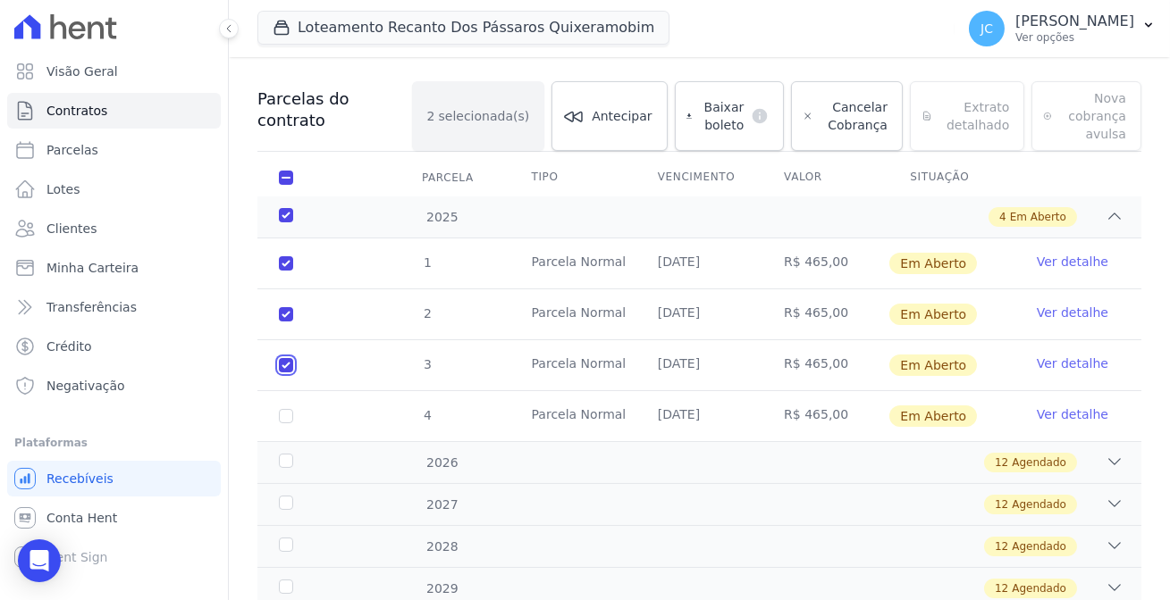
checkbox input "true"
click at [279, 271] on input "checkbox" at bounding box center [286, 263] width 14 height 14
checkbox input "true"
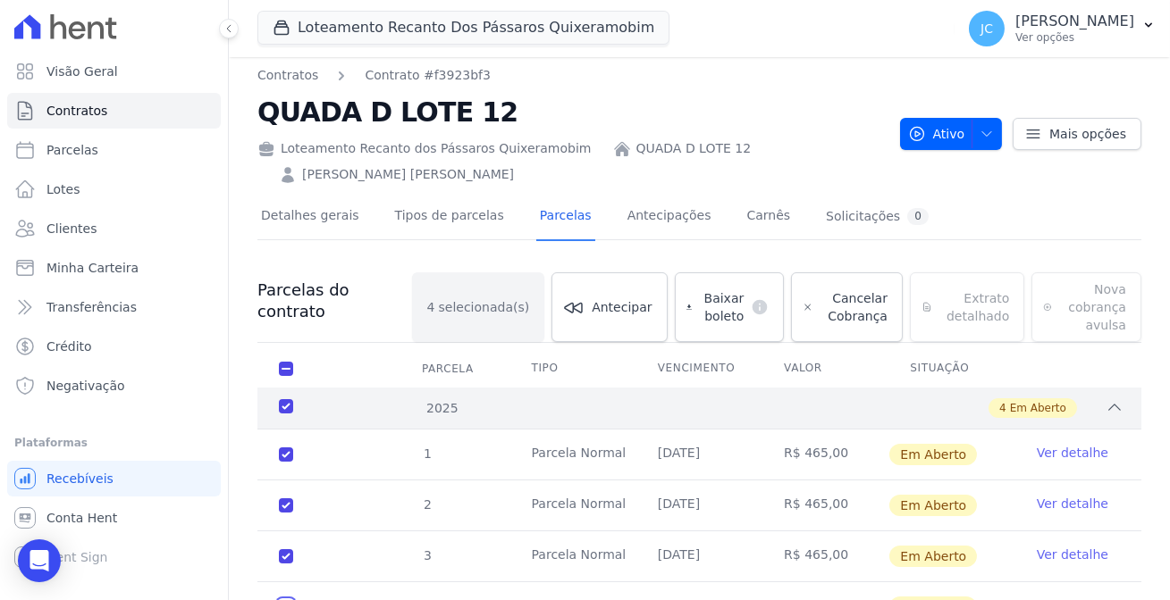
scroll to position [0, 0]
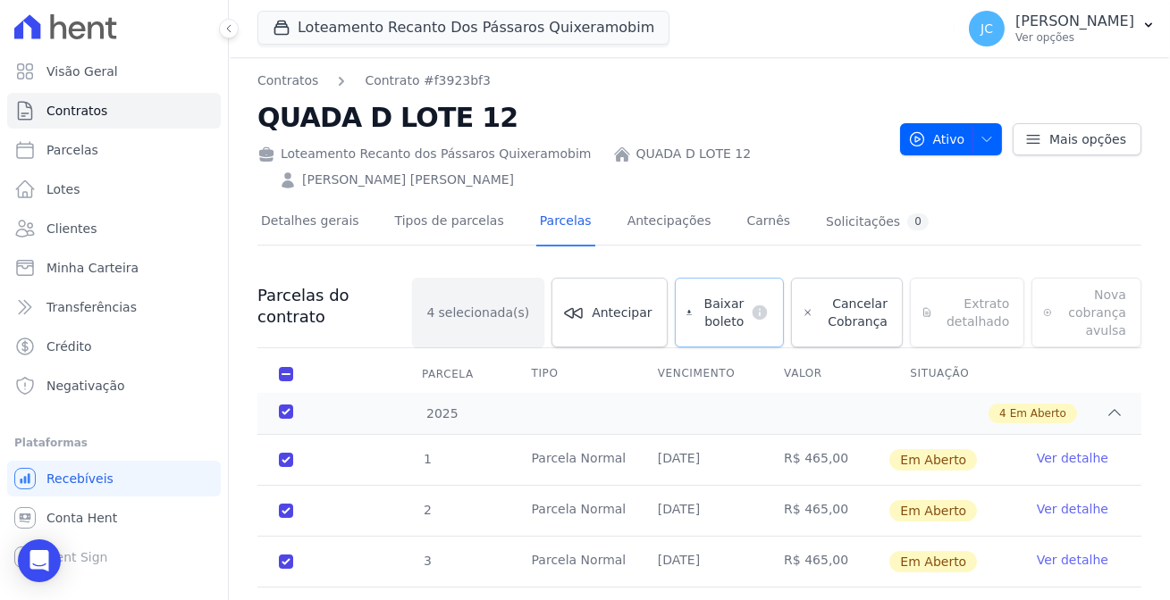
click at [699, 295] on span "Baixar boleto" at bounding box center [721, 313] width 45 height 36
